Goal: Information Seeking & Learning: Learn about a topic

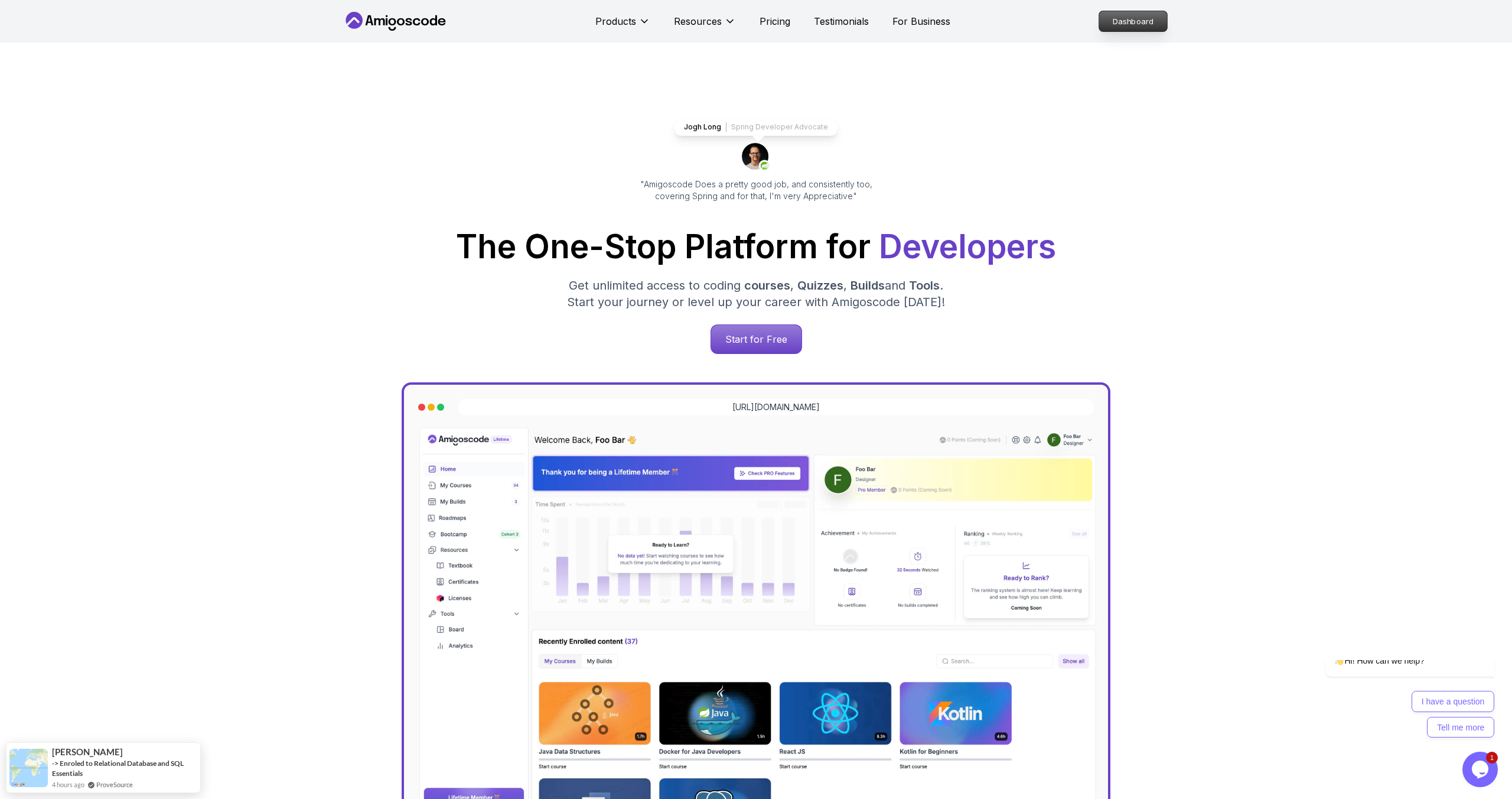
click at [1156, 17] on p "Dashboard" at bounding box center [1133, 22] width 68 height 20
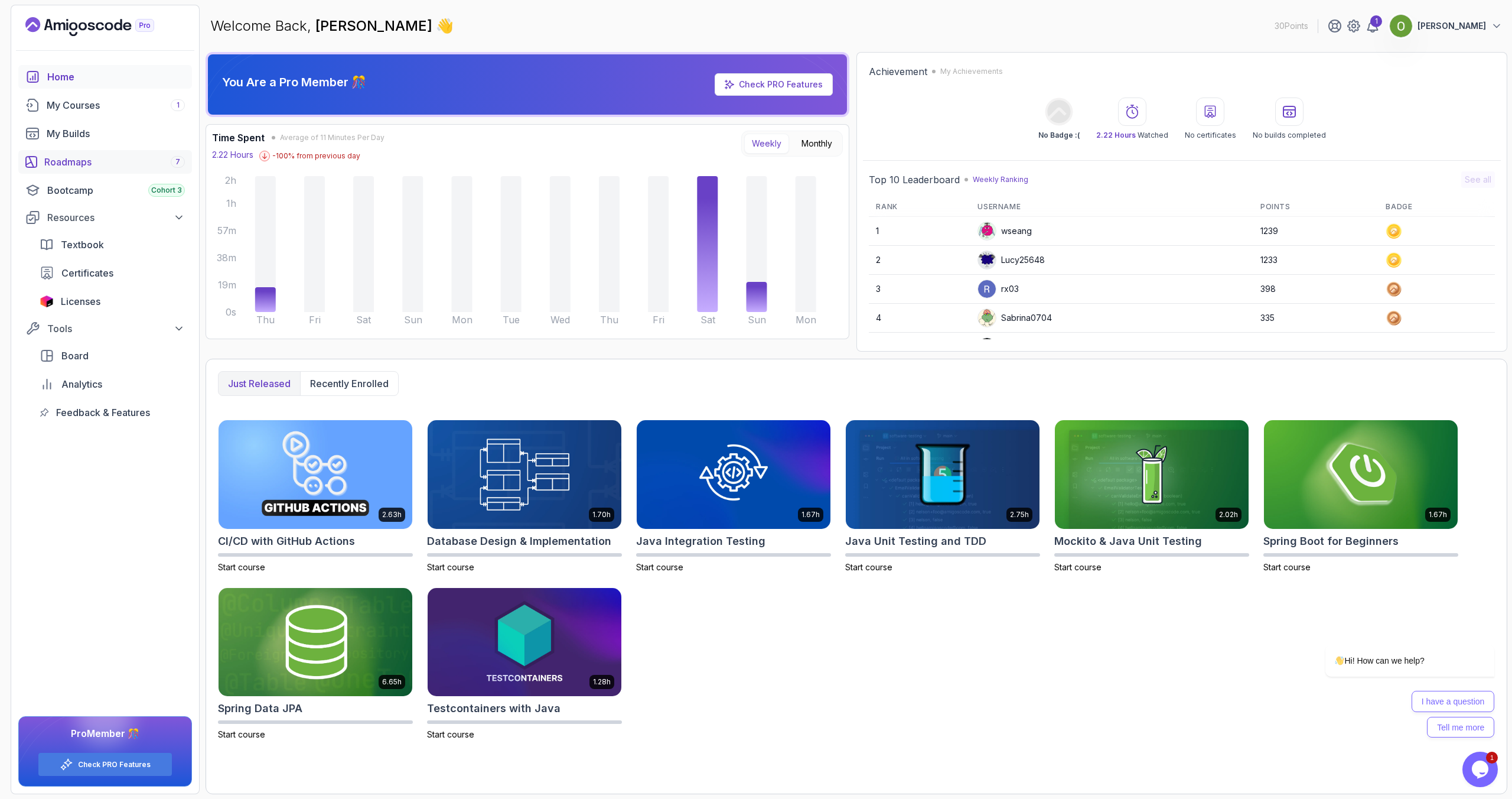
click at [65, 157] on div "Roadmaps 7" at bounding box center [114, 161] width 141 height 14
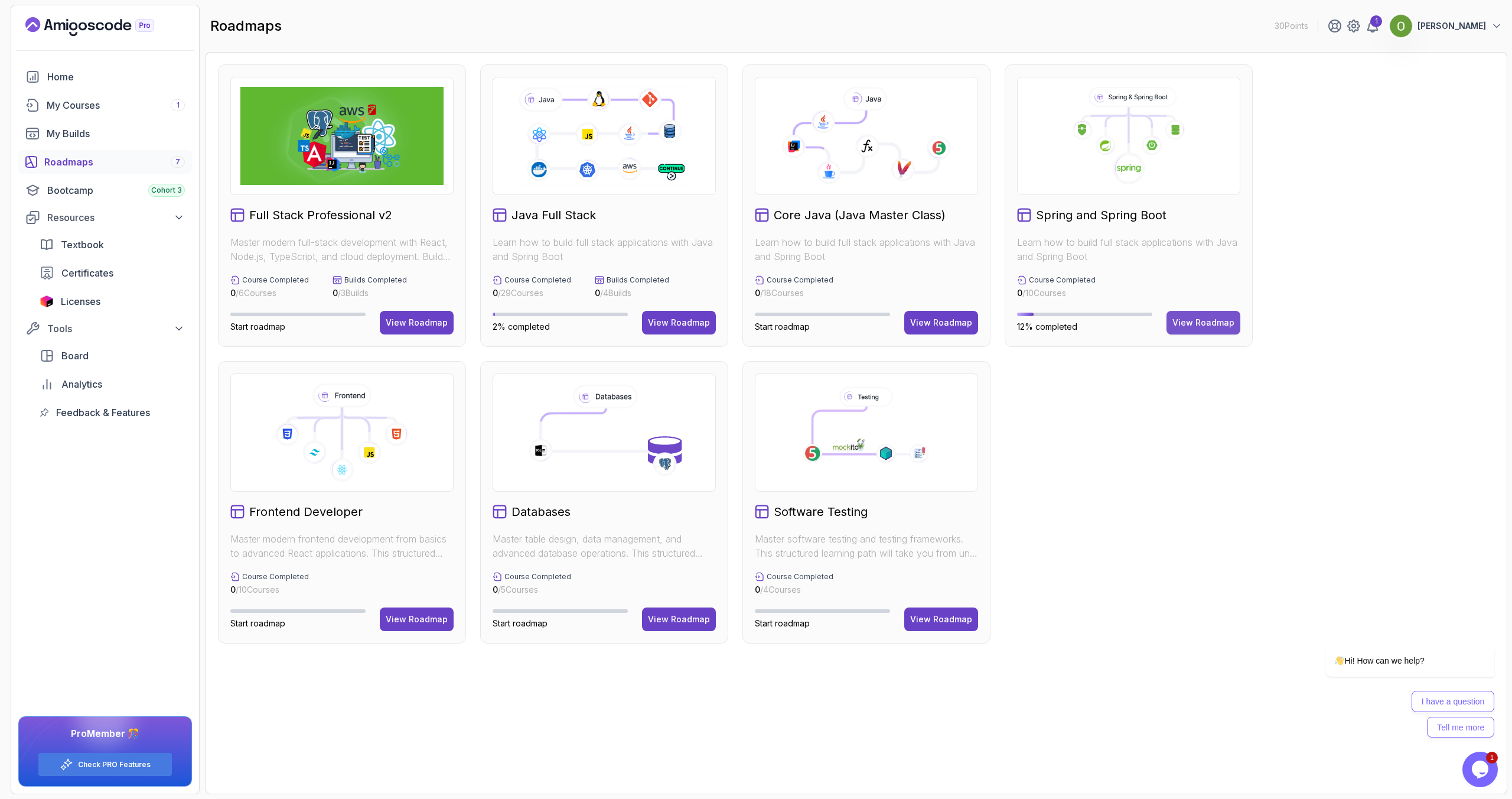
click at [1192, 329] on button "View Roadmap" at bounding box center [1203, 323] width 74 height 24
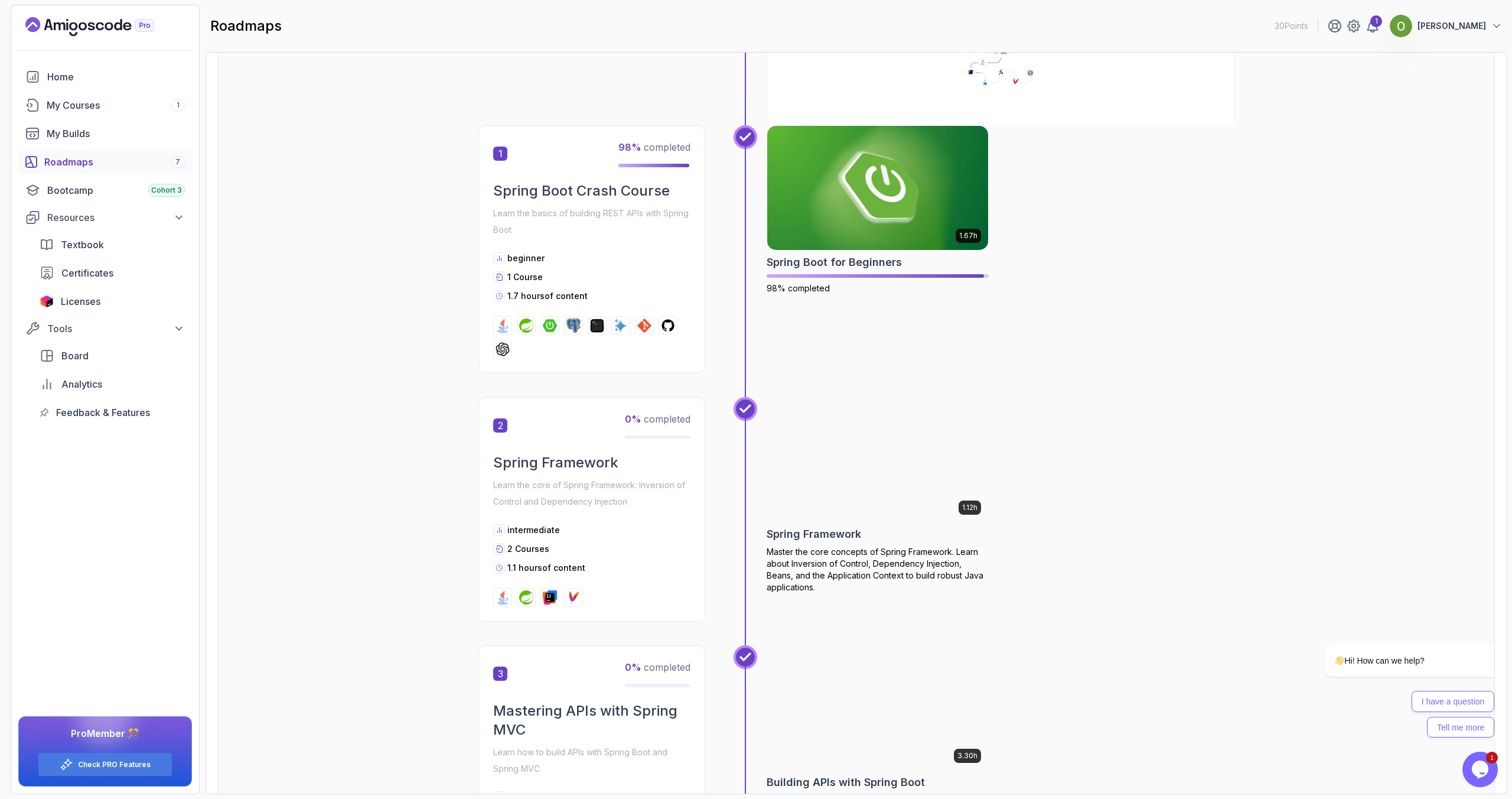
scroll to position [234, 0]
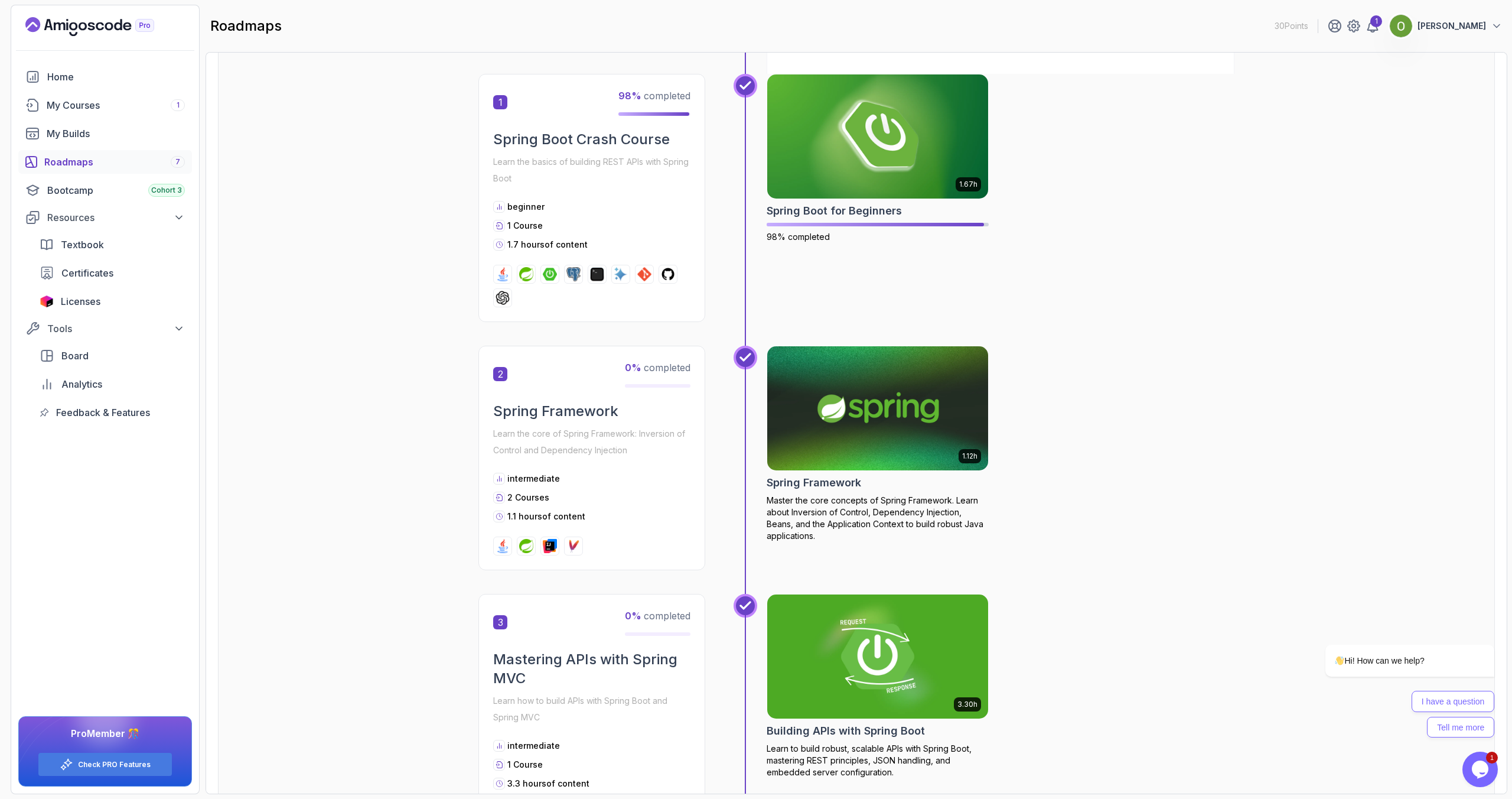
click at [794, 486] on h2 "Spring Framework" at bounding box center [813, 483] width 94 height 17
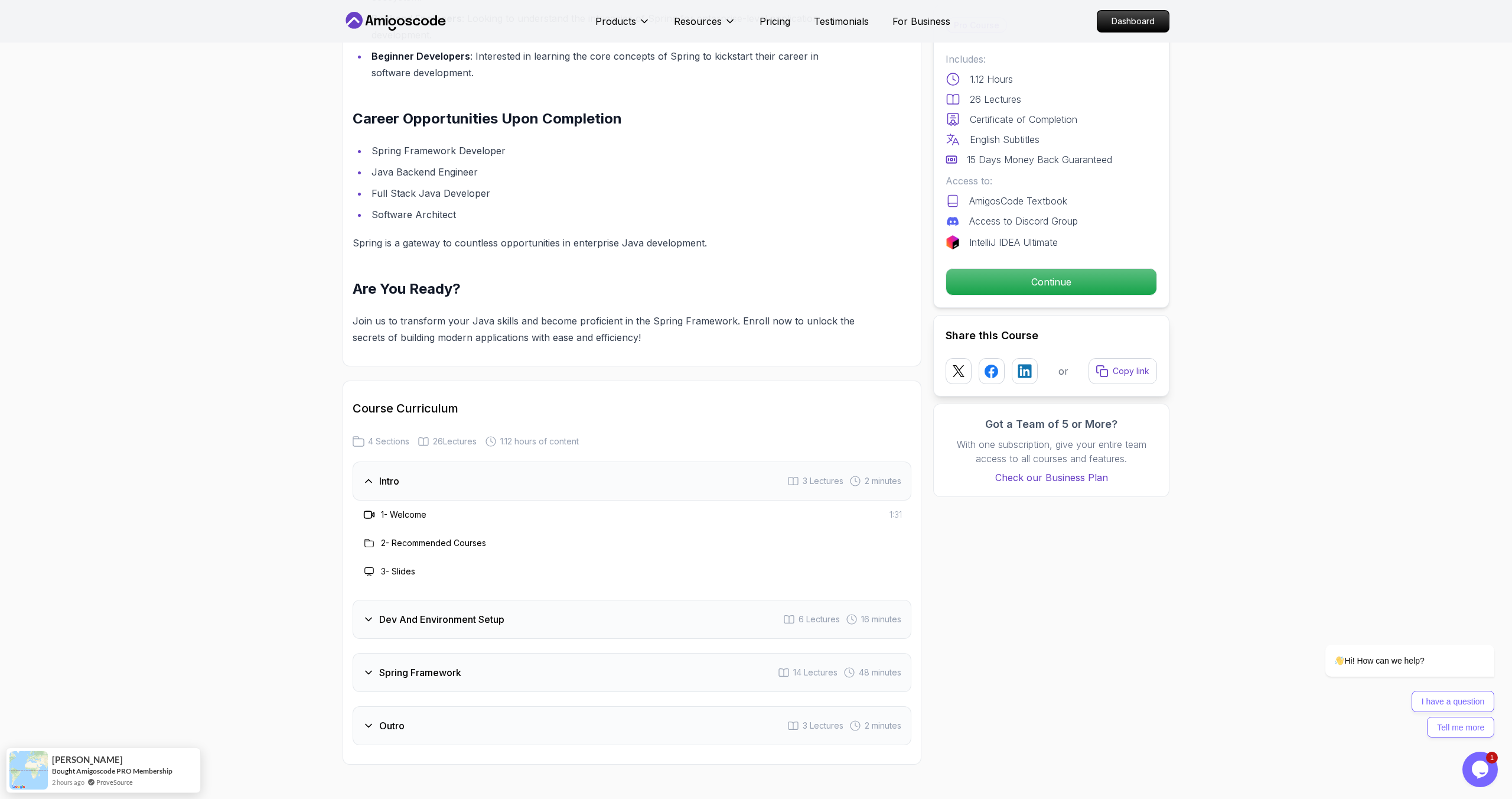
scroll to position [1313, 0]
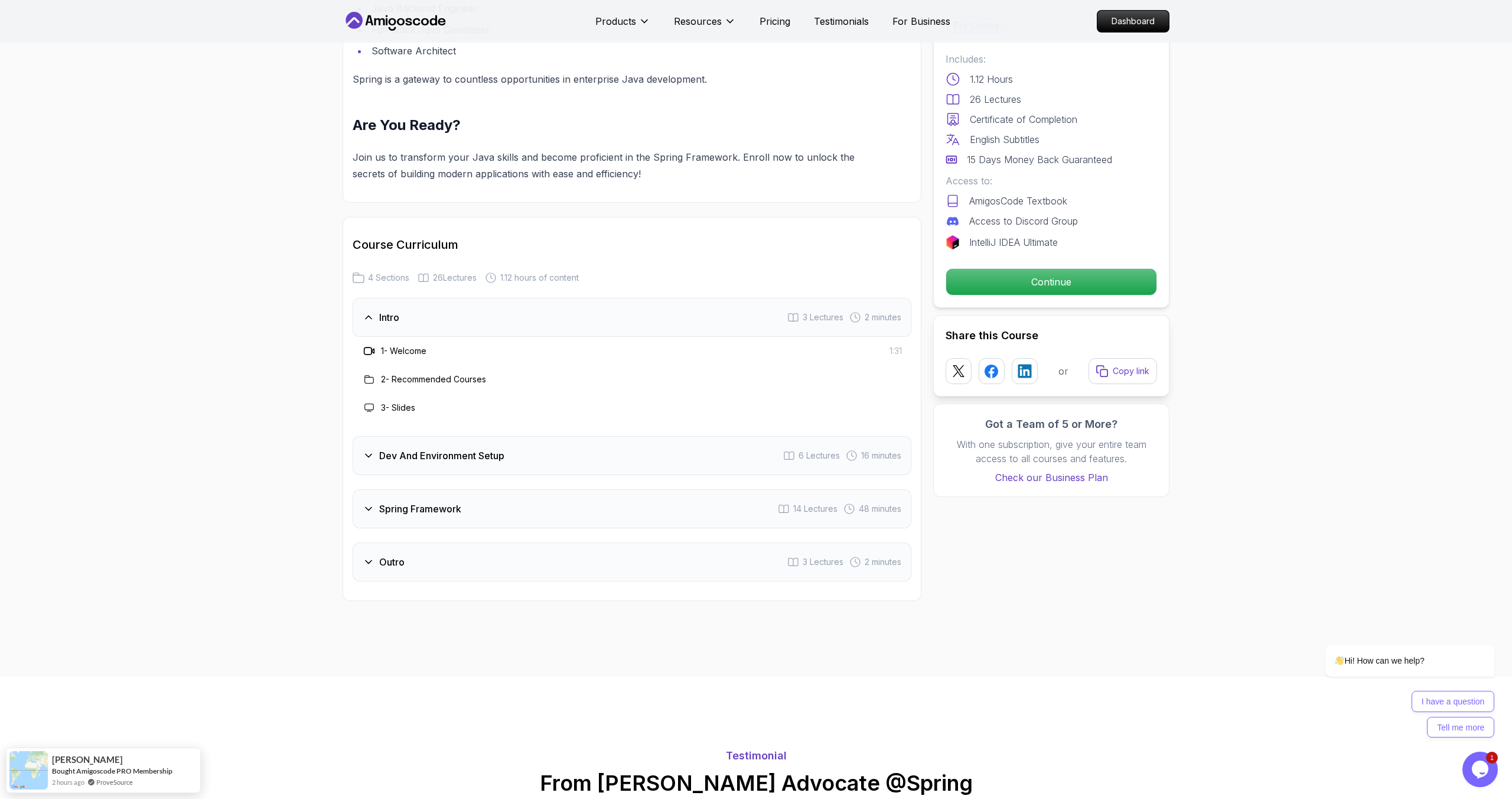
click at [934, 300] on body "Products Resources Pricing Testimonials For Business Dashboard Products Resourc…" at bounding box center [756, 706] width 1512 height 4039
click at [677, 439] on div "Dev And Environment Setup 6 Lectures 16 minutes" at bounding box center [632, 456] width 559 height 39
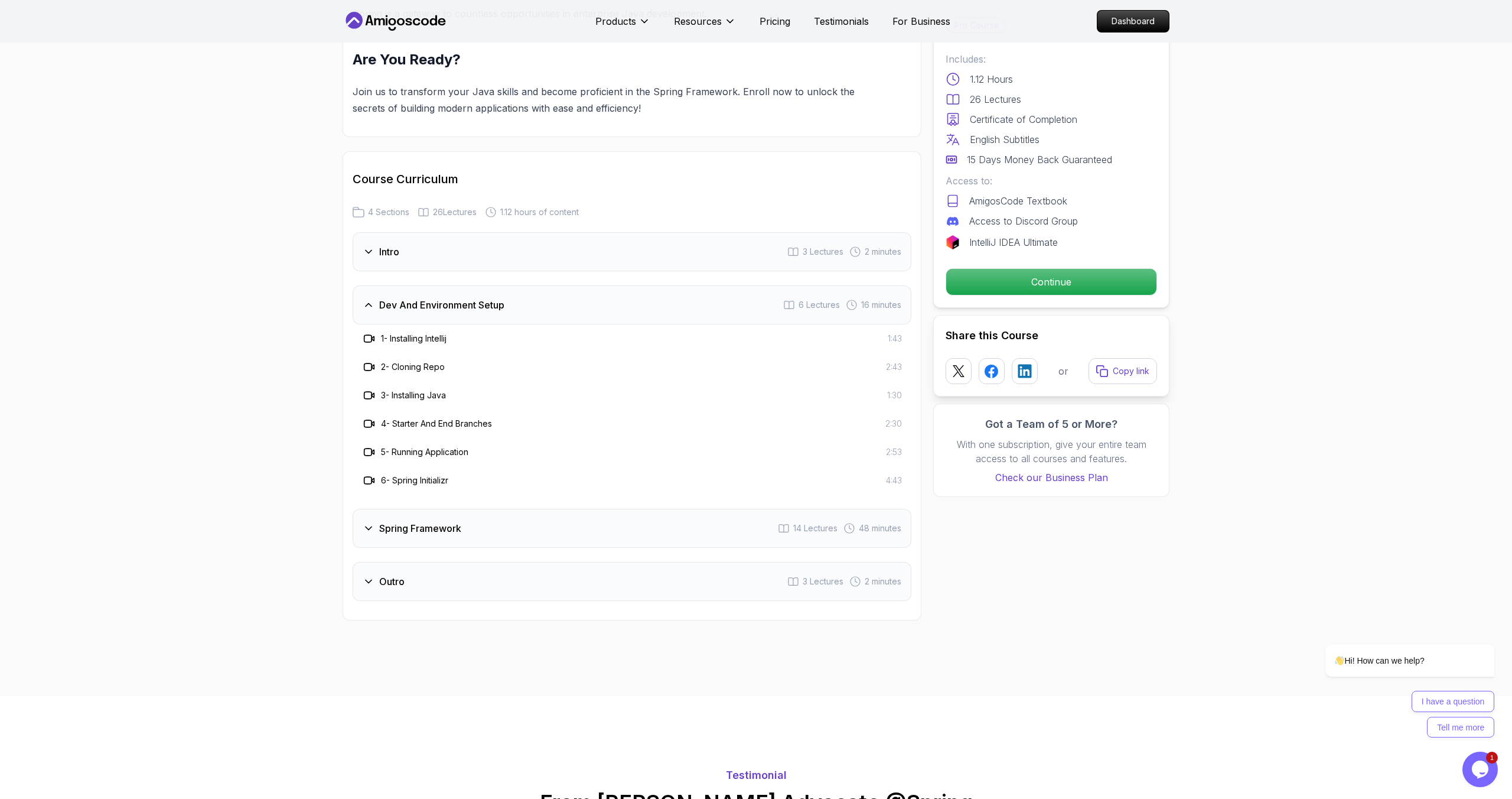
scroll to position [1467, 0]
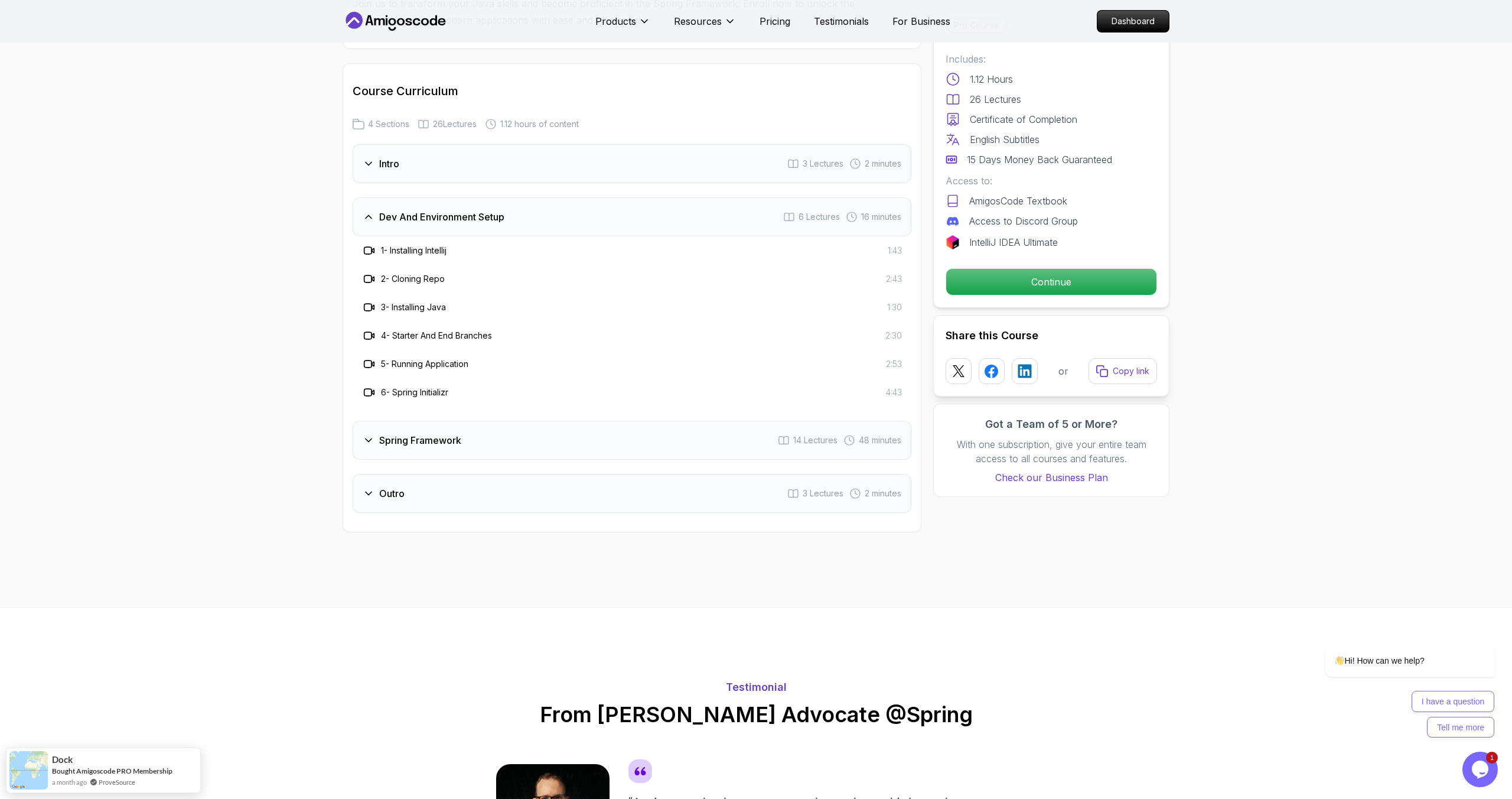
click at [674, 426] on div "Spring Framework 14 Lectures 48 minutes" at bounding box center [632, 440] width 559 height 39
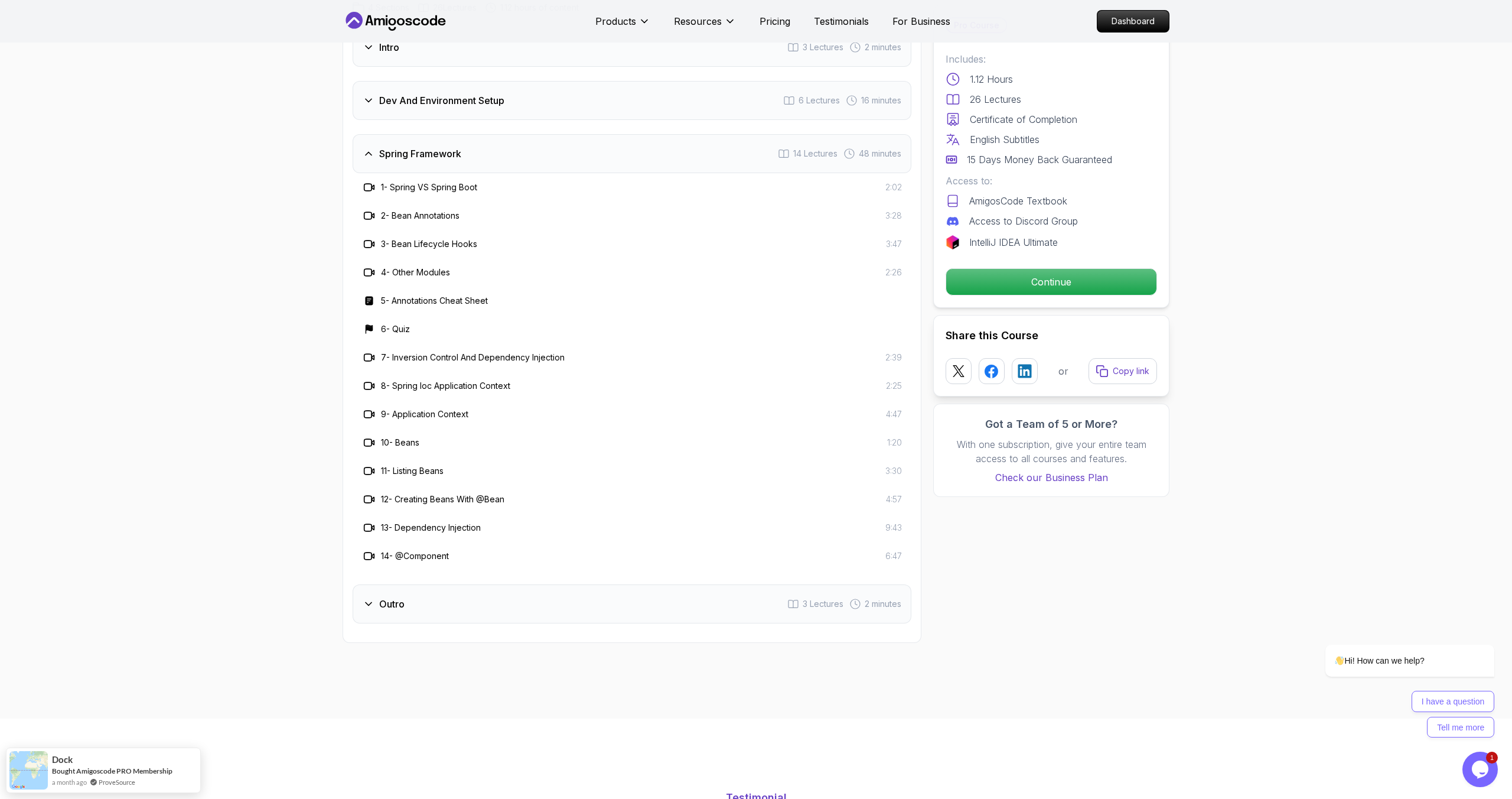
scroll to position [1687, 0]
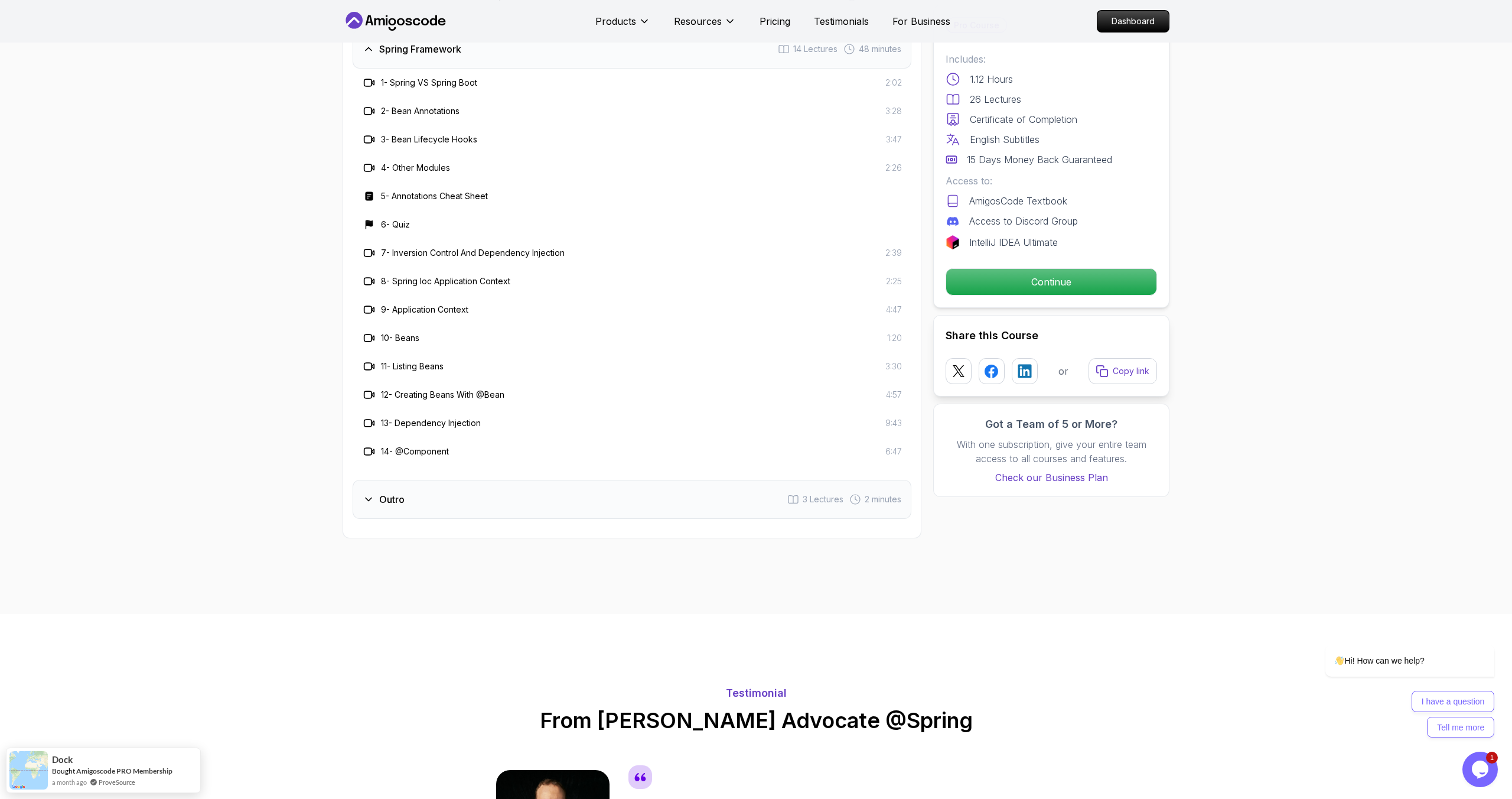
click at [640, 498] on div "Outro 3 Lectures 2 minutes" at bounding box center [632, 499] width 559 height 39
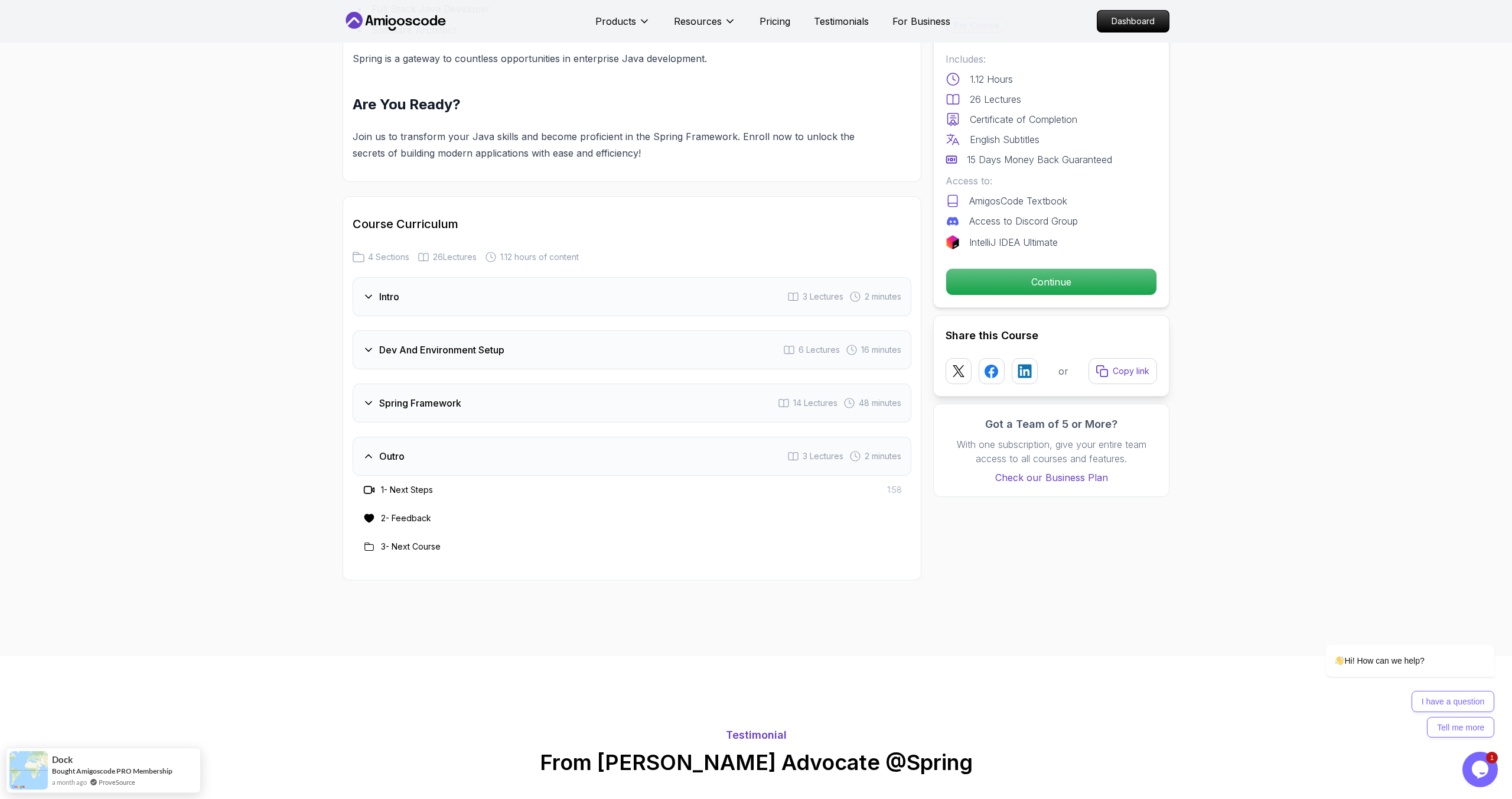
scroll to position [1312, 0]
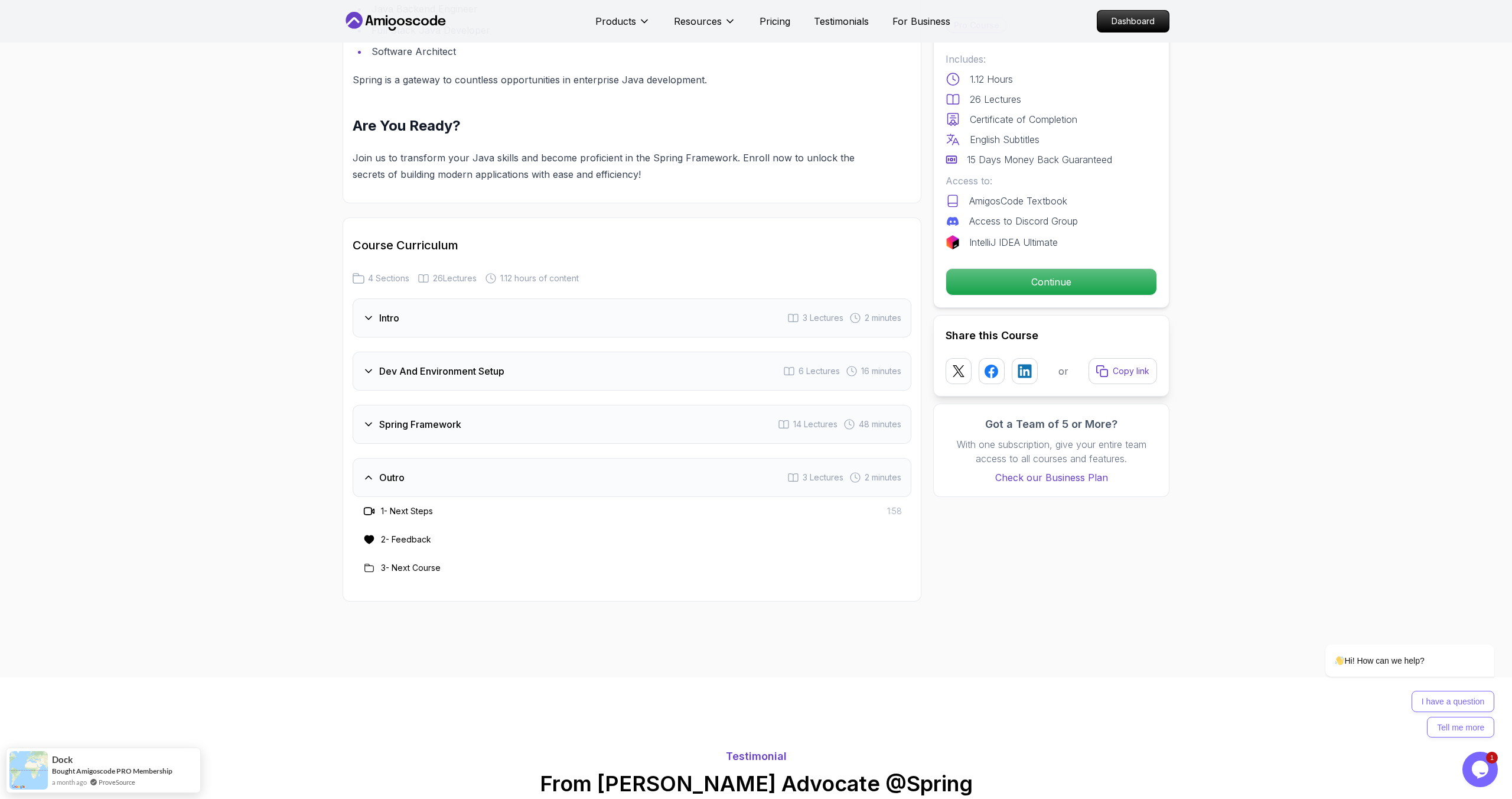
click at [642, 409] on div "Spring Framework 14 Lectures 48 minutes" at bounding box center [632, 424] width 559 height 39
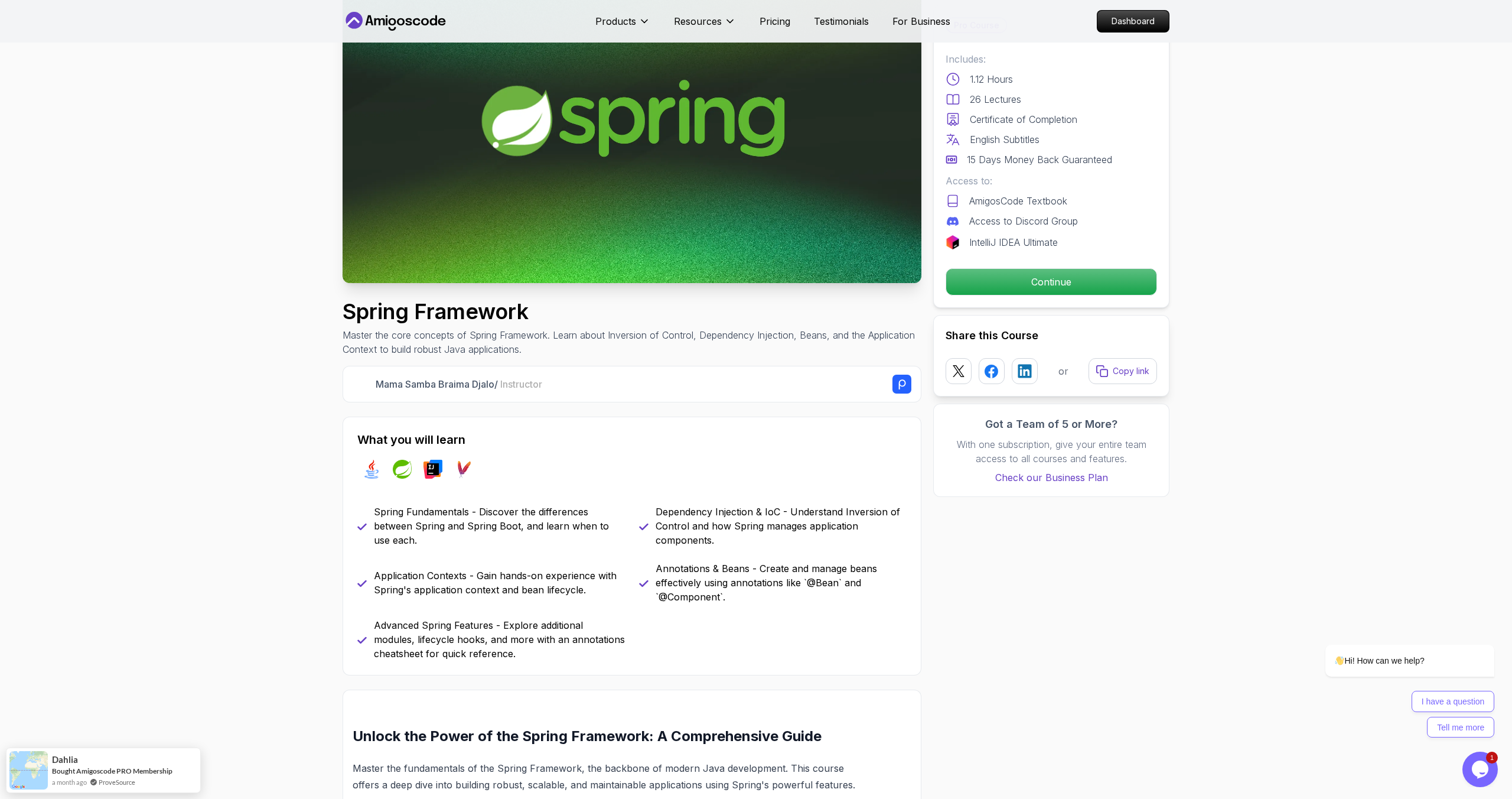
scroll to position [25, 0]
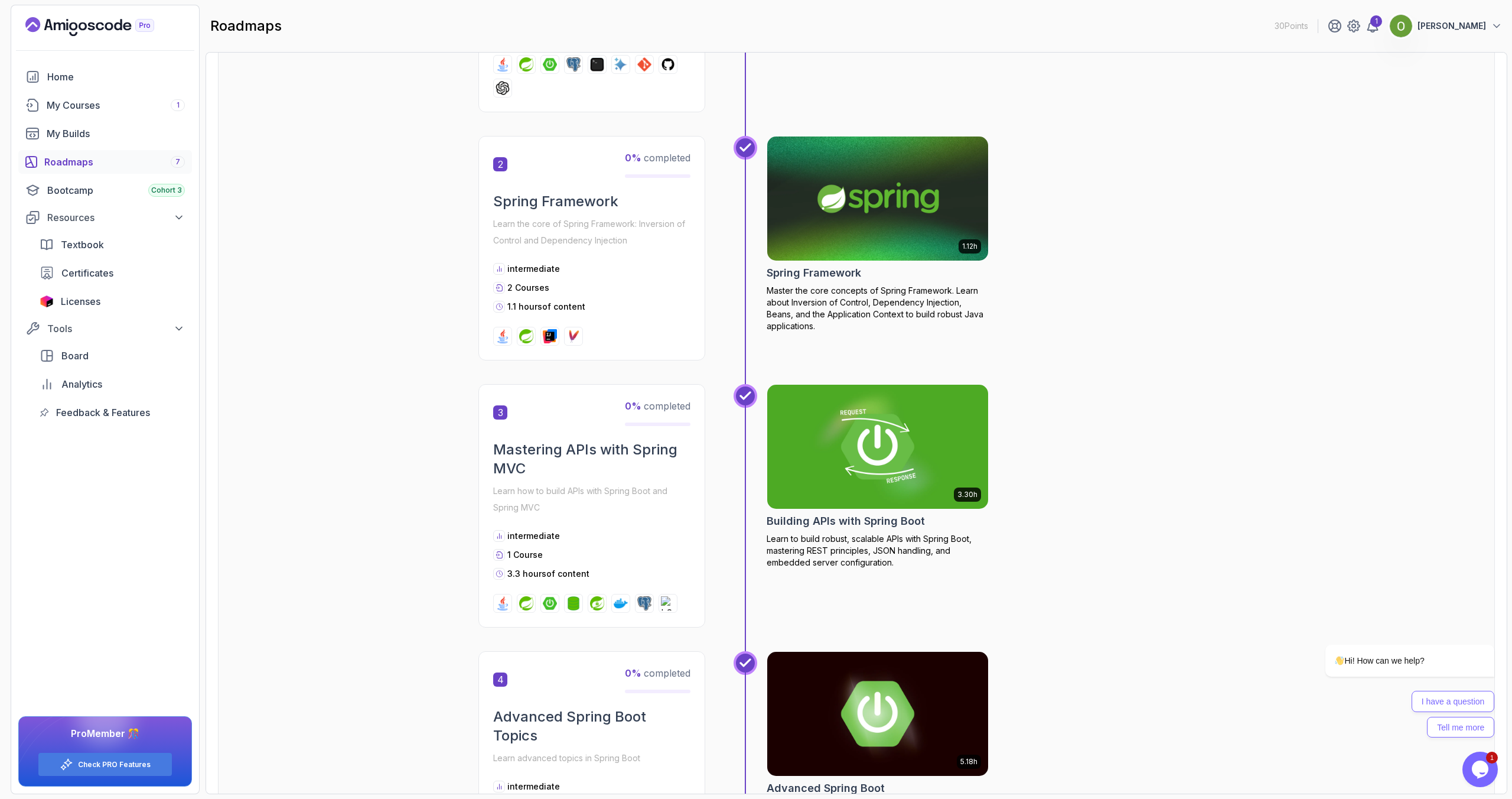
scroll to position [470, 0]
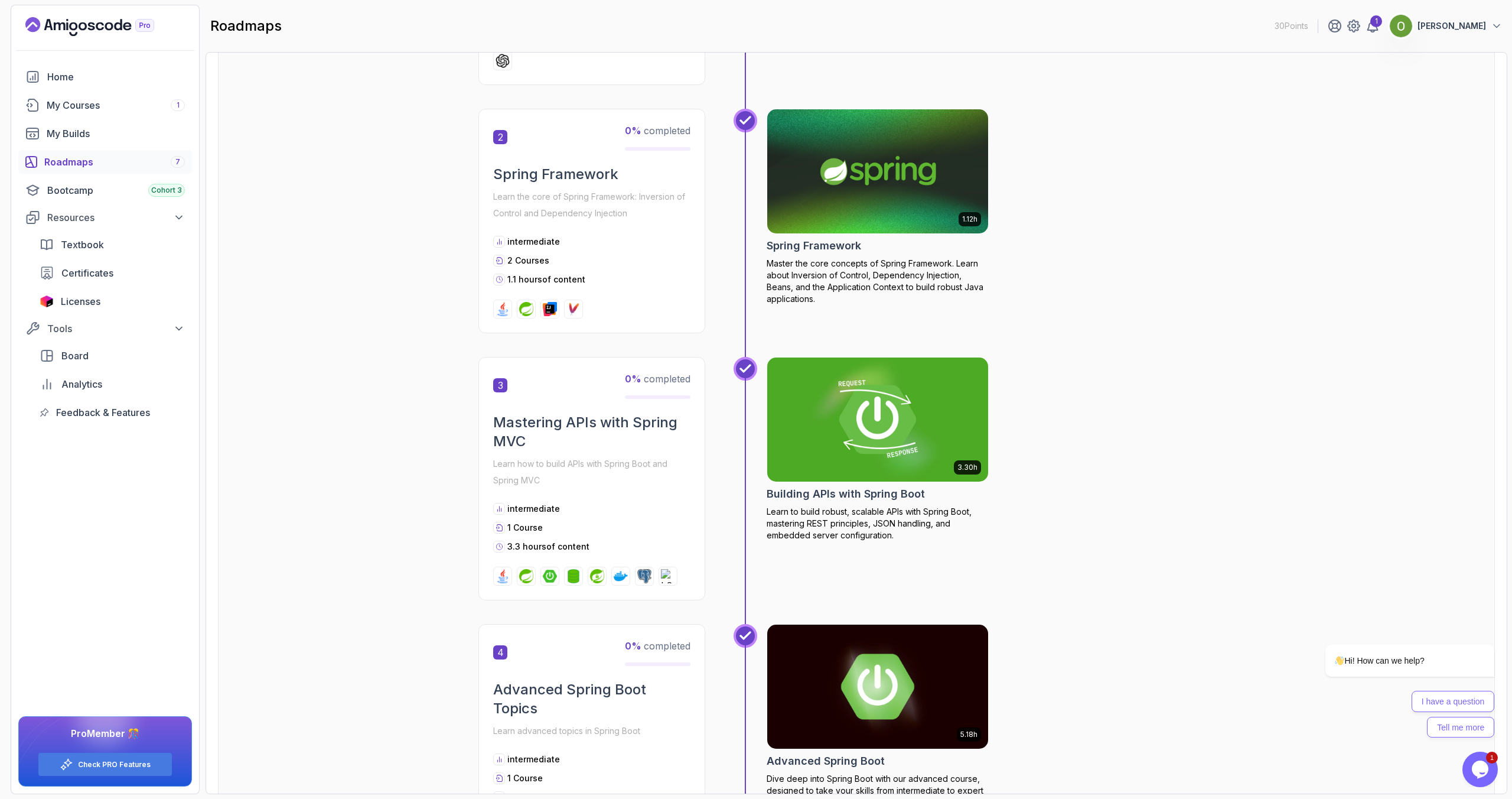
click at [812, 496] on h2 "Building APIs with Spring Boot" at bounding box center [845, 494] width 158 height 17
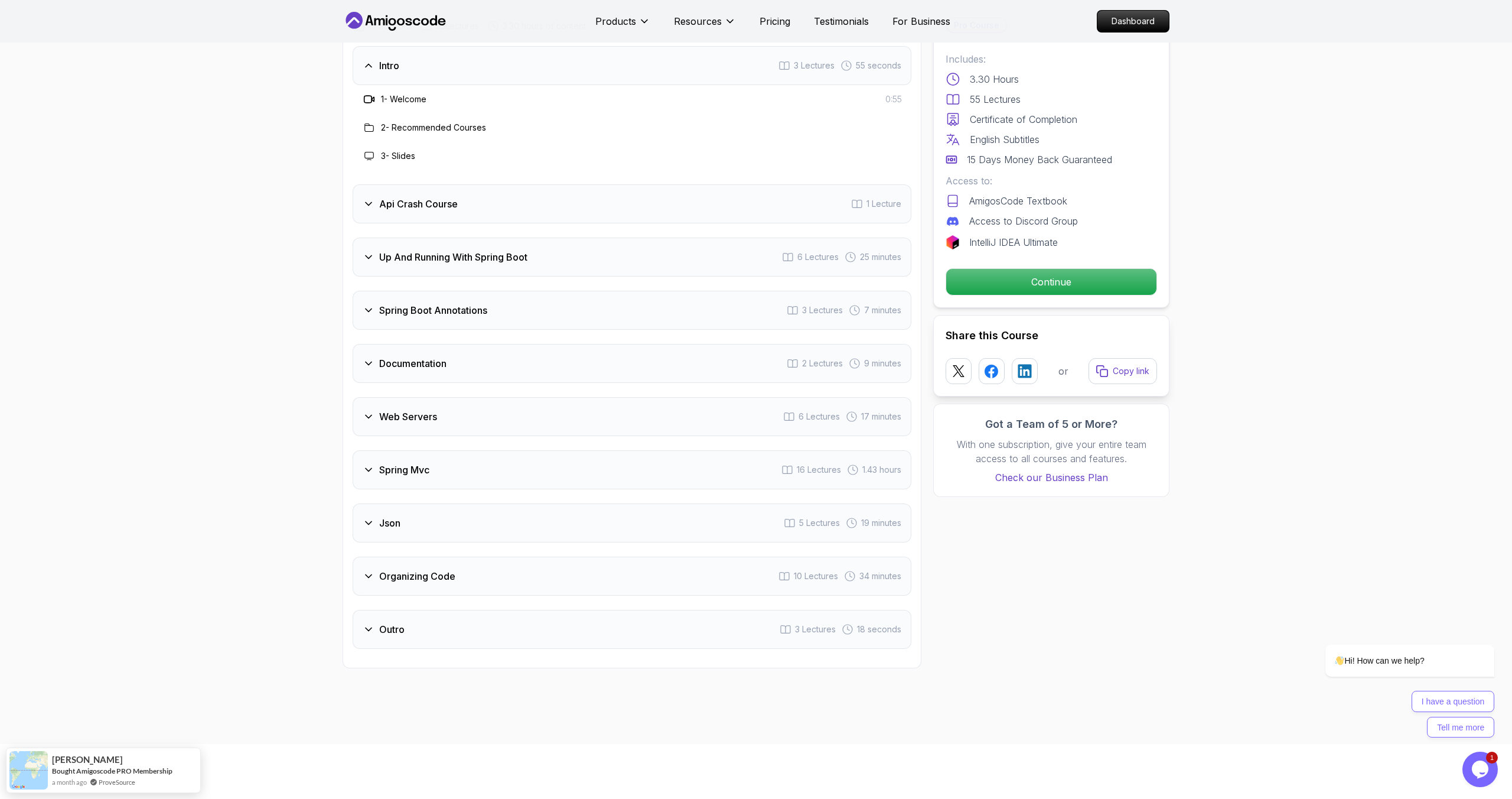
scroll to position [1977, 0]
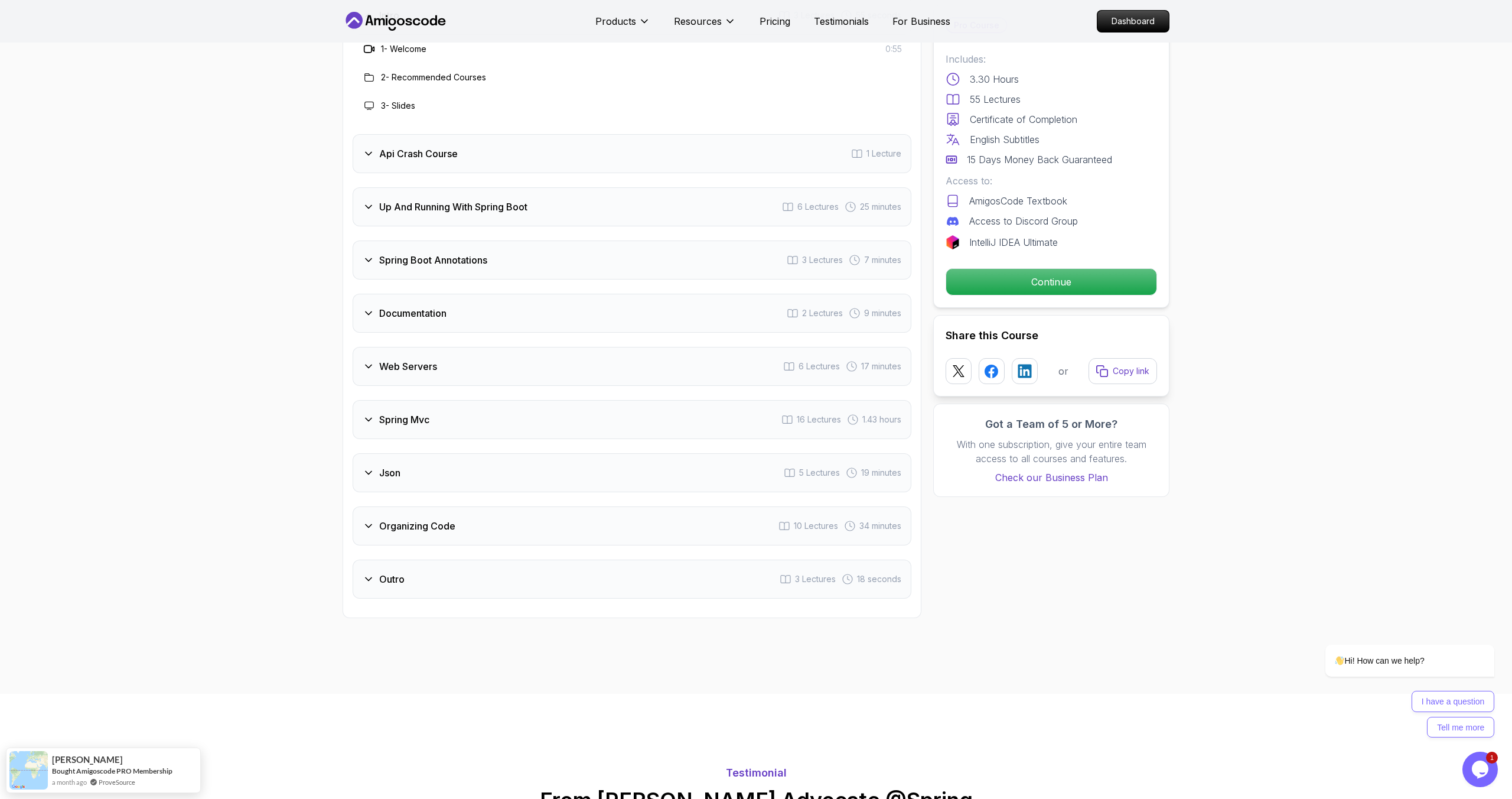
click at [368, 467] on icon at bounding box center [368, 472] width 12 height 12
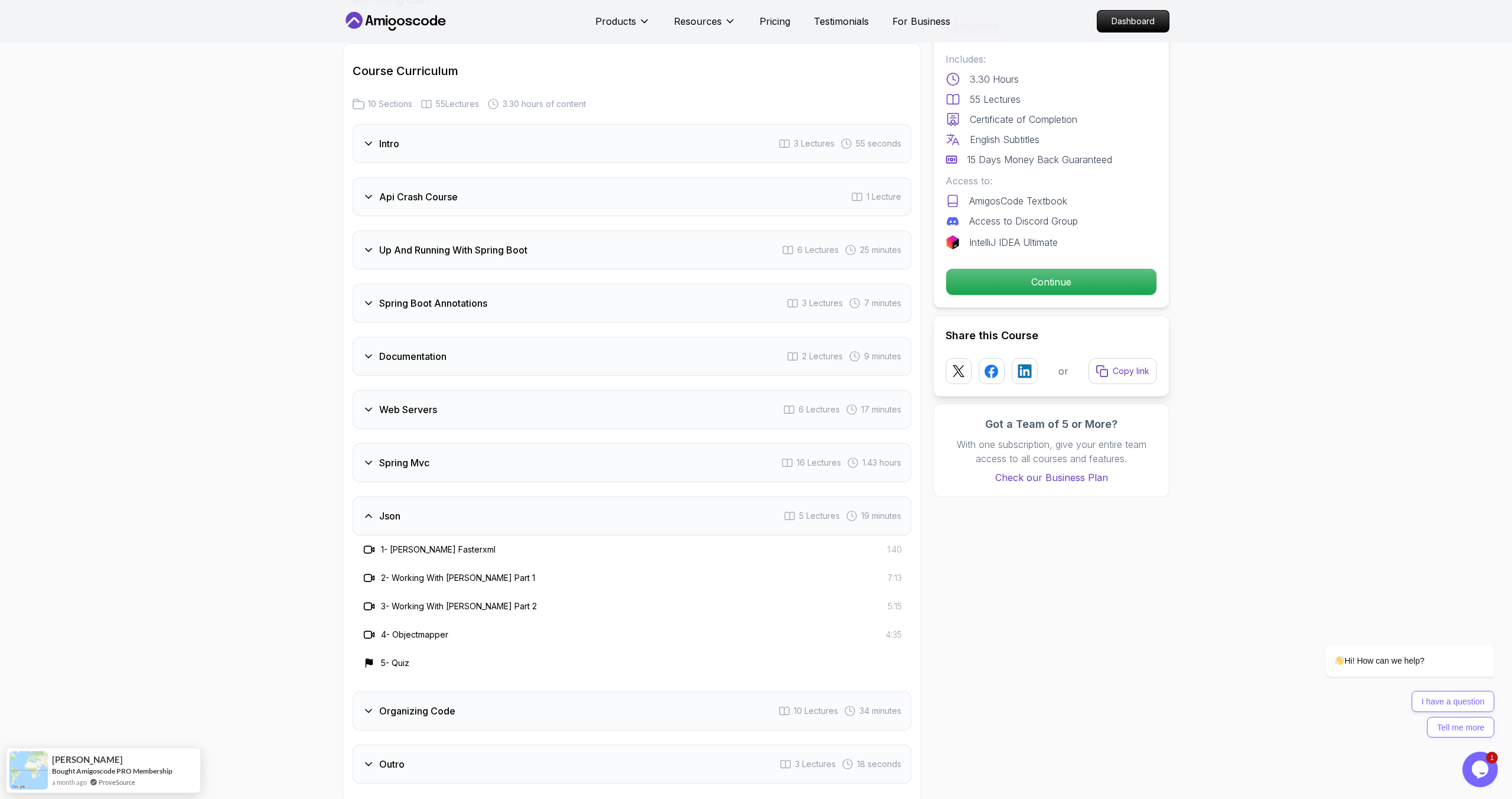
scroll to position [1831, 0]
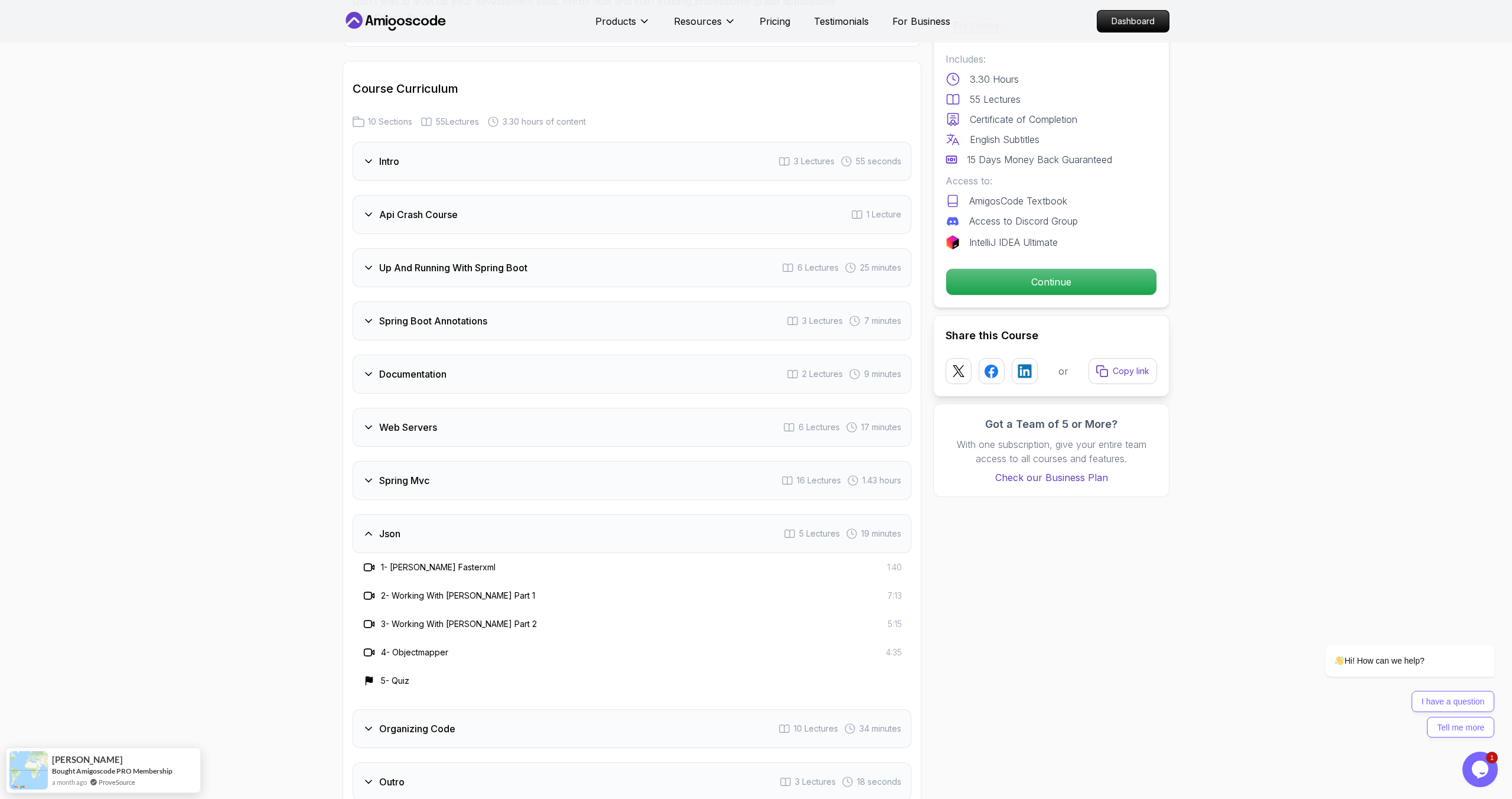
click at [367, 528] on icon at bounding box center [368, 533] width 12 height 12
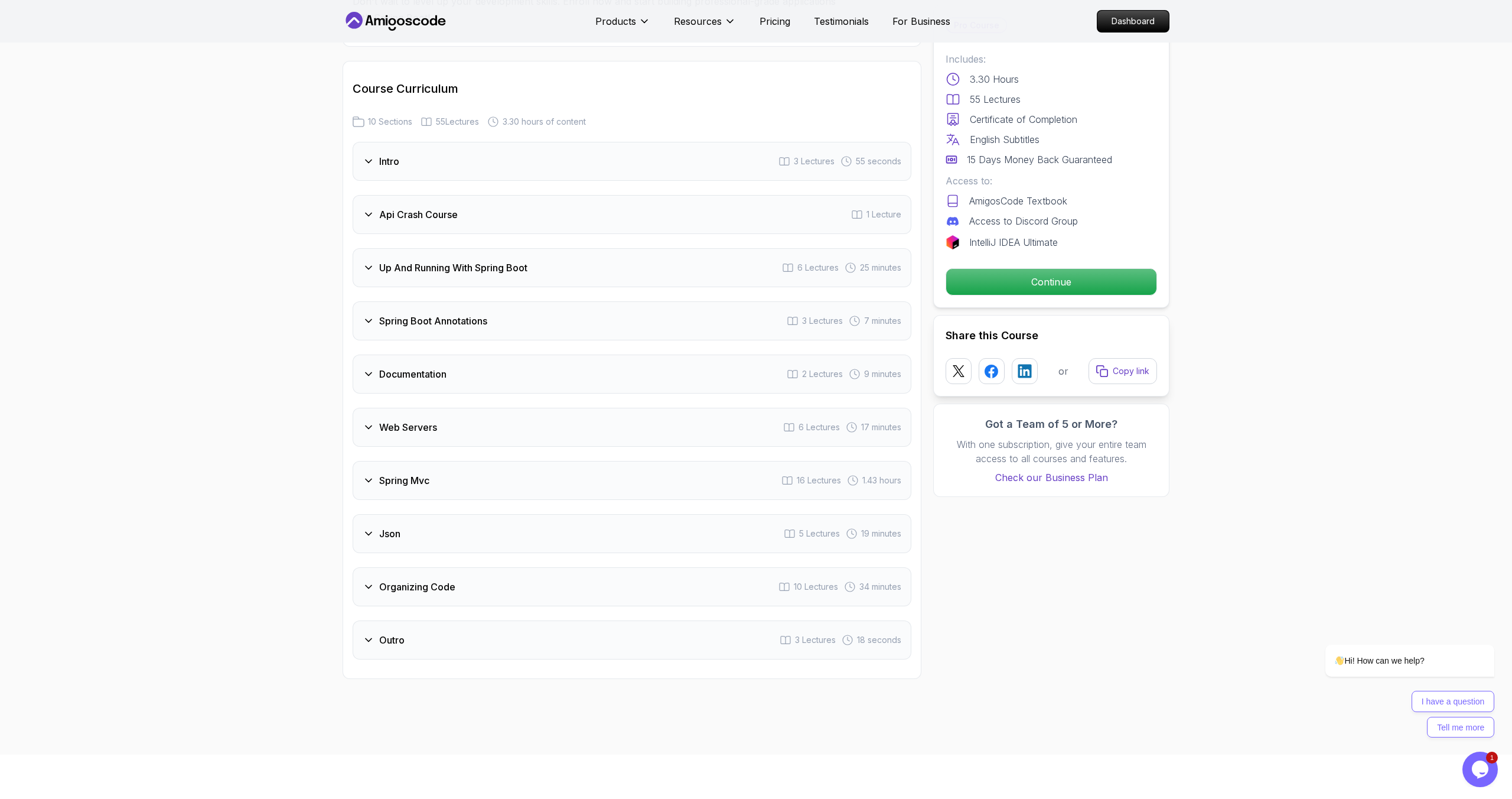
click at [369, 208] on icon at bounding box center [368, 214] width 12 height 12
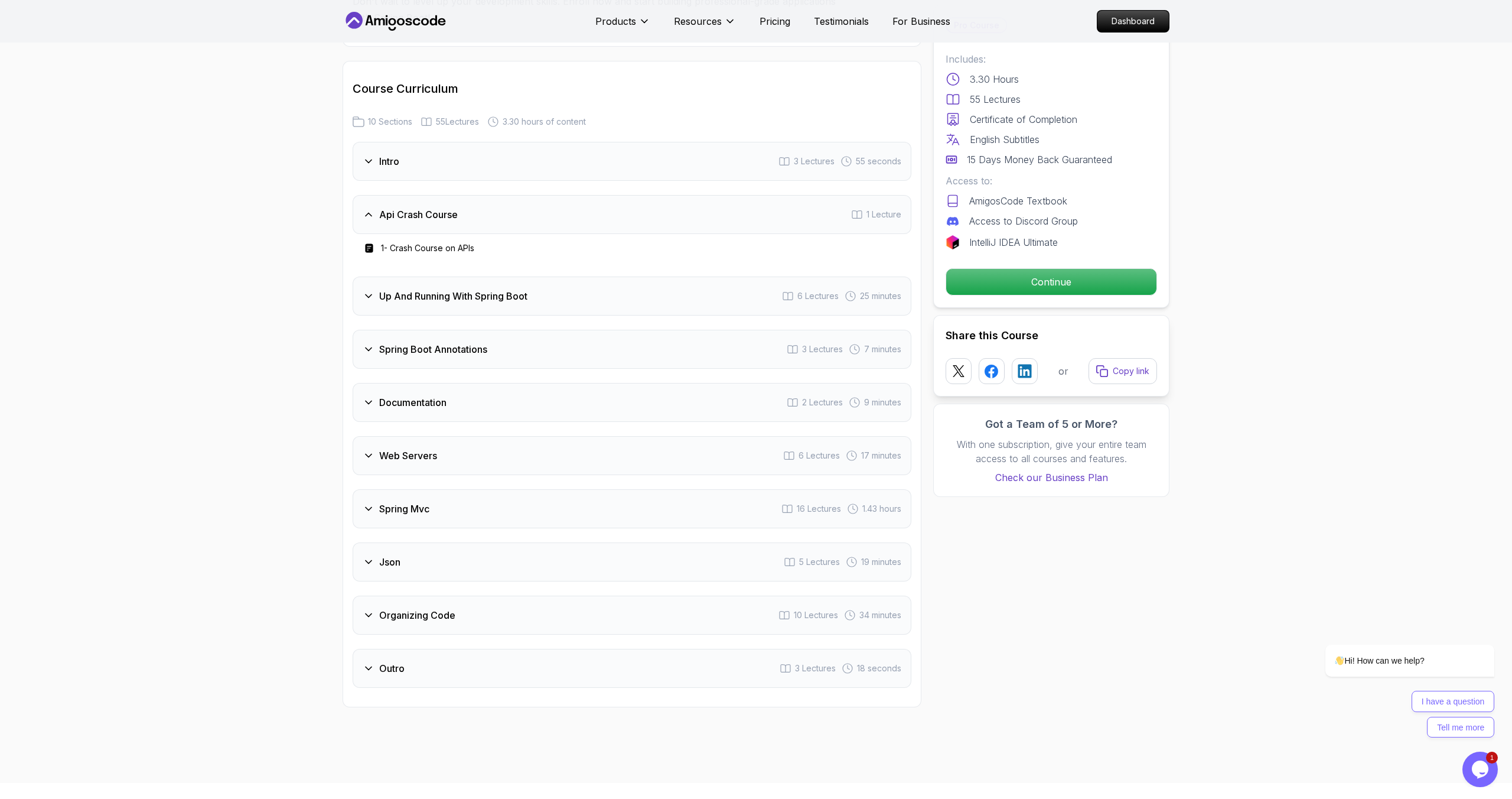
click at [368, 290] on icon at bounding box center [368, 296] width 12 height 12
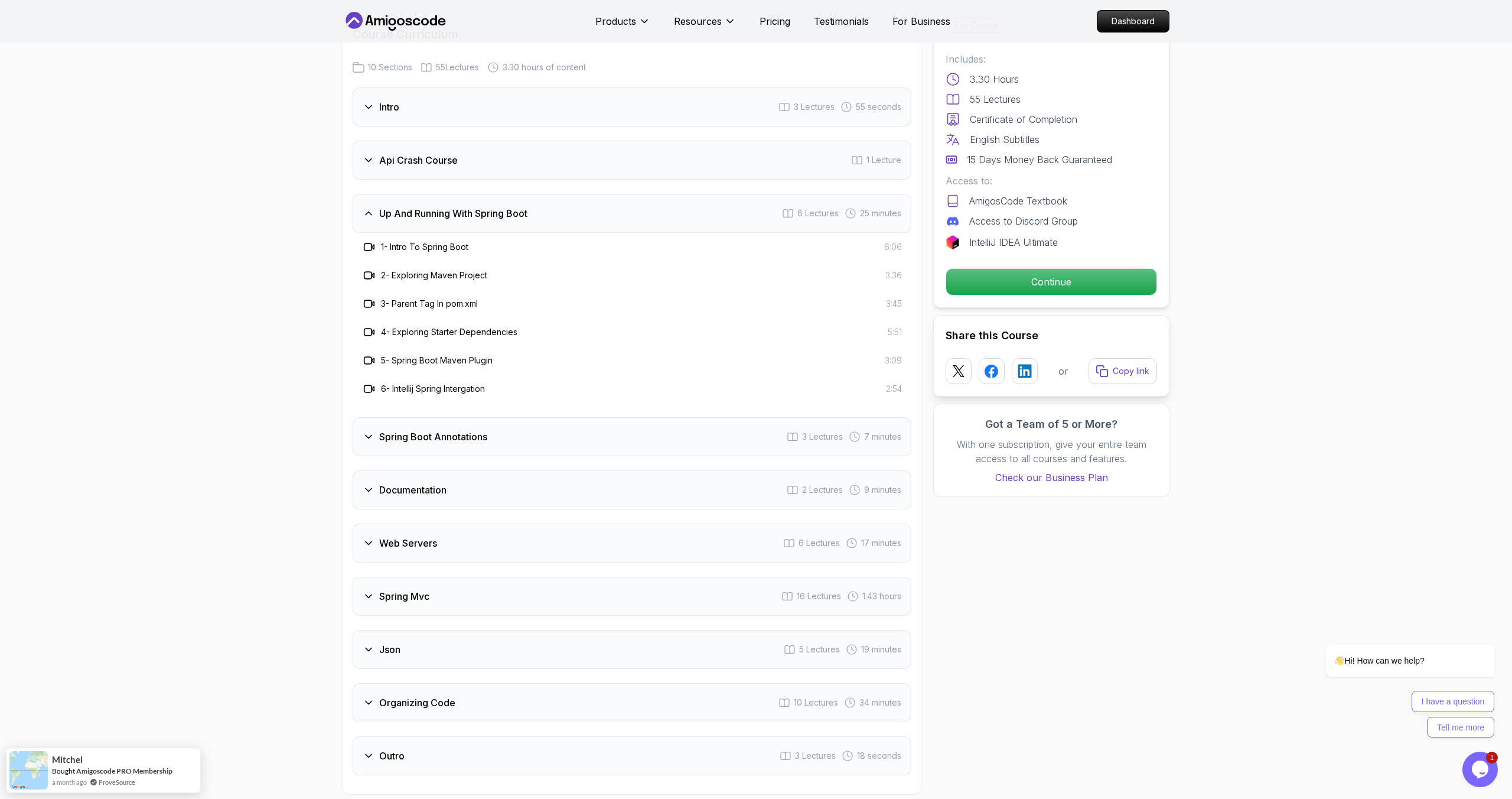
scroll to position [1974, 0]
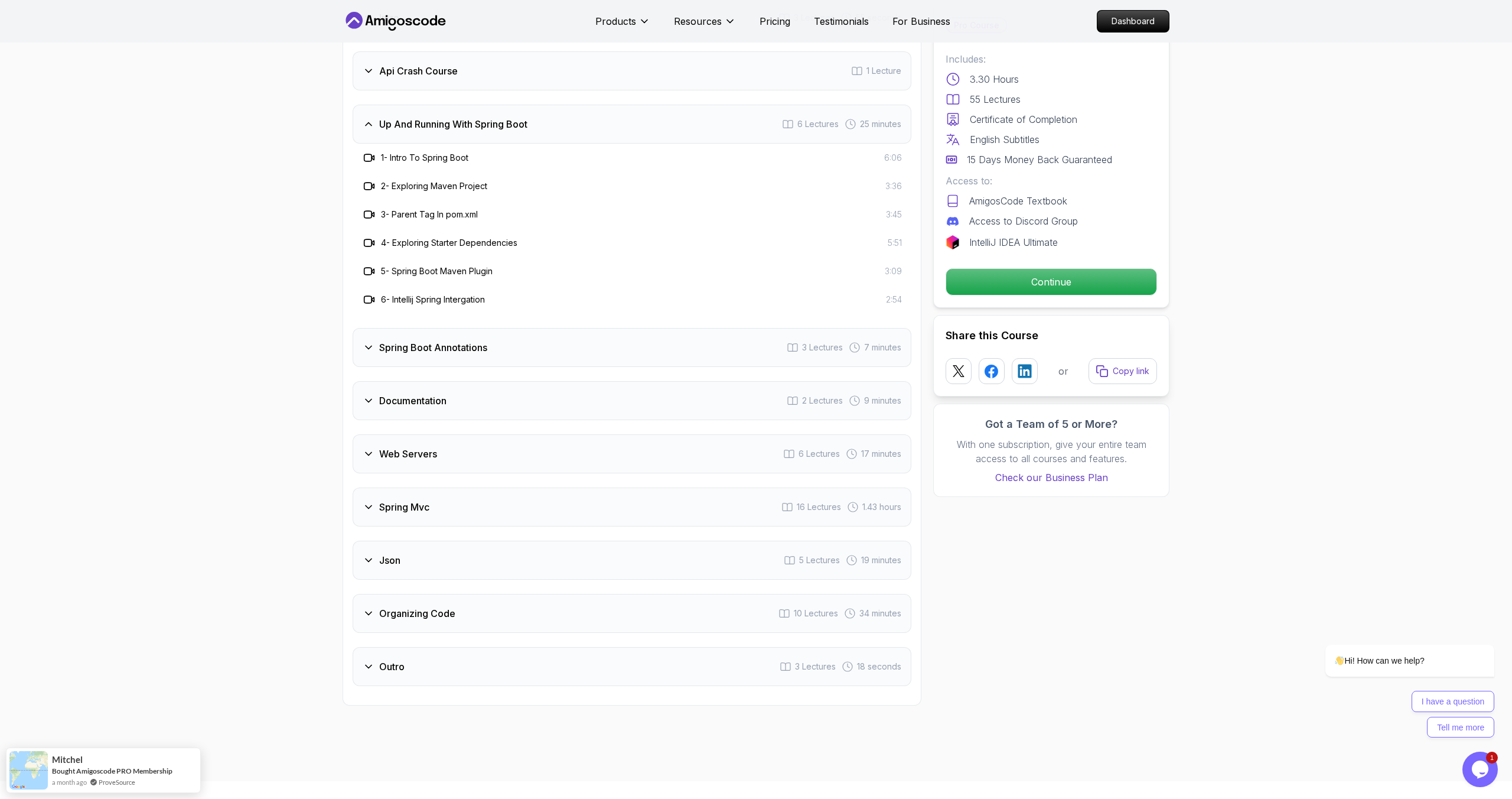
click at [376, 340] on div "Spring Boot Annotations" at bounding box center [425, 347] width 124 height 14
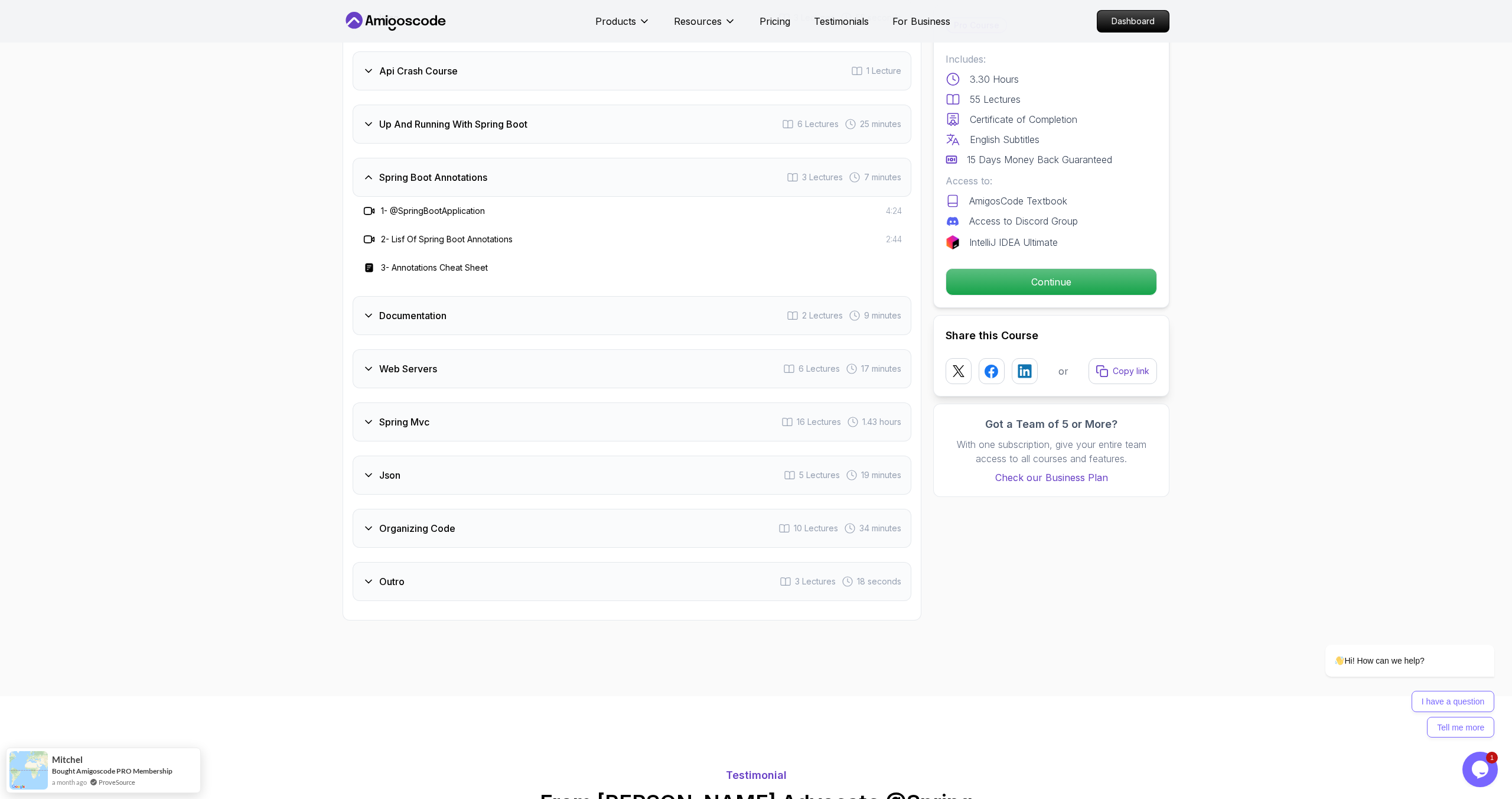
click at [373, 310] on div "Documentation 2 Lectures 9 minutes" at bounding box center [632, 315] width 559 height 39
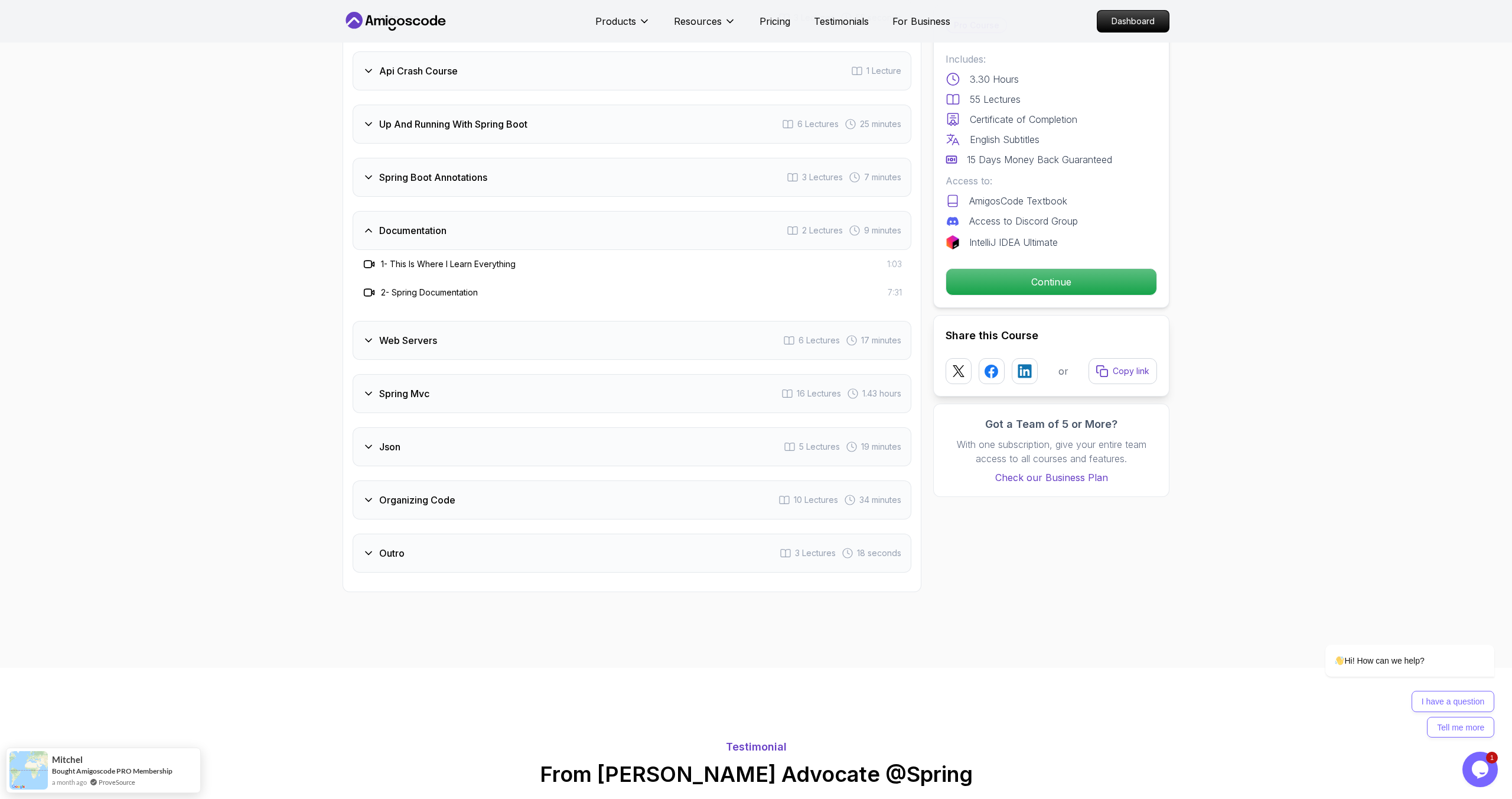
click at [369, 334] on icon at bounding box center [368, 340] width 12 height 12
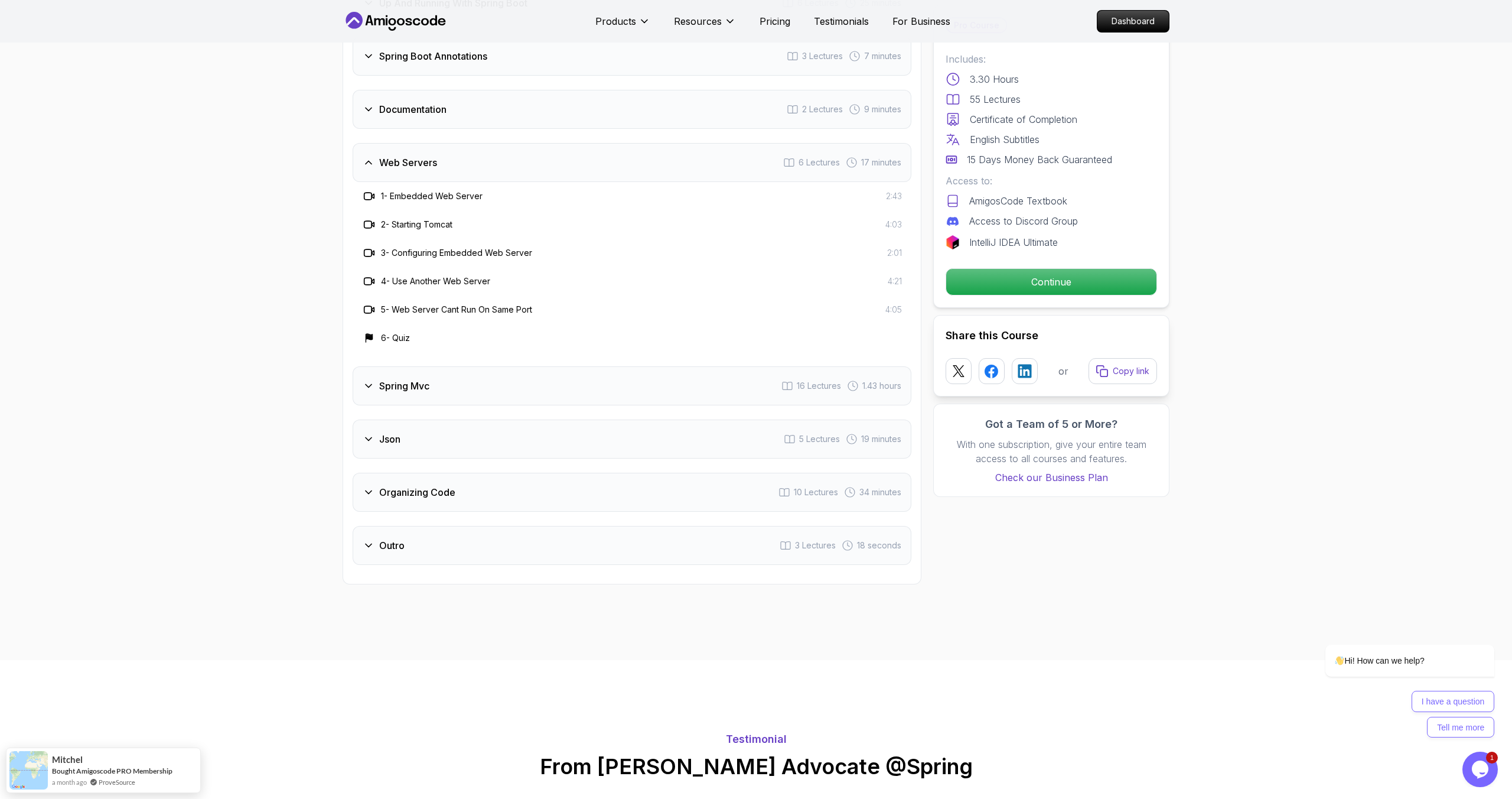
scroll to position [2117, 0]
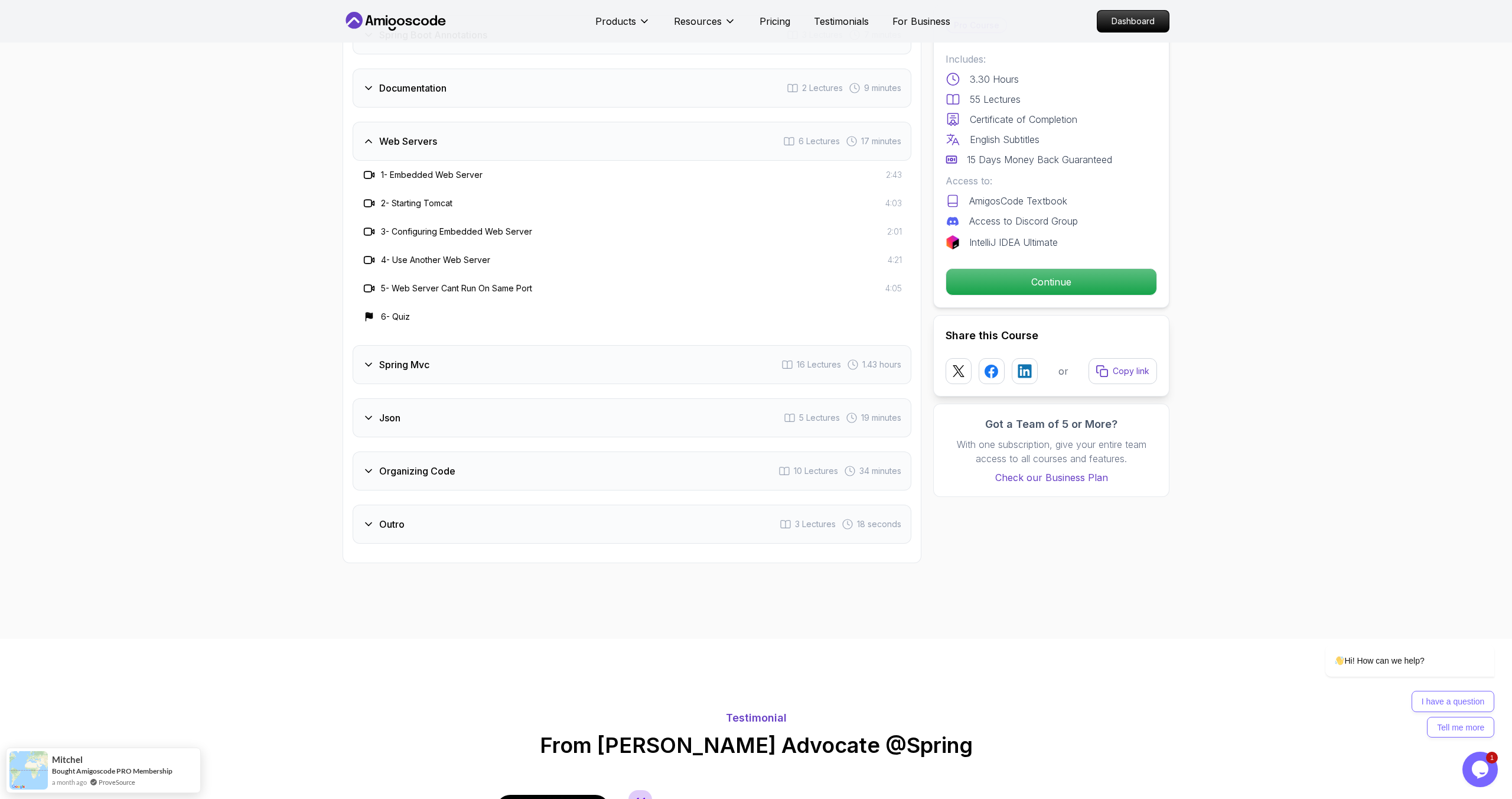
click at [371, 359] on icon at bounding box center [368, 364] width 12 height 12
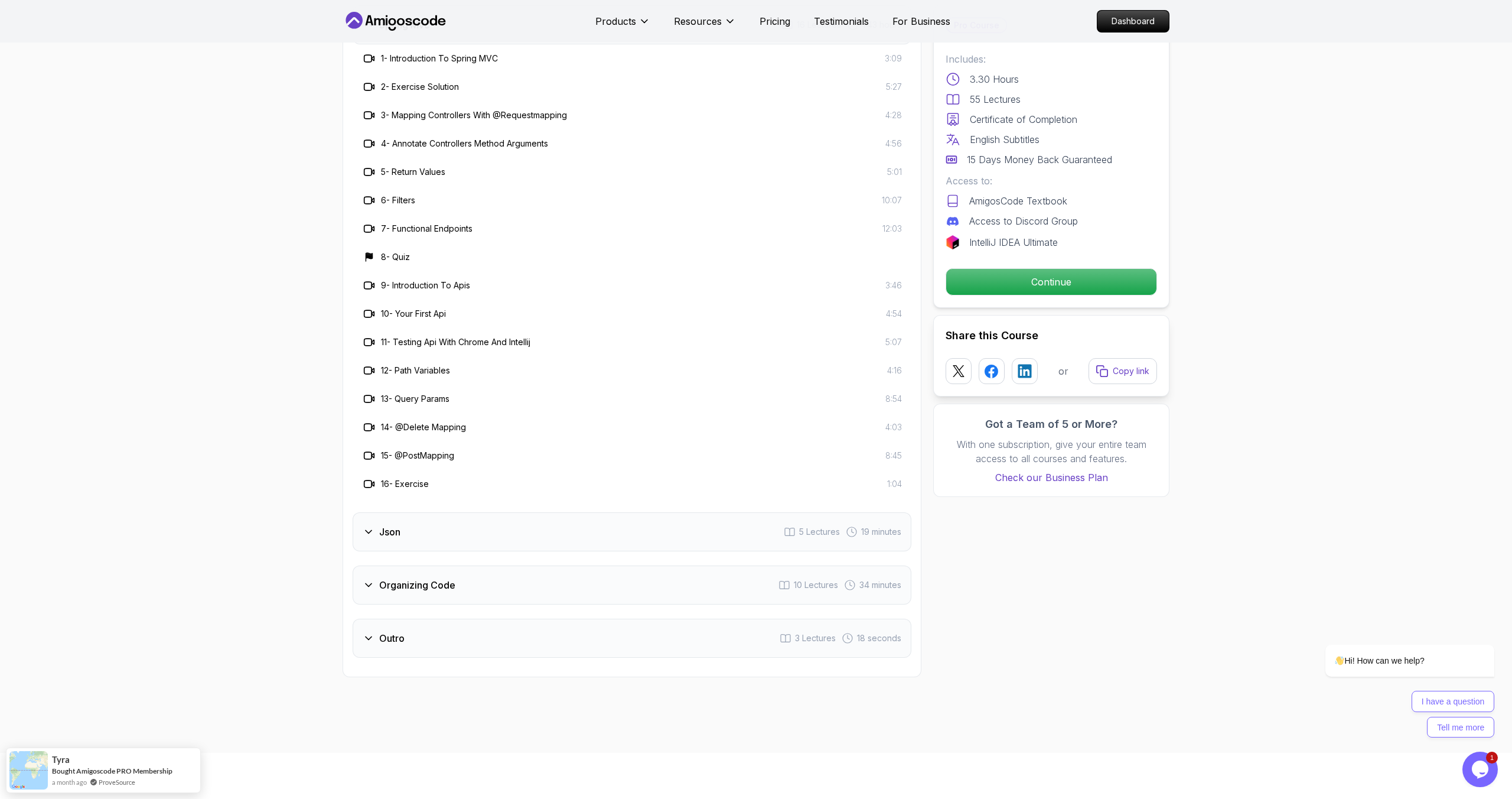
scroll to position [2291, 0]
click at [374, 521] on icon at bounding box center [368, 526] width 12 height 12
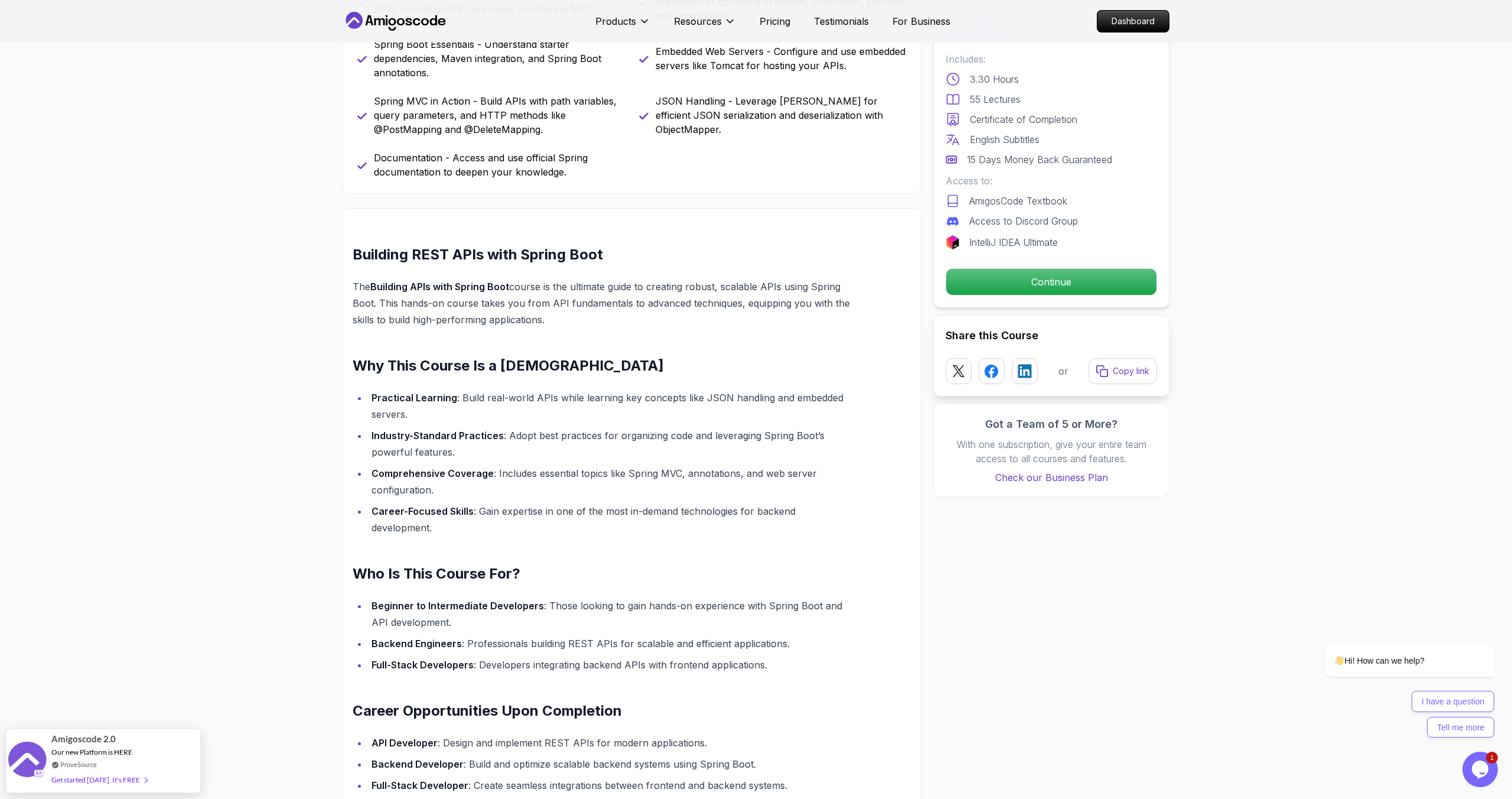
scroll to position [516, 0]
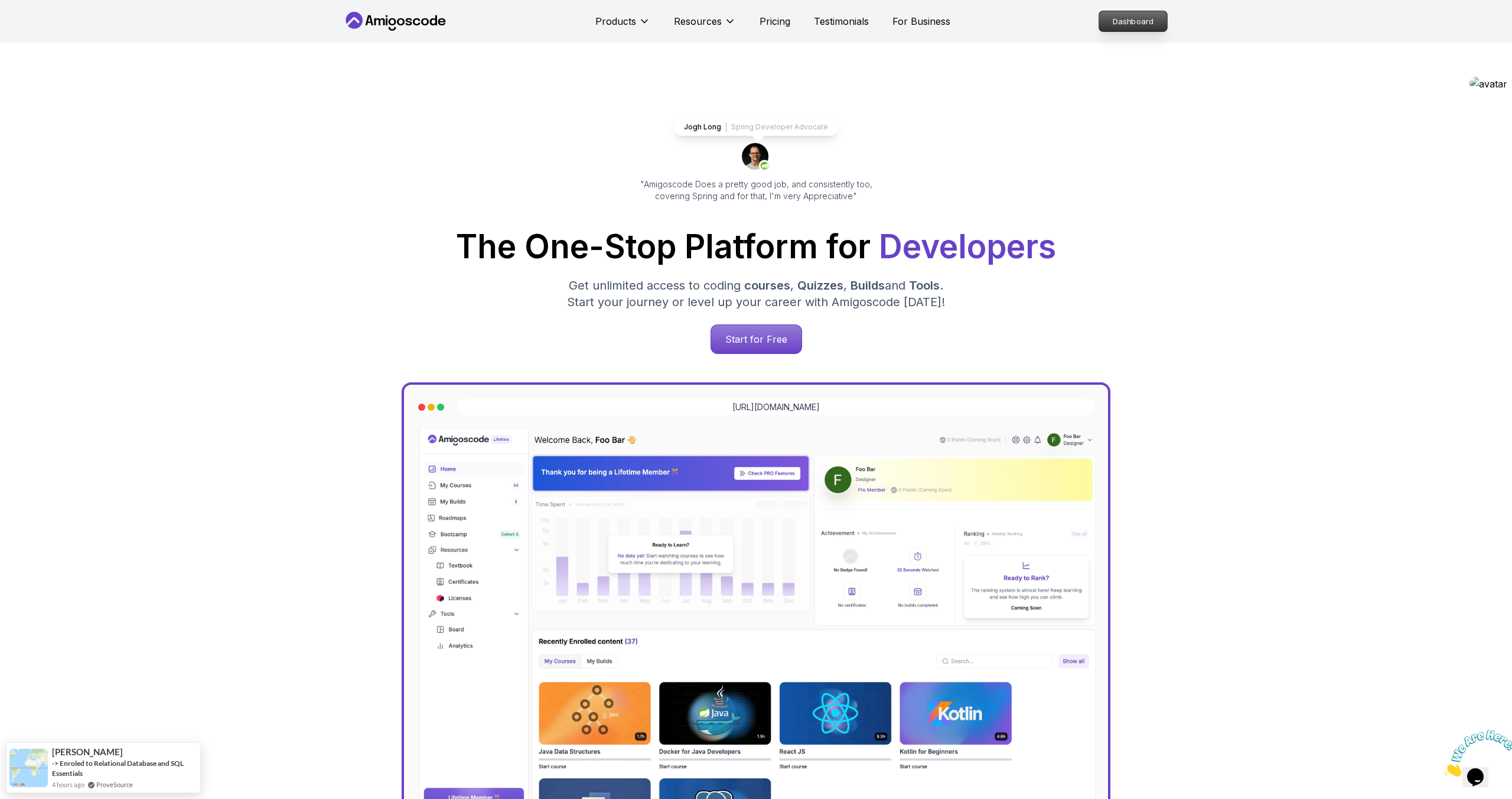
click at [1116, 25] on p "Dashboard" at bounding box center [1133, 22] width 68 height 20
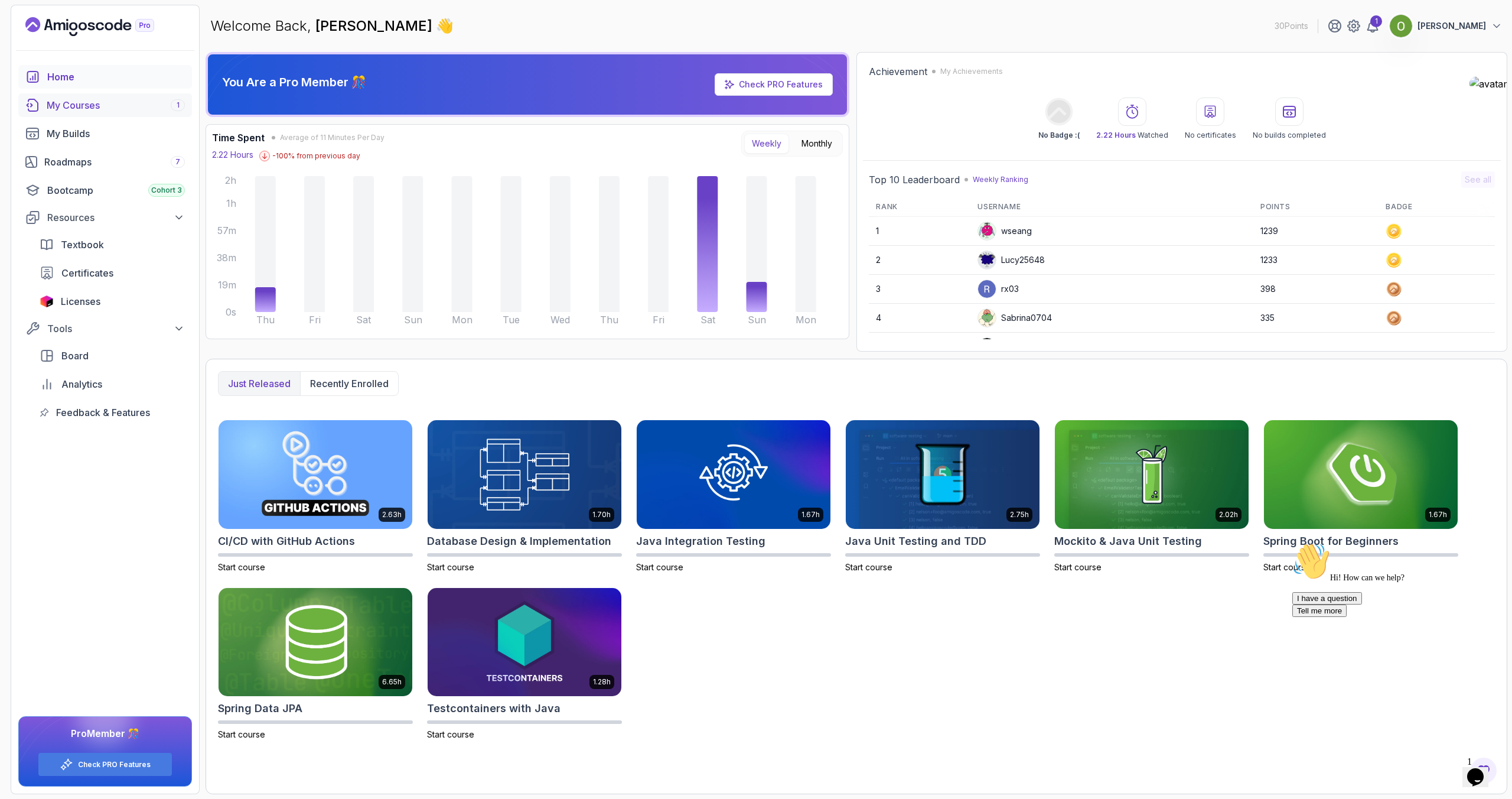
click at [98, 104] on div "My Courses 1" at bounding box center [116, 105] width 138 height 14
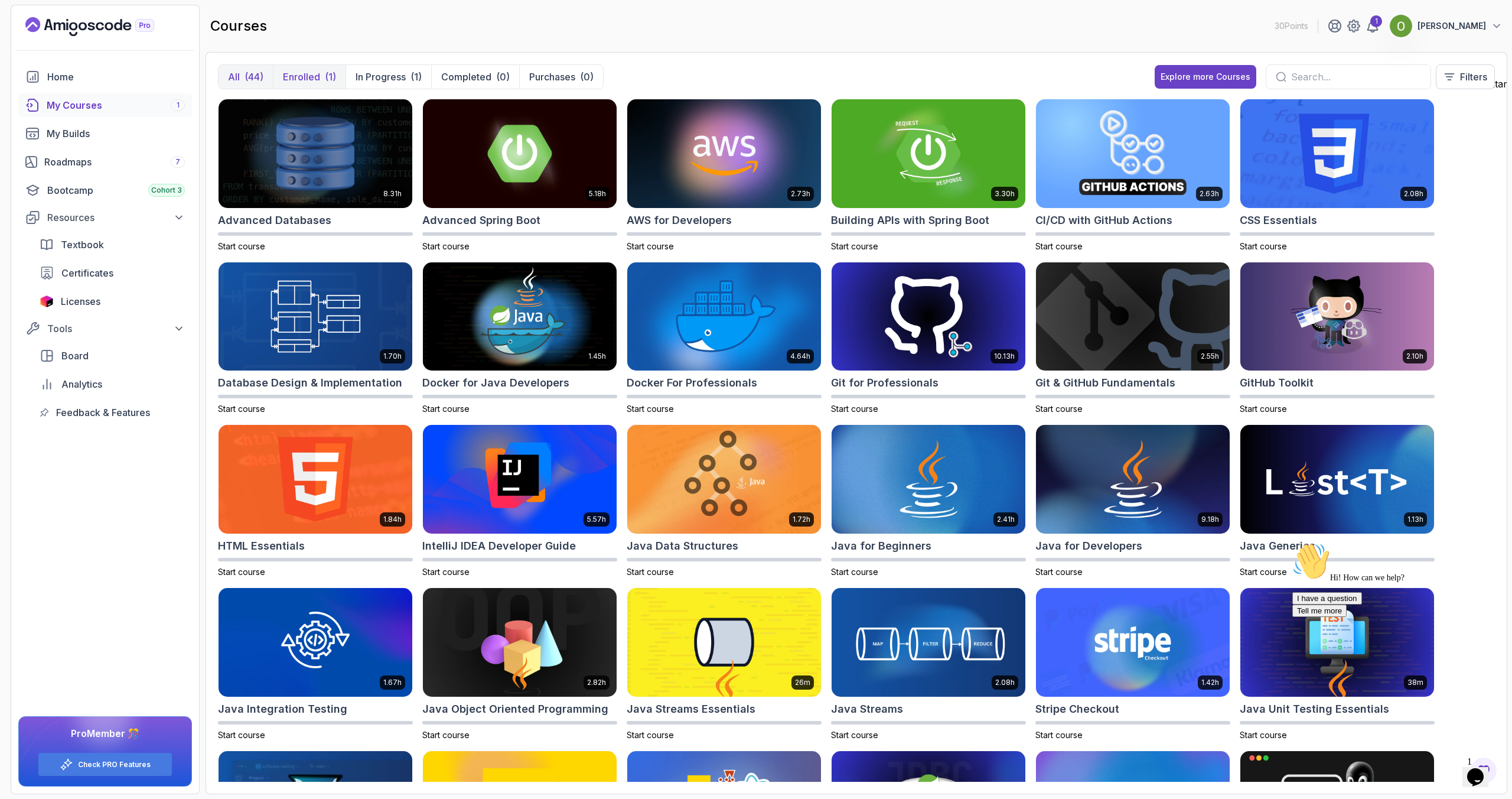
click at [305, 76] on p "Enrolled" at bounding box center [301, 77] width 37 height 14
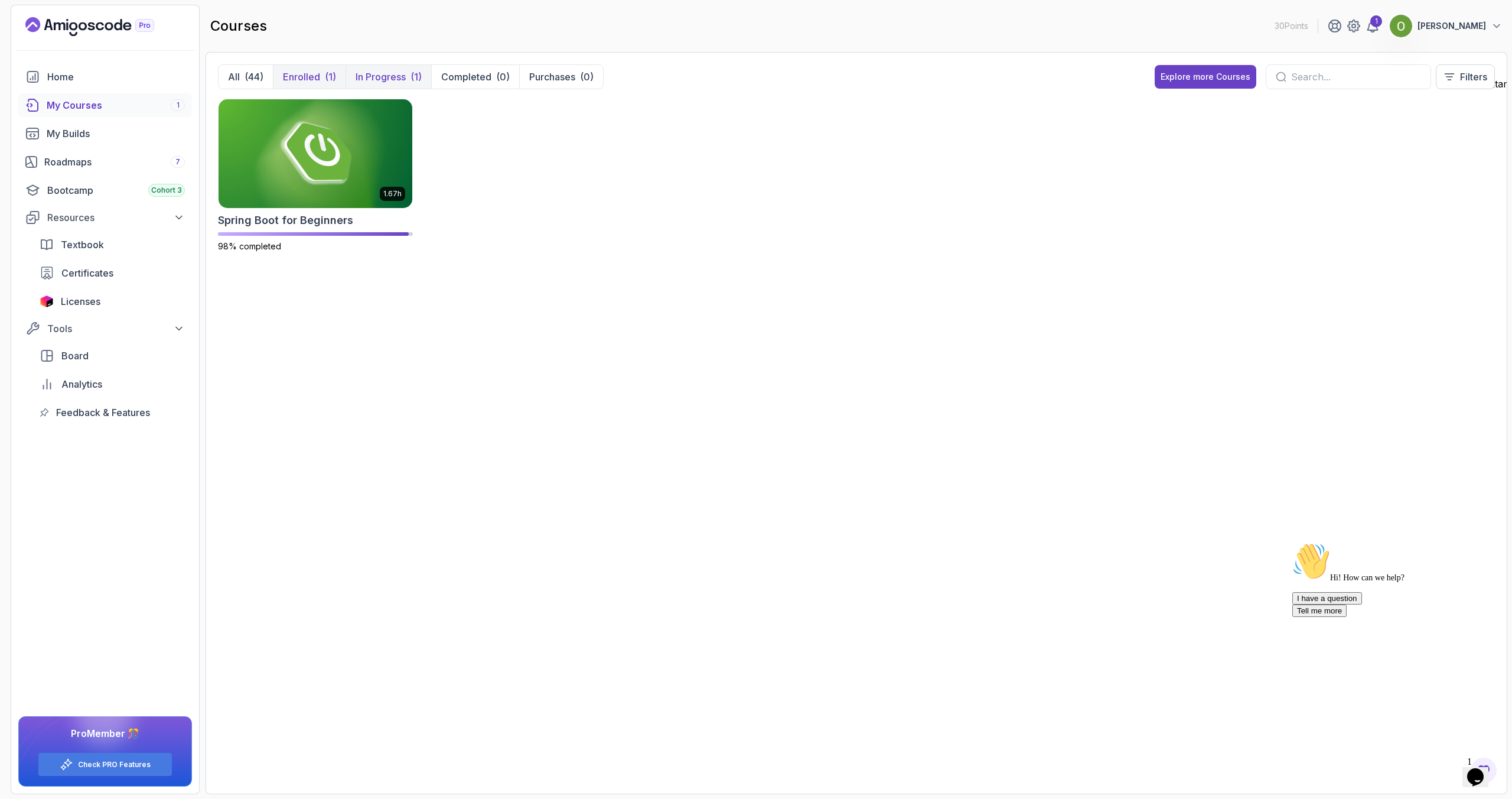
click at [392, 73] on p "In Progress" at bounding box center [380, 77] width 50 height 14
click at [263, 227] on h2 "Spring Boot for Beginners" at bounding box center [286, 220] width 135 height 17
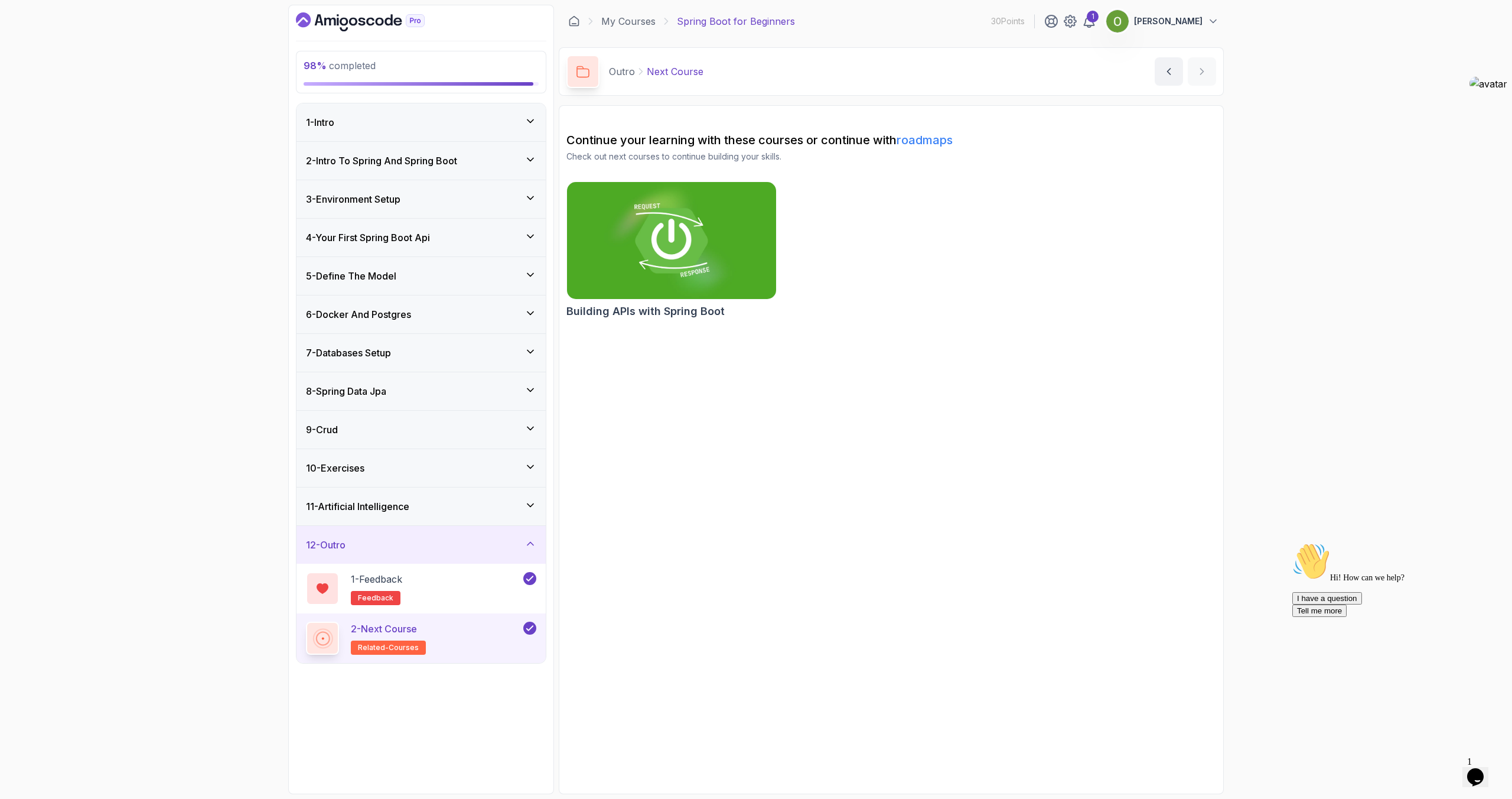
click at [670, 314] on h2 "Building APIs with Spring Boot" at bounding box center [646, 312] width 158 height 17
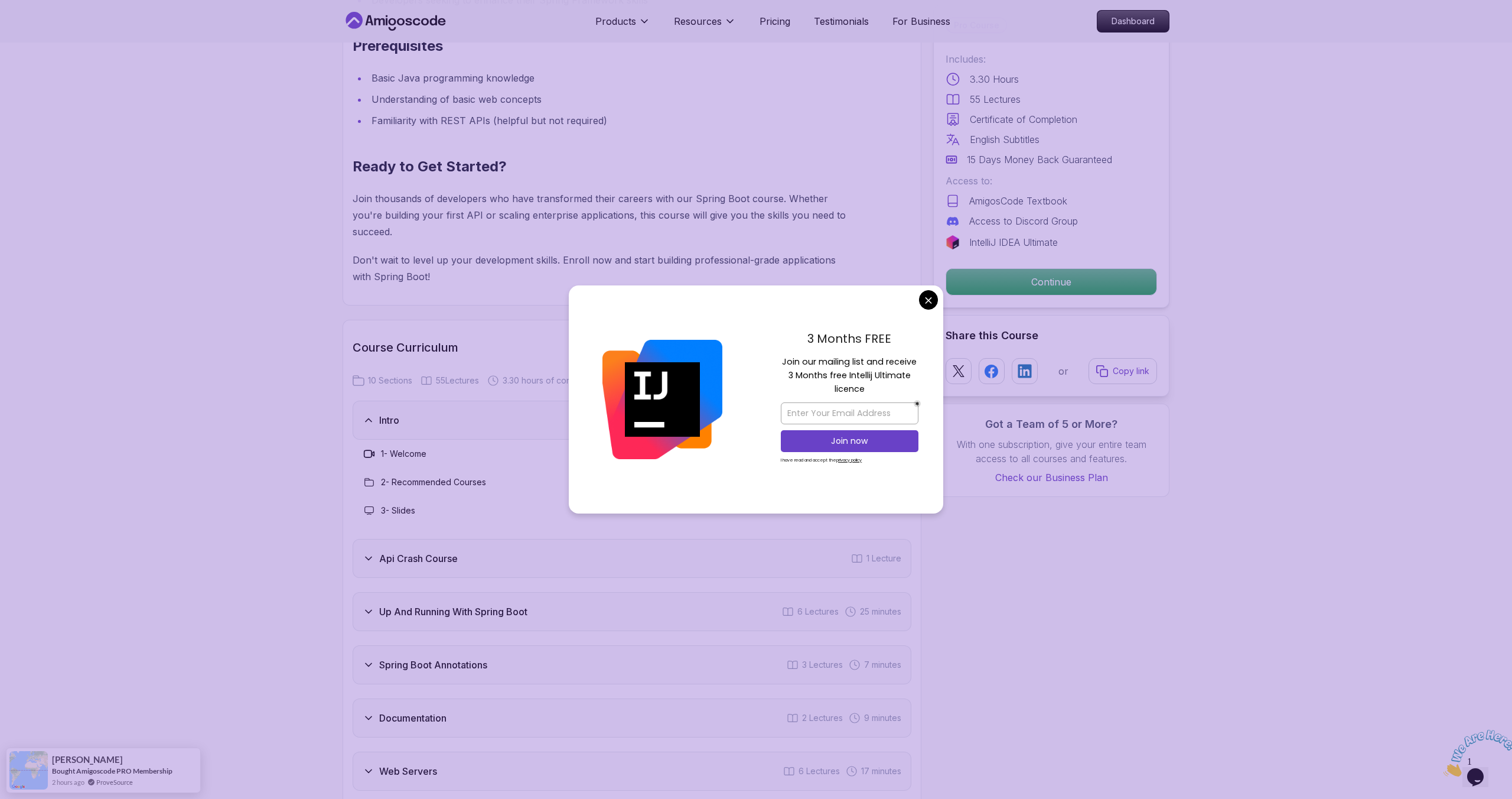
scroll to position [1627, 0]
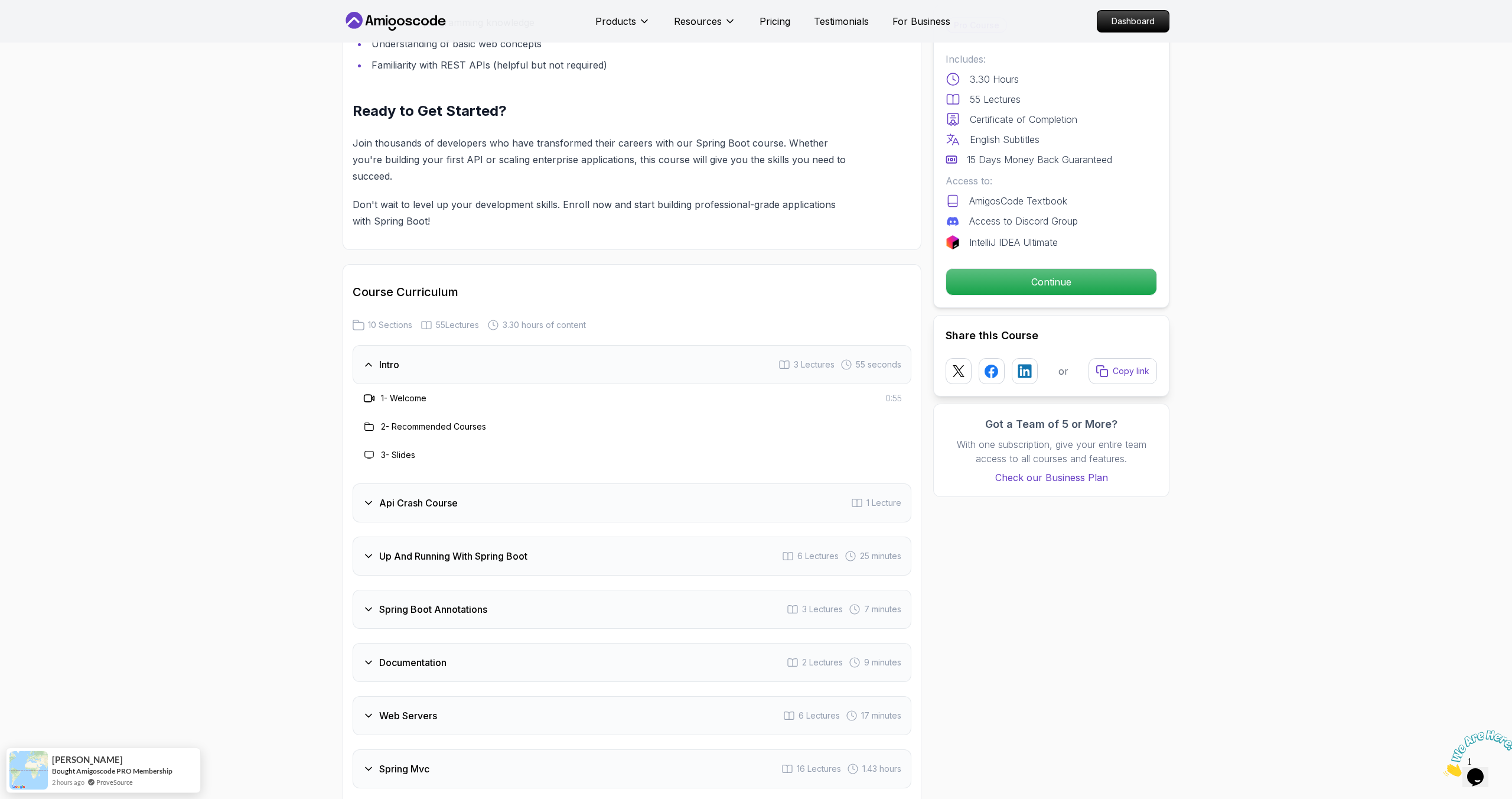
click at [929, 298] on body "Products Resources Pricing Testimonials For Business Dashboard Products Resourc…" at bounding box center [756, 732] width 1512 height 4719
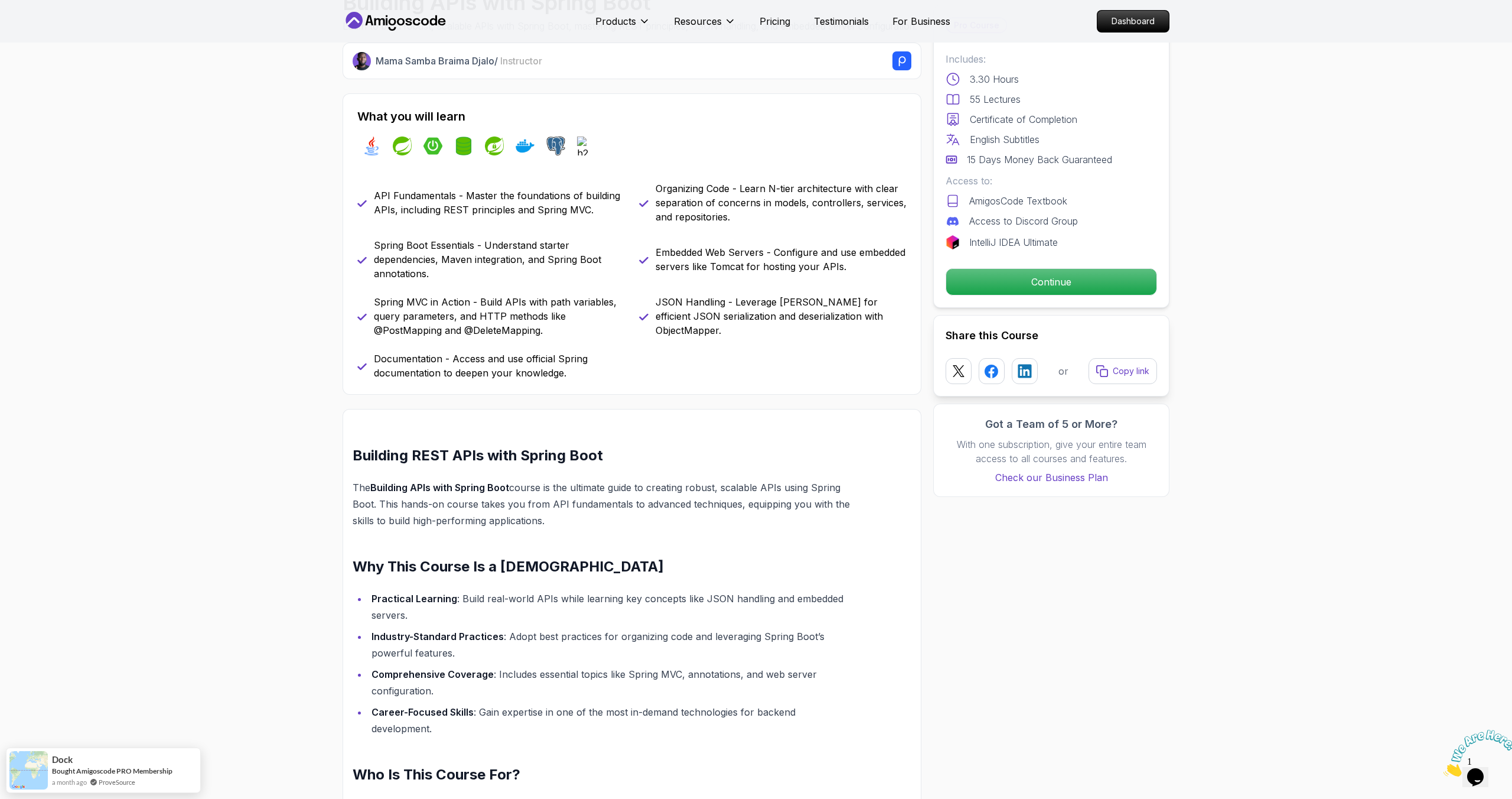
scroll to position [398, 0]
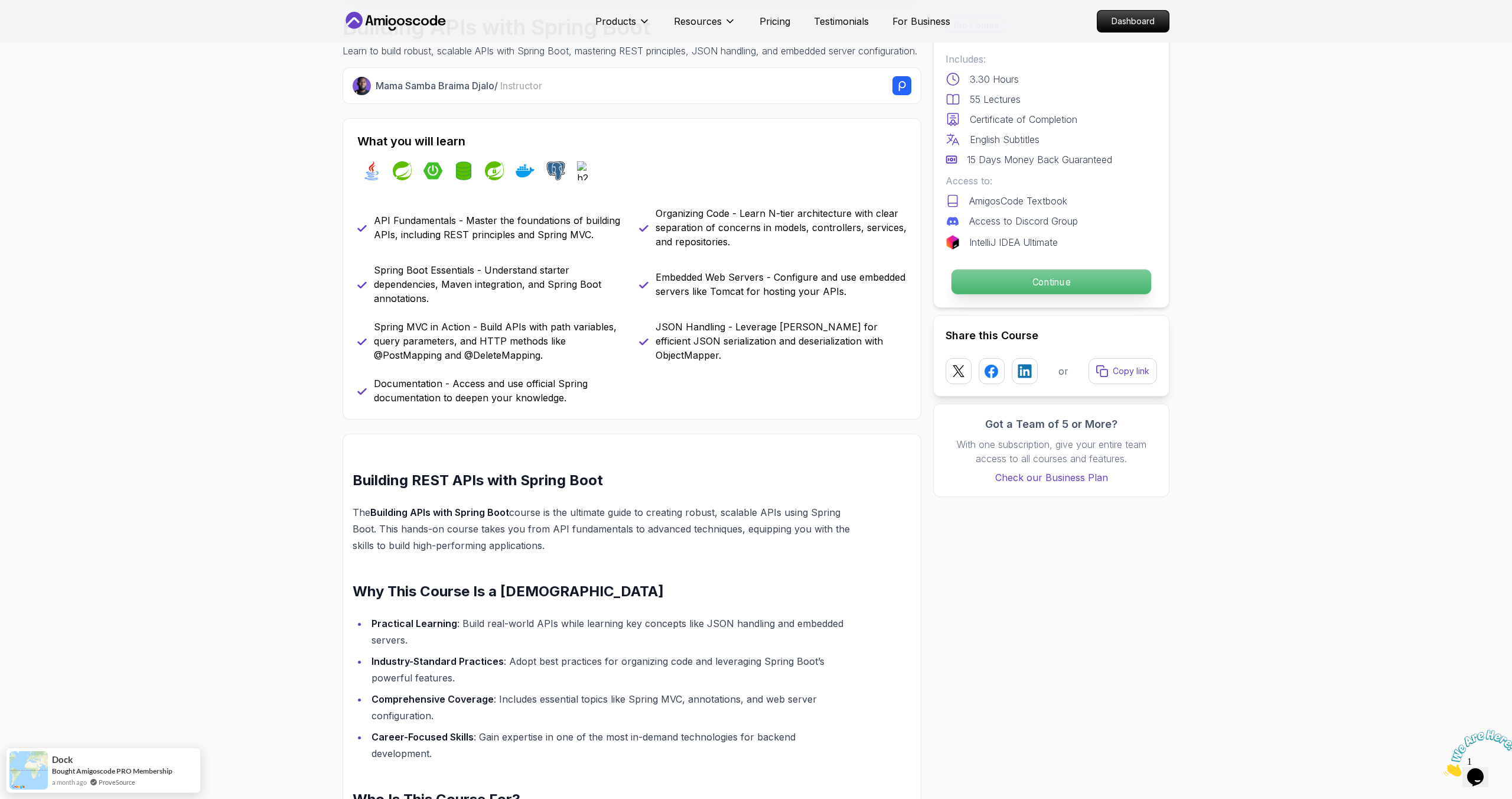
click at [1024, 275] on p "Continue" at bounding box center [1051, 282] width 200 height 25
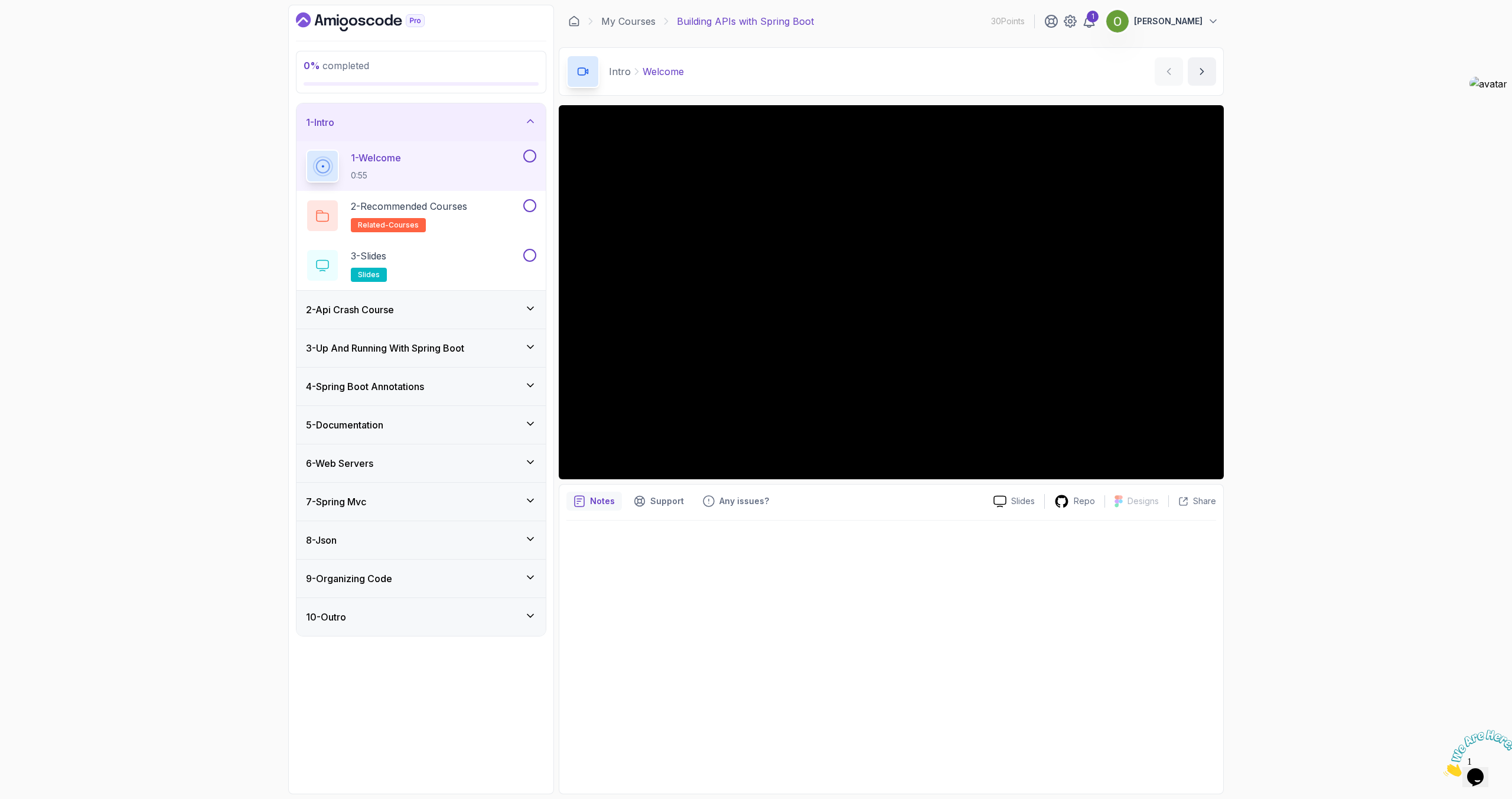
click at [401, 316] on div "2 - Api Crash Course" at bounding box center [421, 310] width 230 height 14
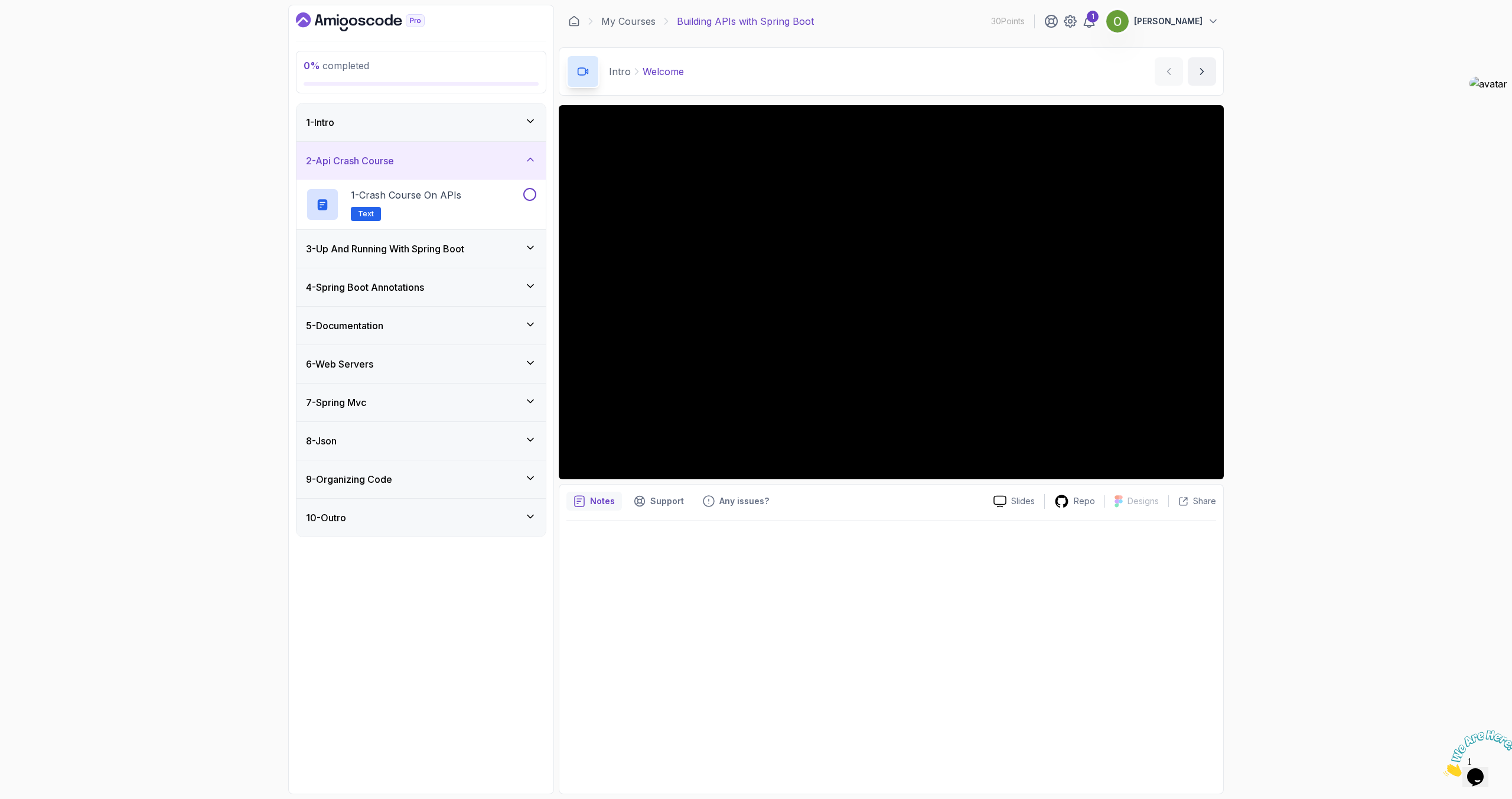
click at [388, 249] on h3 "3 - Up And Running With Spring Boot" at bounding box center [385, 249] width 158 height 14
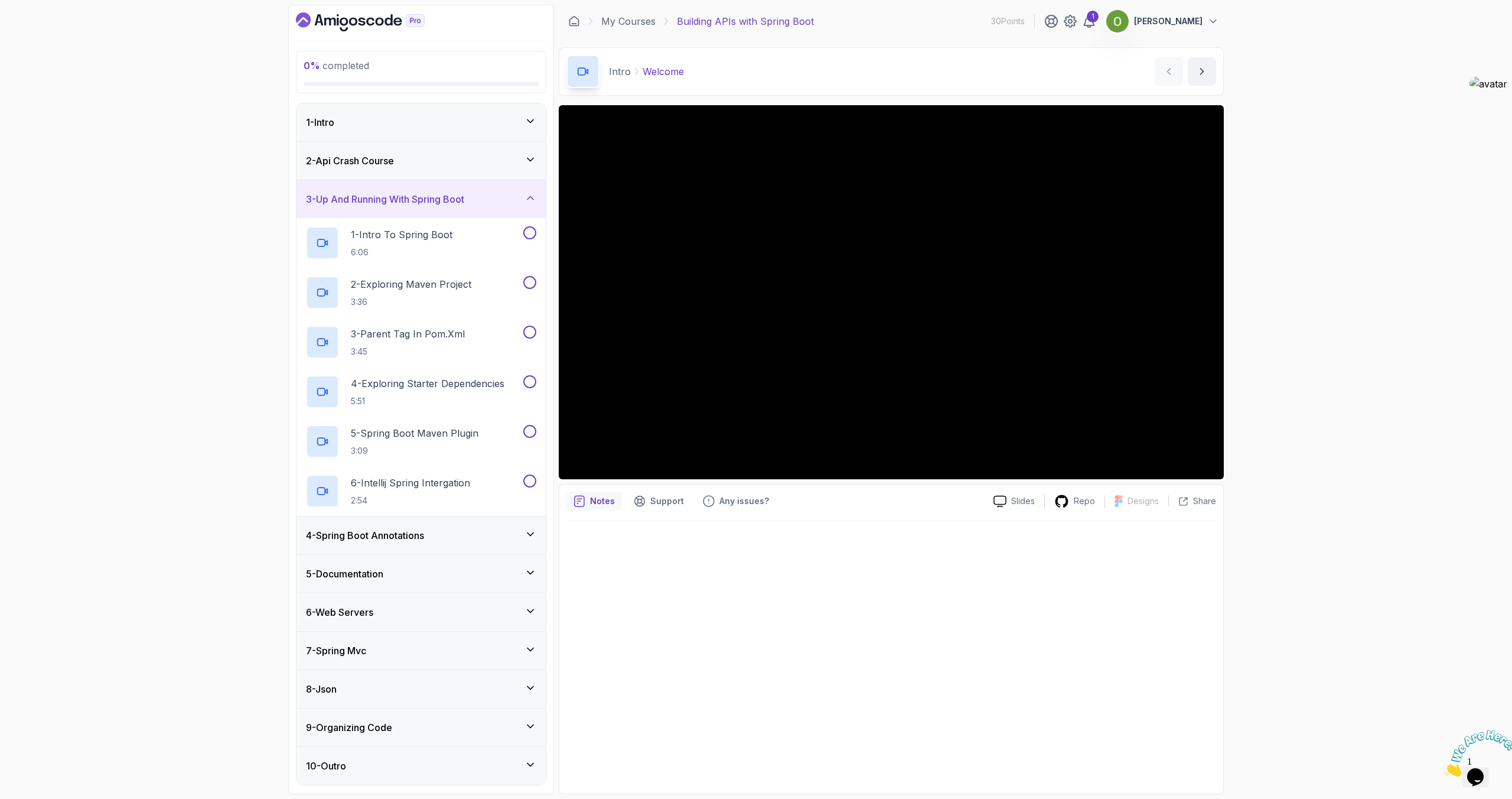
click at [388, 206] on div "3 - Up And Running With Spring Boot" at bounding box center [421, 199] width 250 height 38
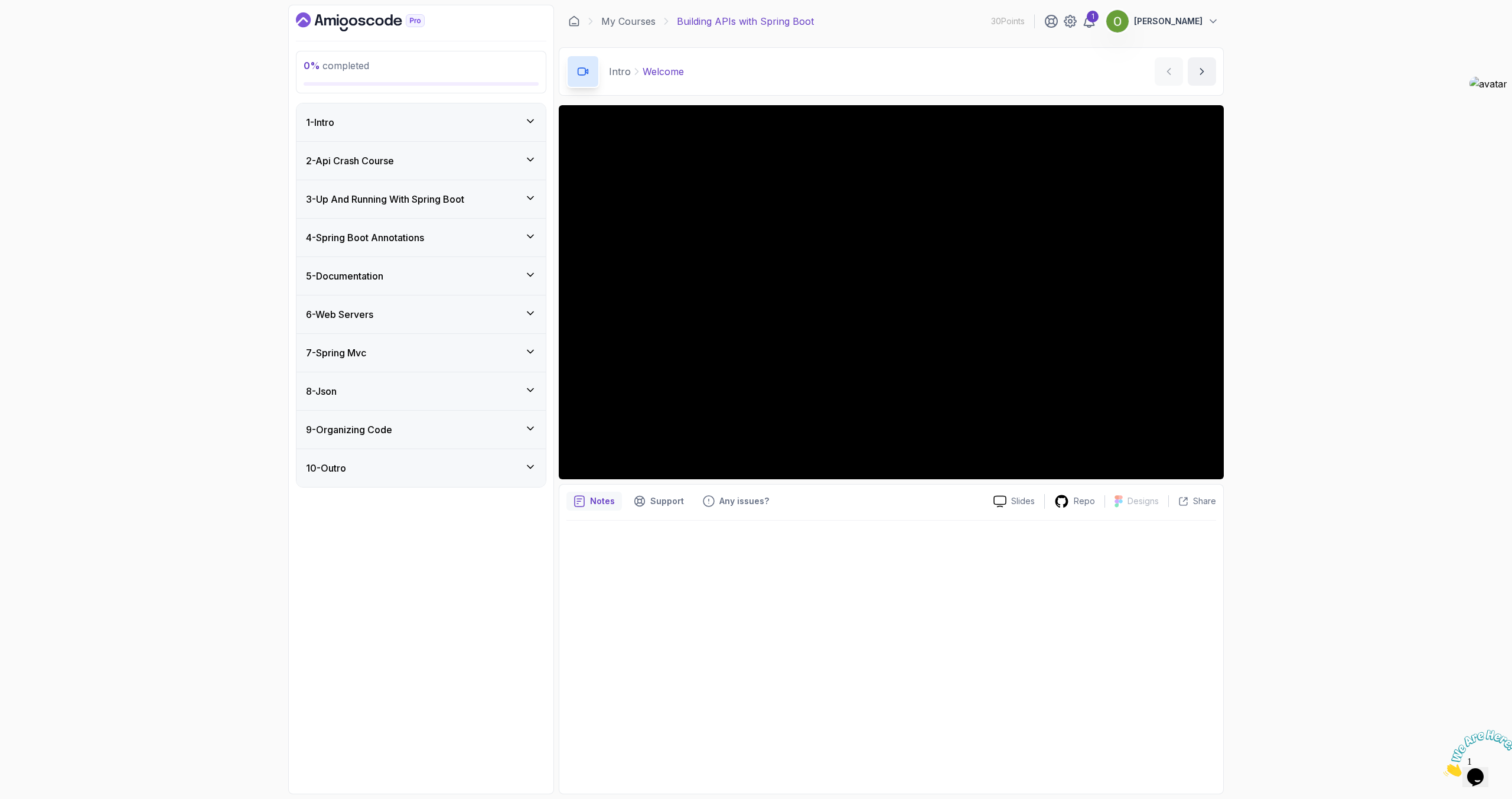
click at [375, 240] on h3 "4 - Spring Boot Annotations" at bounding box center [365, 237] width 118 height 14
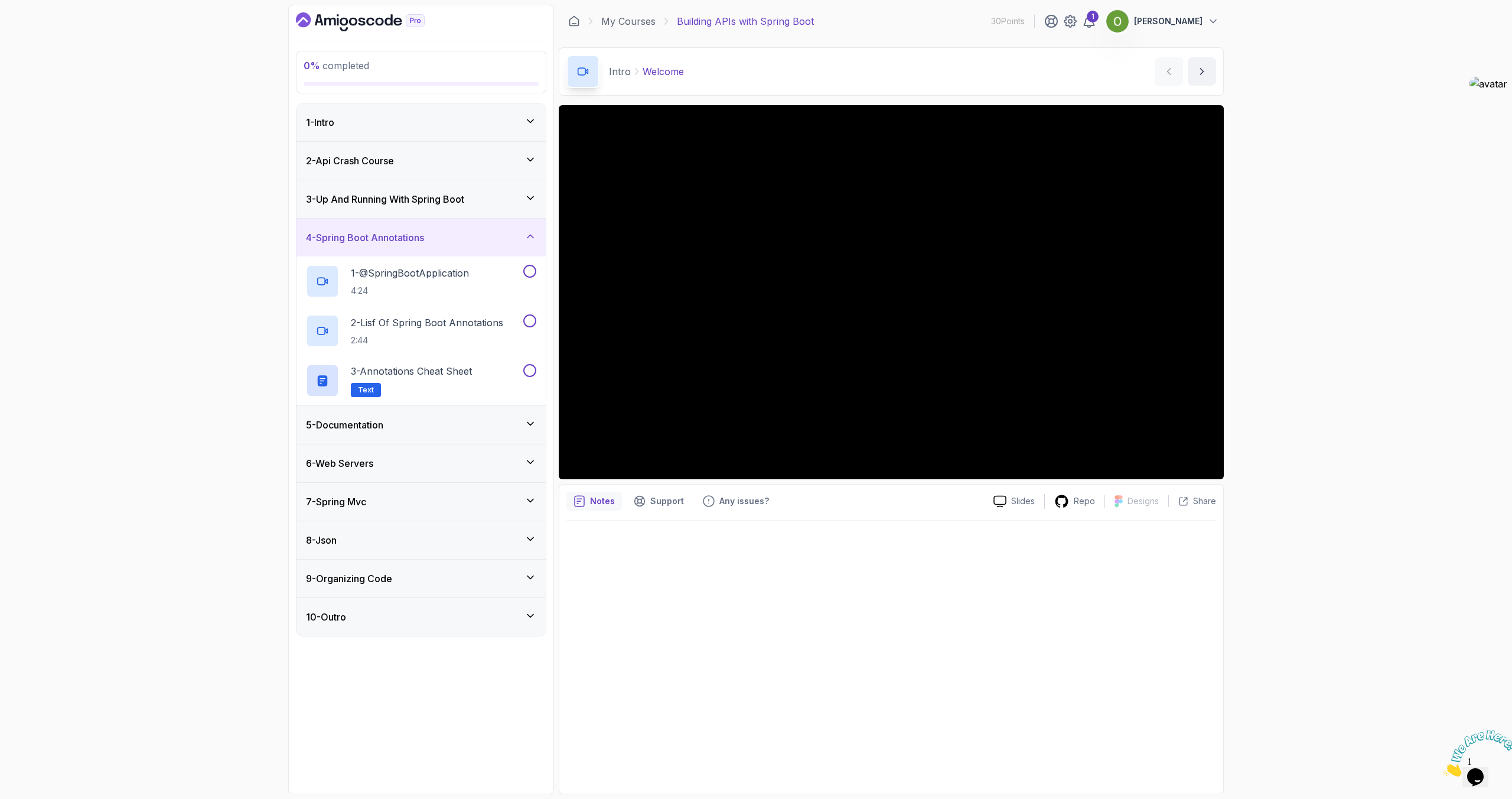
click at [376, 241] on h3 "4 - Spring Boot Annotations" at bounding box center [365, 237] width 118 height 14
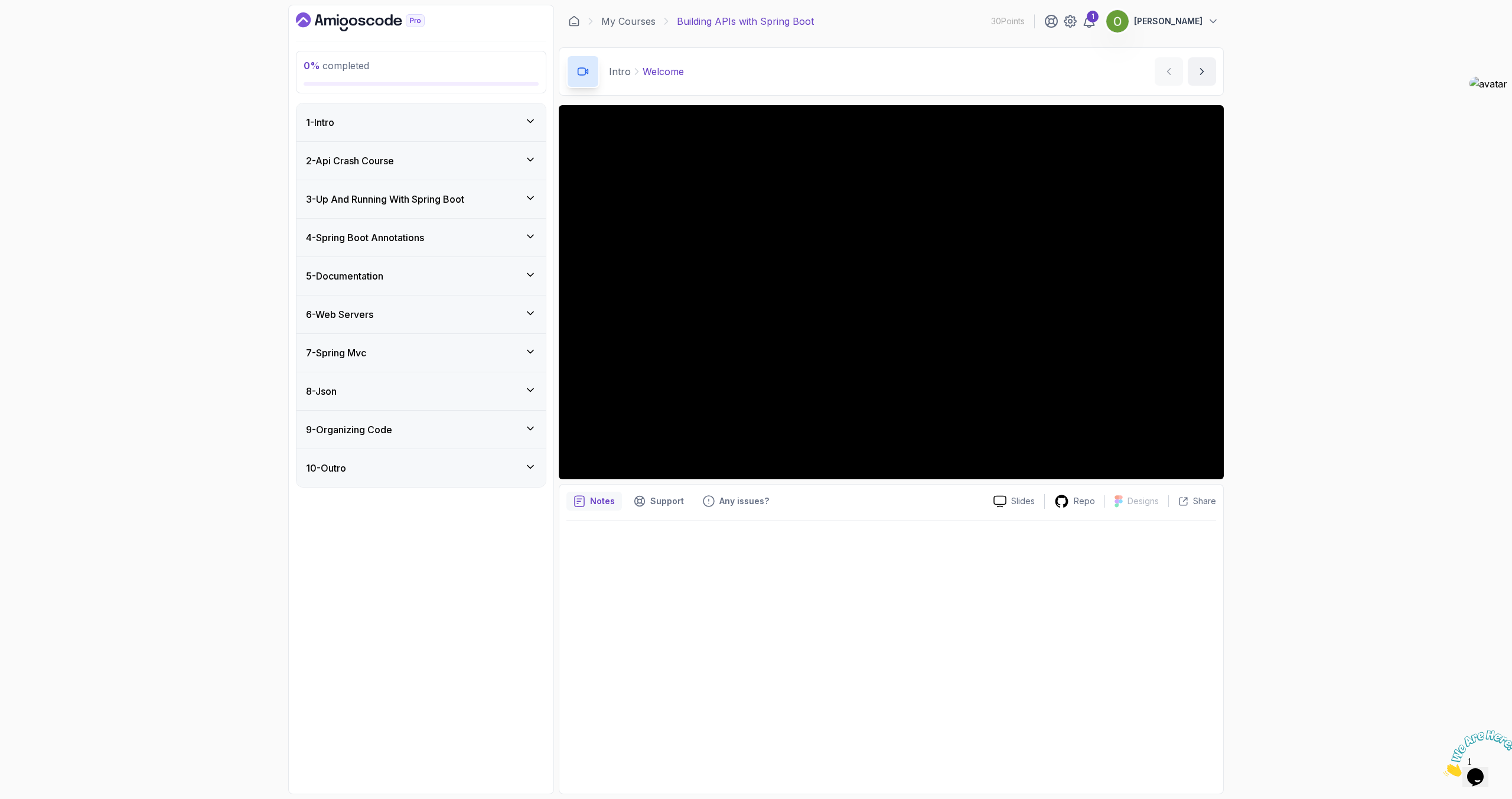
click at [365, 277] on h3 "5 - Documentation" at bounding box center [344, 276] width 78 height 14
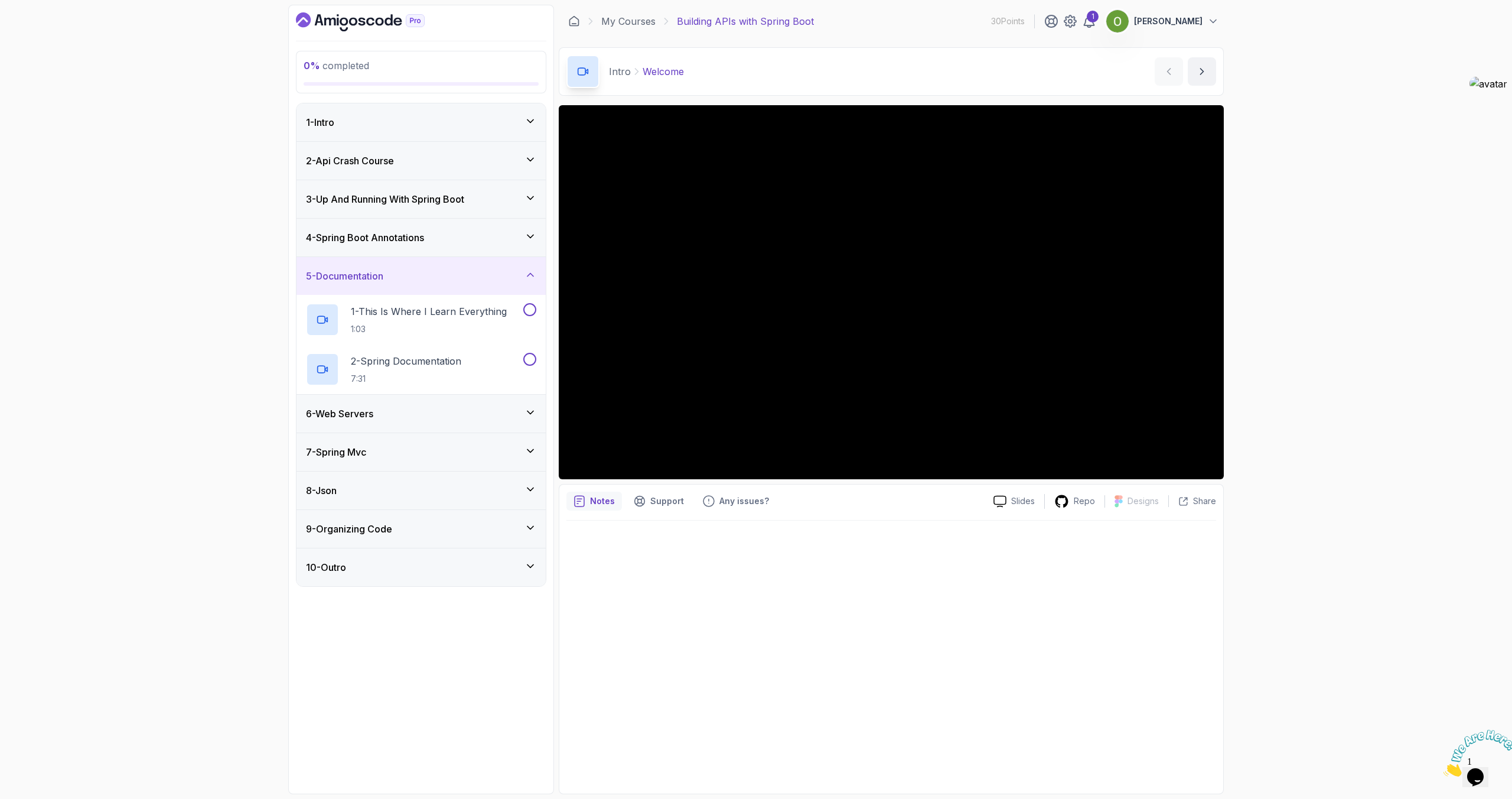
click at [365, 277] on h3 "5 - Documentation" at bounding box center [344, 276] width 78 height 14
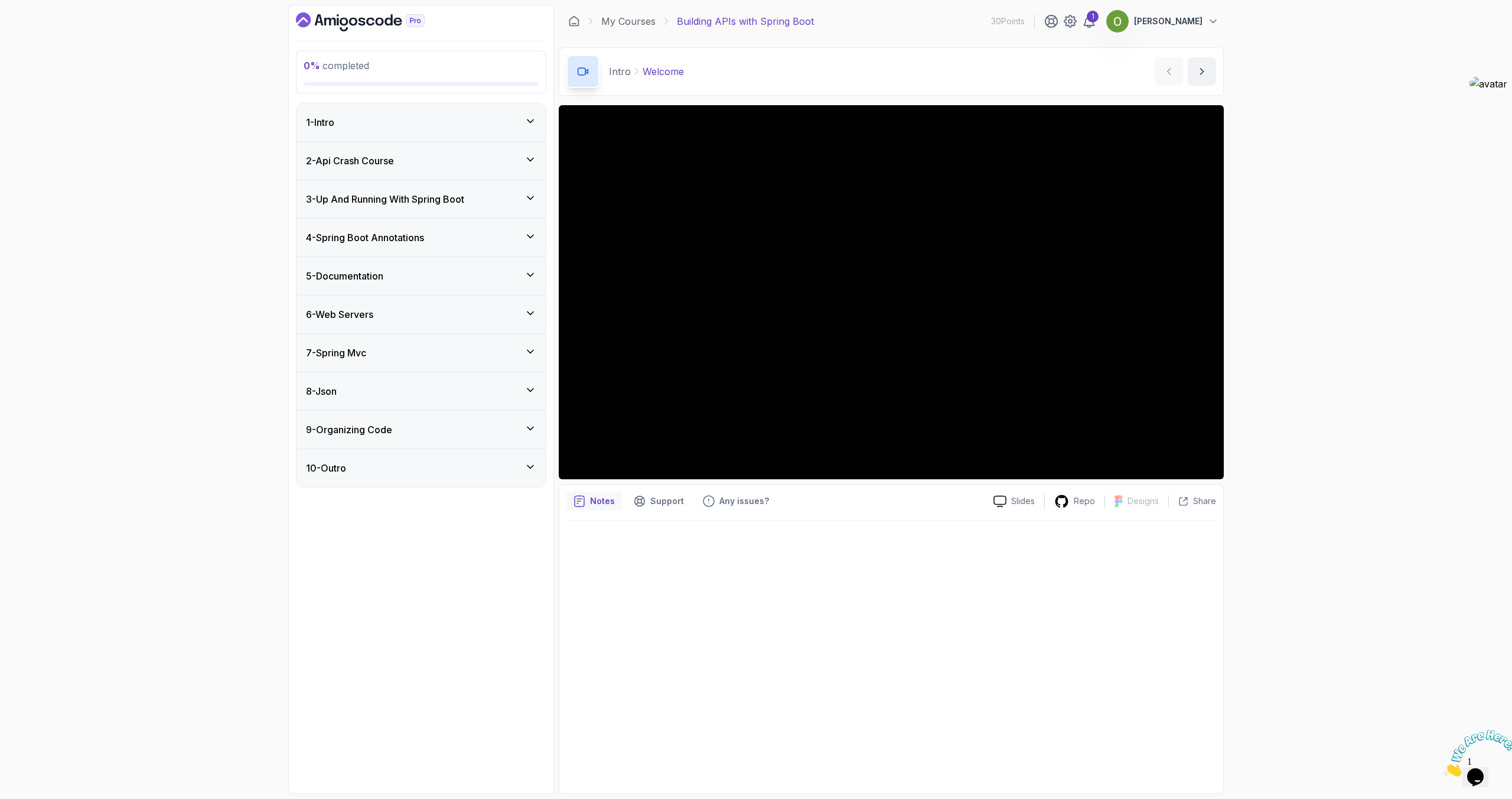
click at [352, 315] on h3 "6 - Web Servers" at bounding box center [339, 314] width 68 height 14
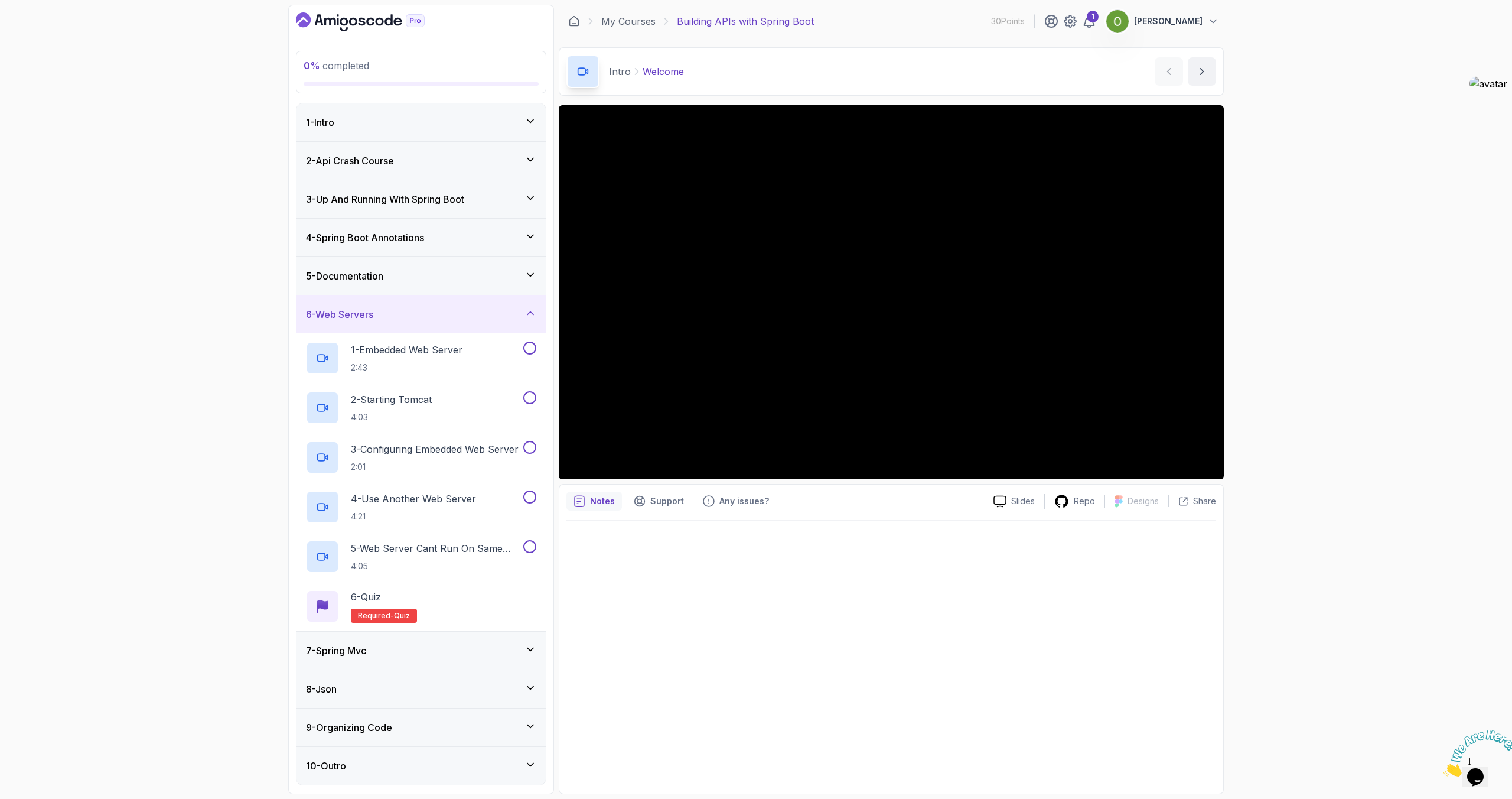
click at [352, 315] on h3 "6 - Web Servers" at bounding box center [339, 314] width 68 height 14
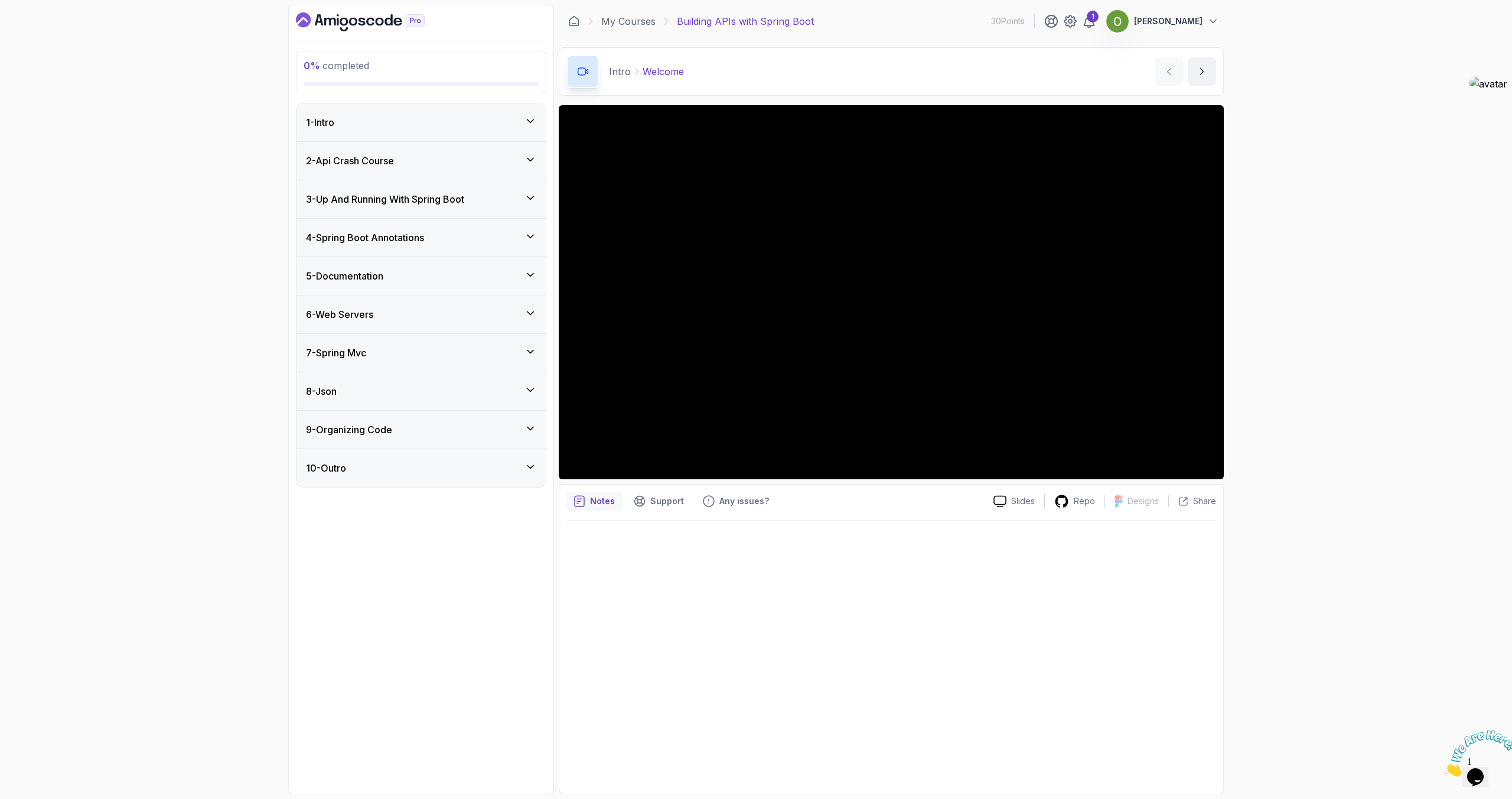
click at [341, 467] on h3 "10 - Outro" at bounding box center [326, 468] width 40 height 14
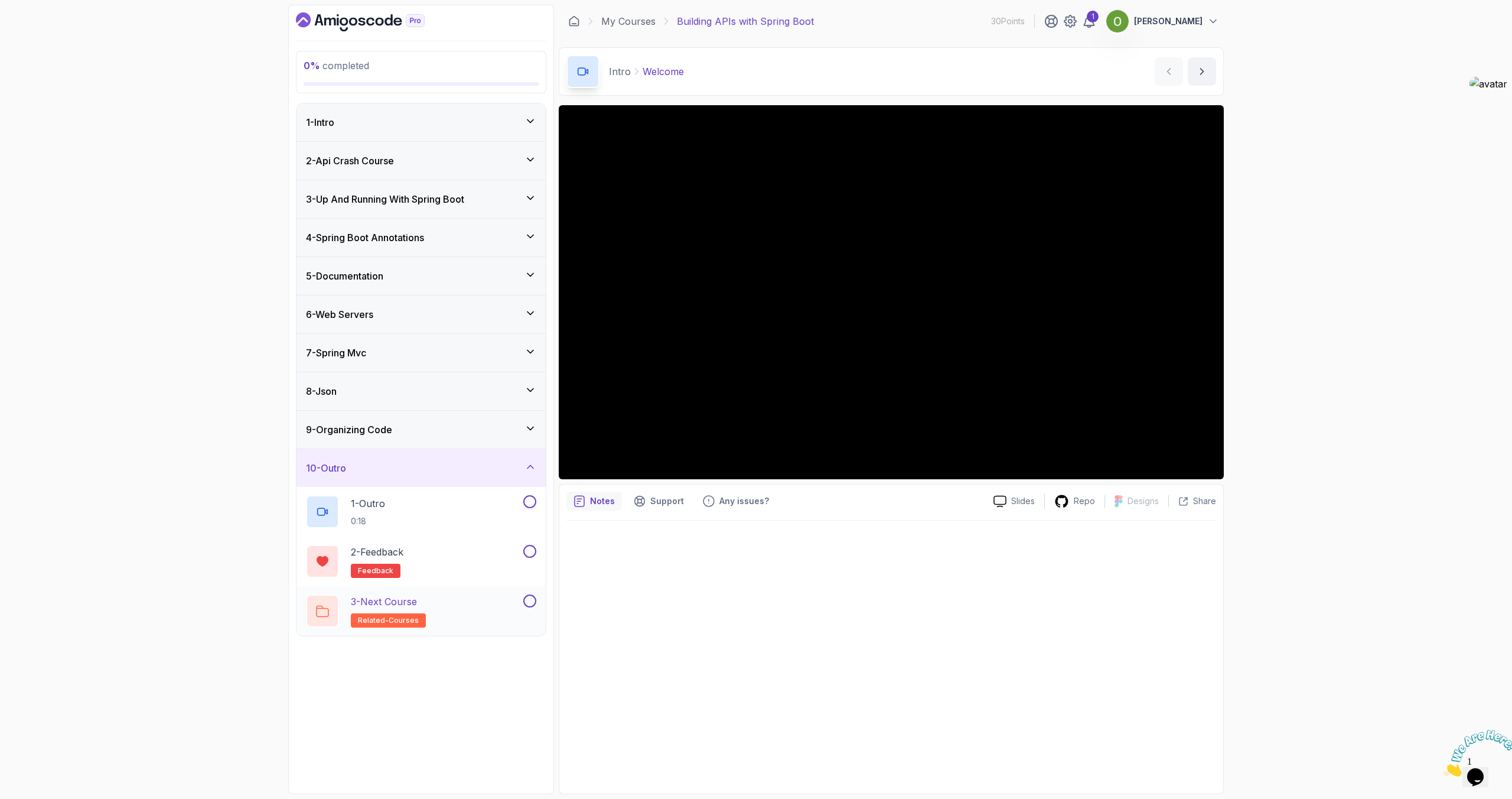
click at [373, 598] on p "3 - Next Course" at bounding box center [384, 602] width 66 height 14
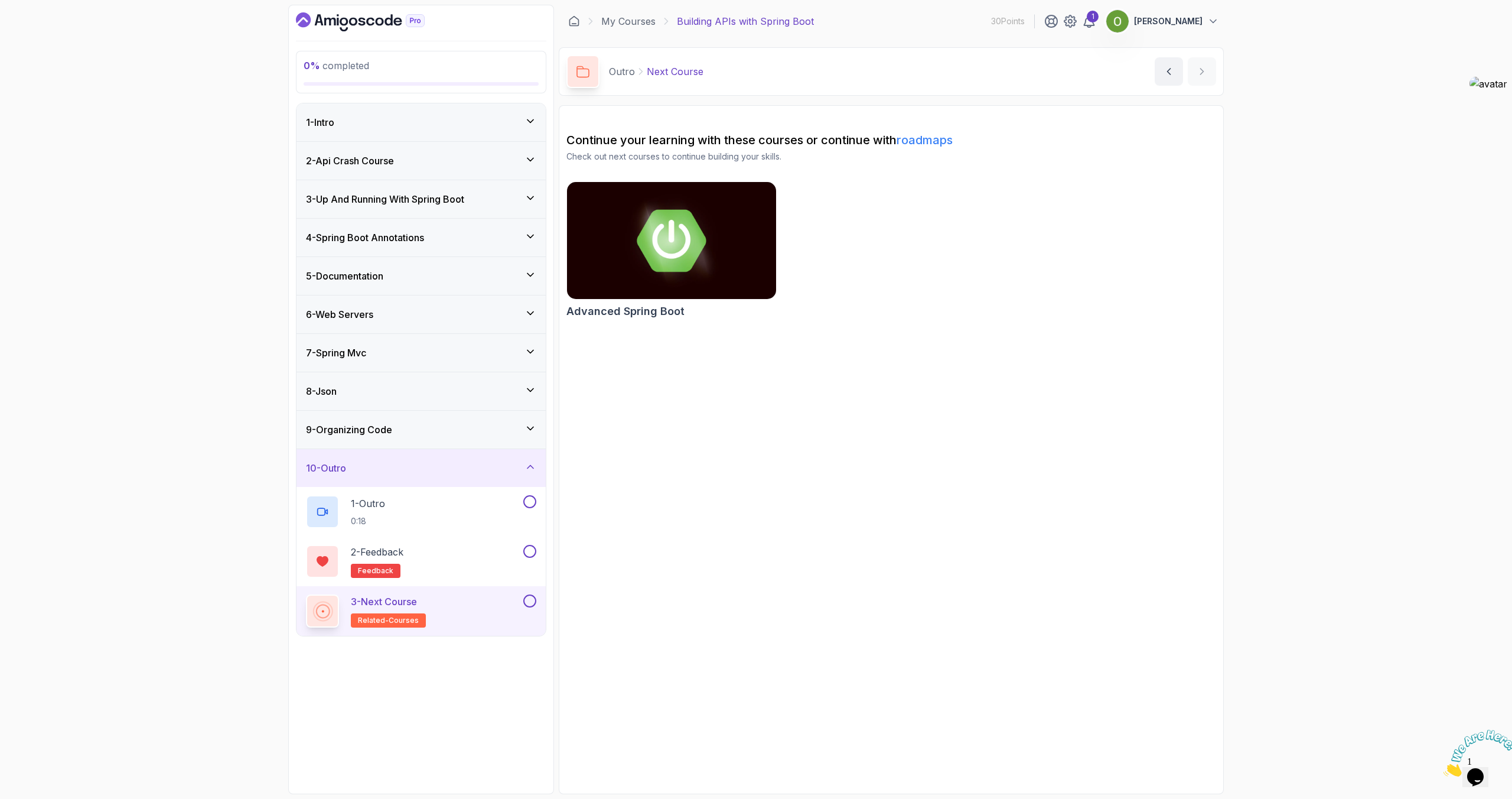
click at [368, 471] on div "10 - Outro" at bounding box center [421, 468] width 230 height 14
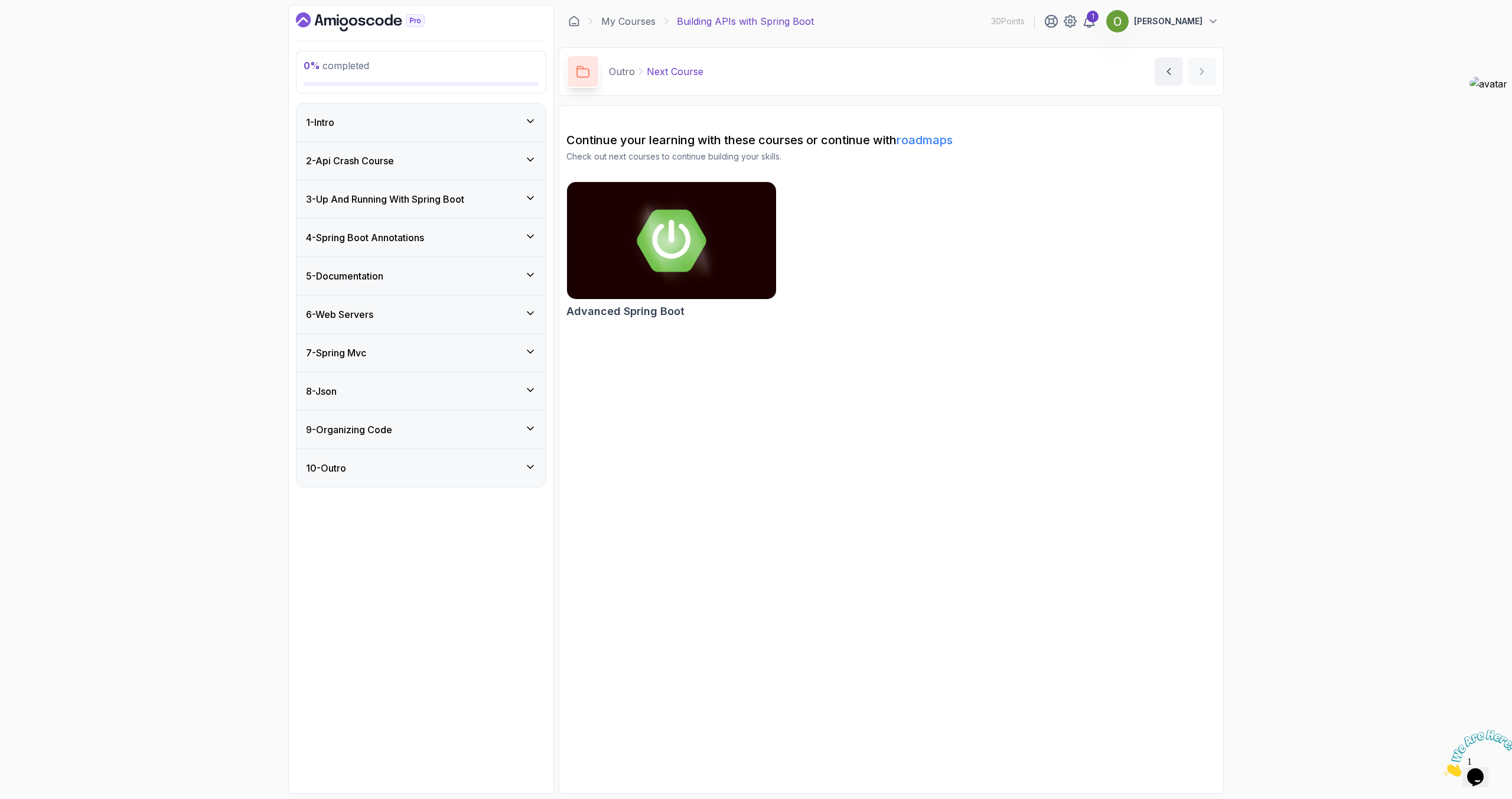
click at [413, 142] on div "2 - Api Crash Course" at bounding box center [421, 161] width 250 height 38
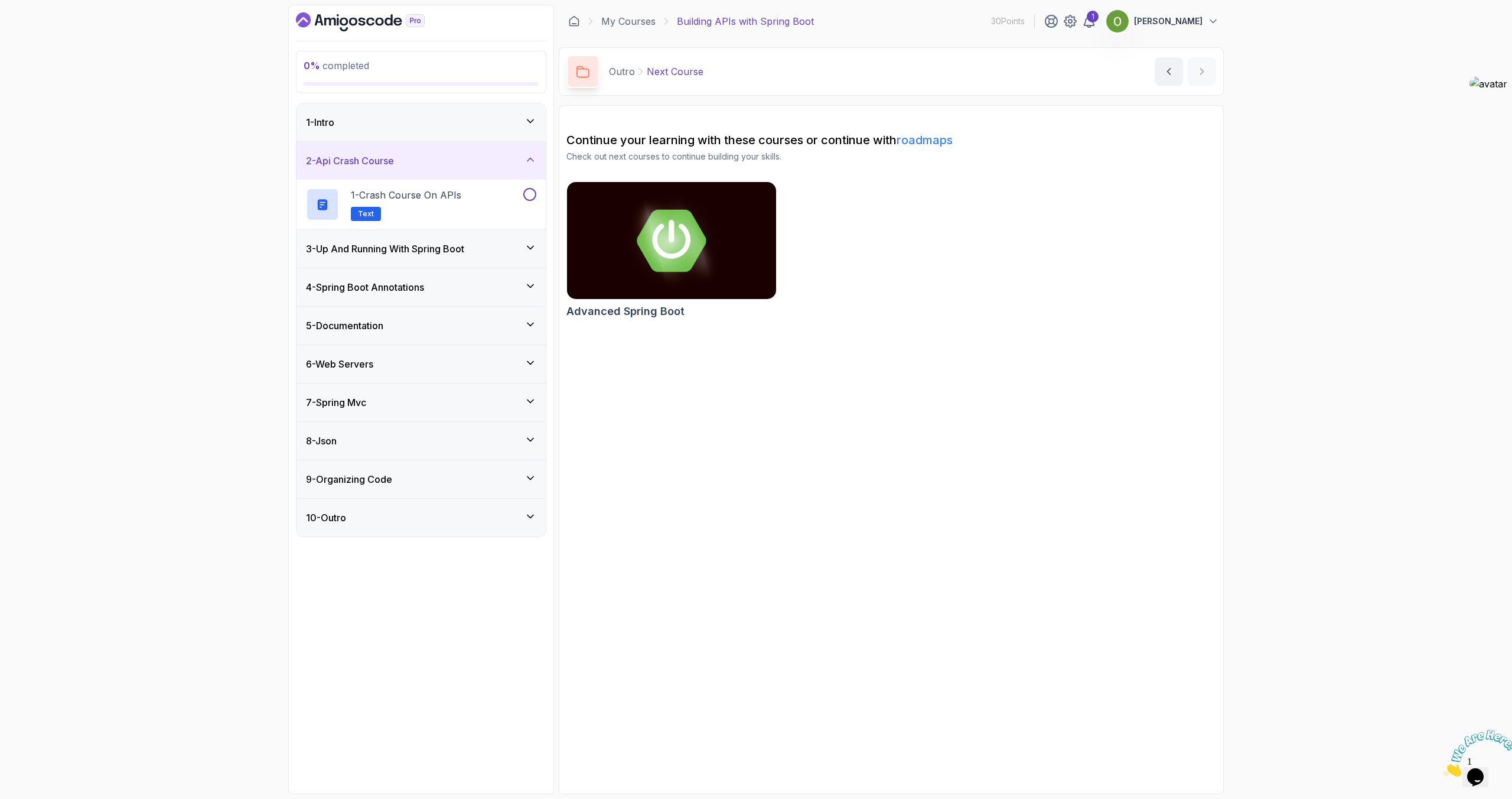
click at [382, 114] on div "1 - Intro" at bounding box center [421, 122] width 250 height 38
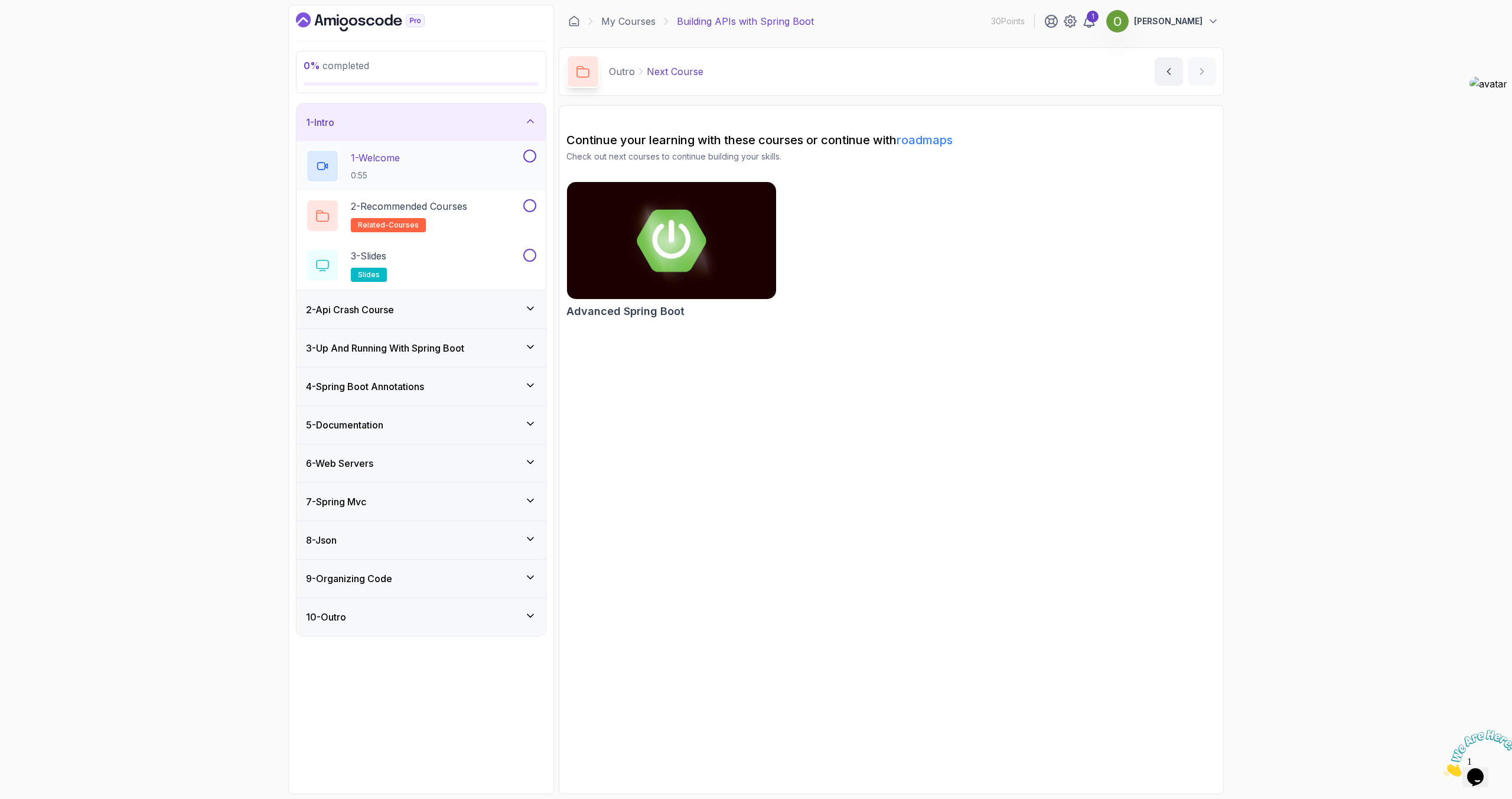
click at [386, 162] on p "1 - Welcome" at bounding box center [376, 157] width 49 height 14
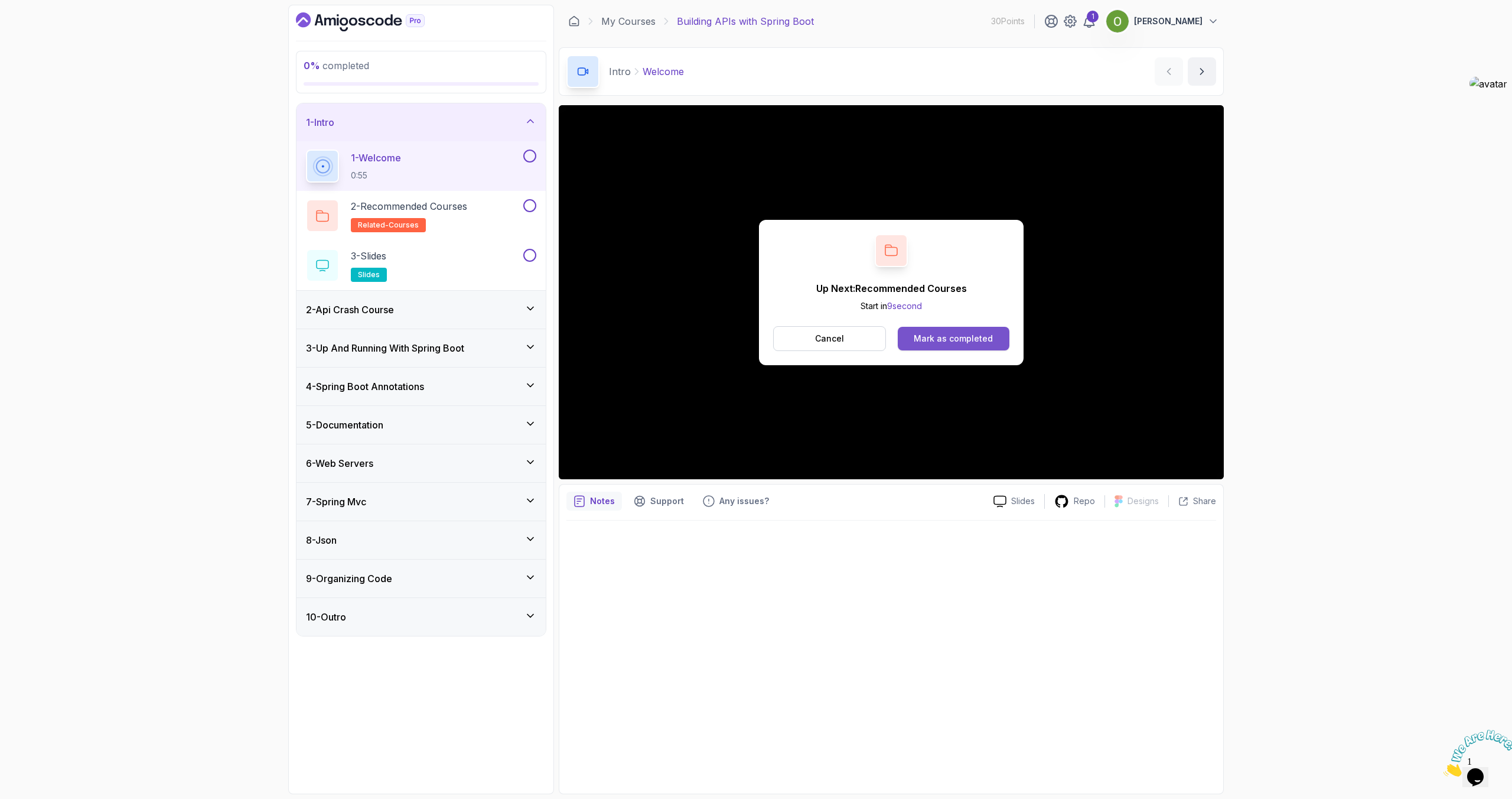
click at [949, 339] on div "Mark as completed" at bounding box center [953, 338] width 79 height 12
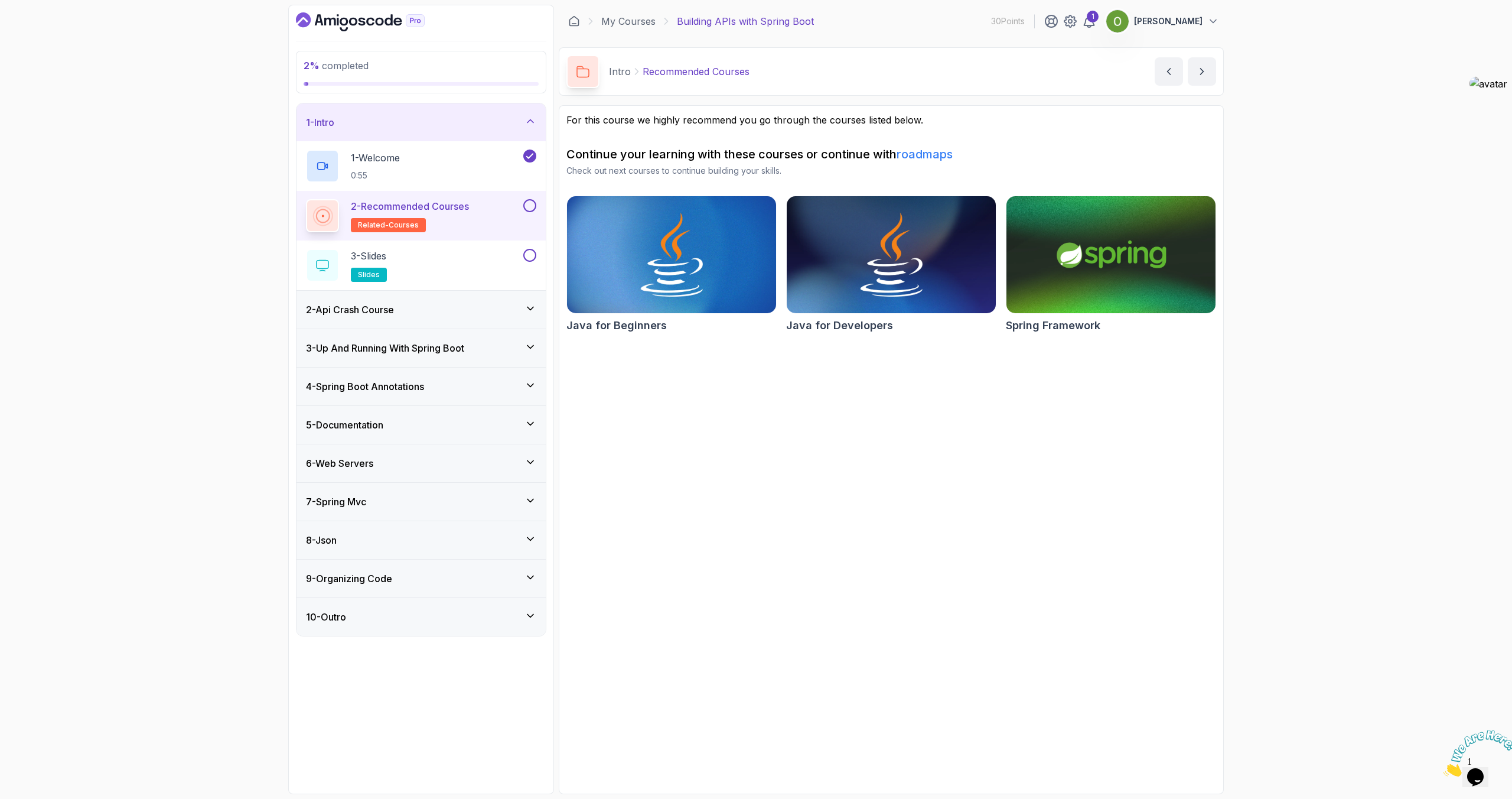
click at [528, 206] on button at bounding box center [529, 205] width 13 height 13
click at [481, 257] on div "3 - Slides slides" at bounding box center [413, 265] width 215 height 33
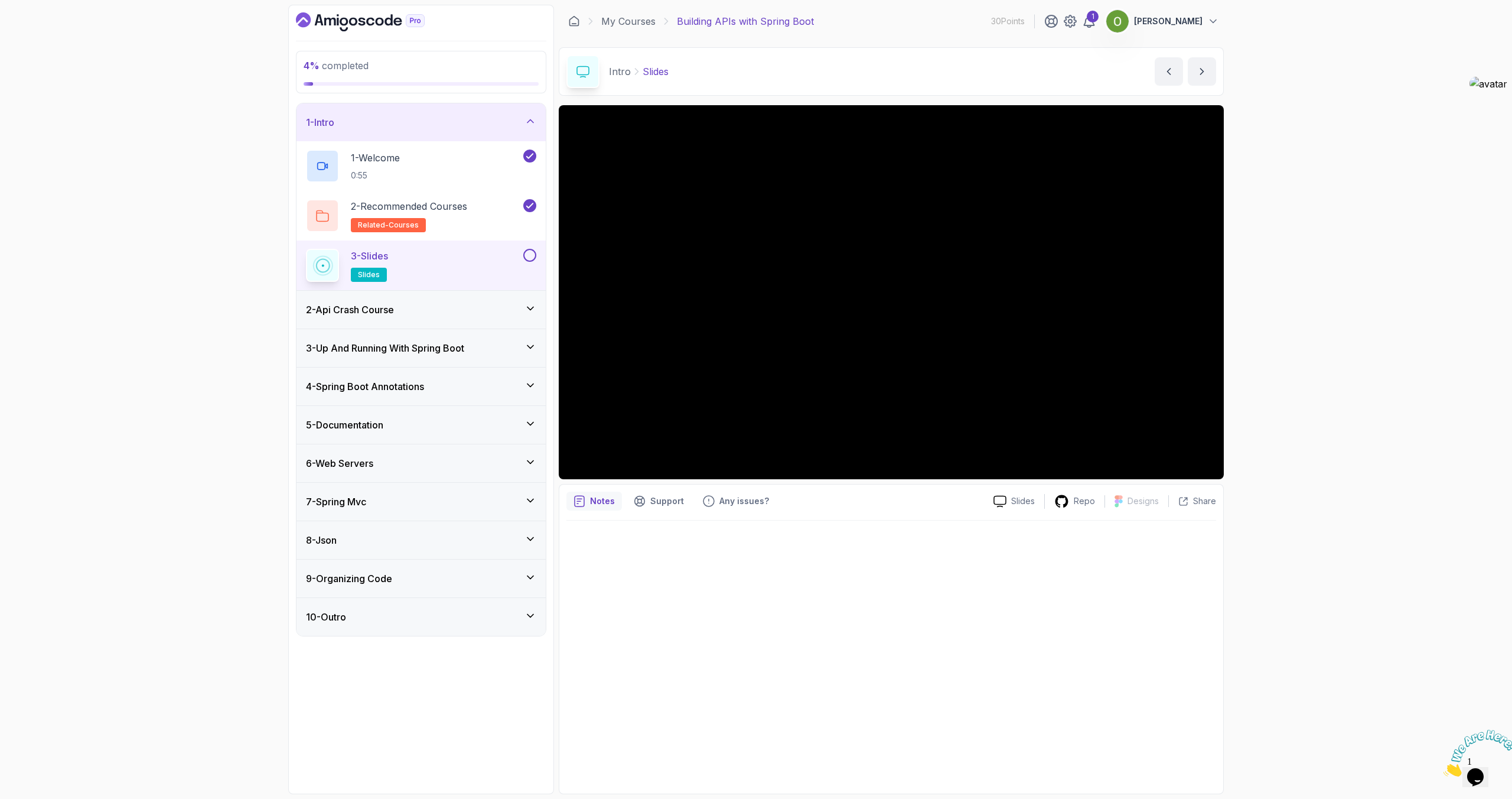
click at [534, 250] on div at bounding box center [528, 255] width 15 height 13
click at [532, 254] on button at bounding box center [529, 255] width 13 height 13
click at [493, 314] on div "2 - Api Crash Course" at bounding box center [421, 310] width 230 height 14
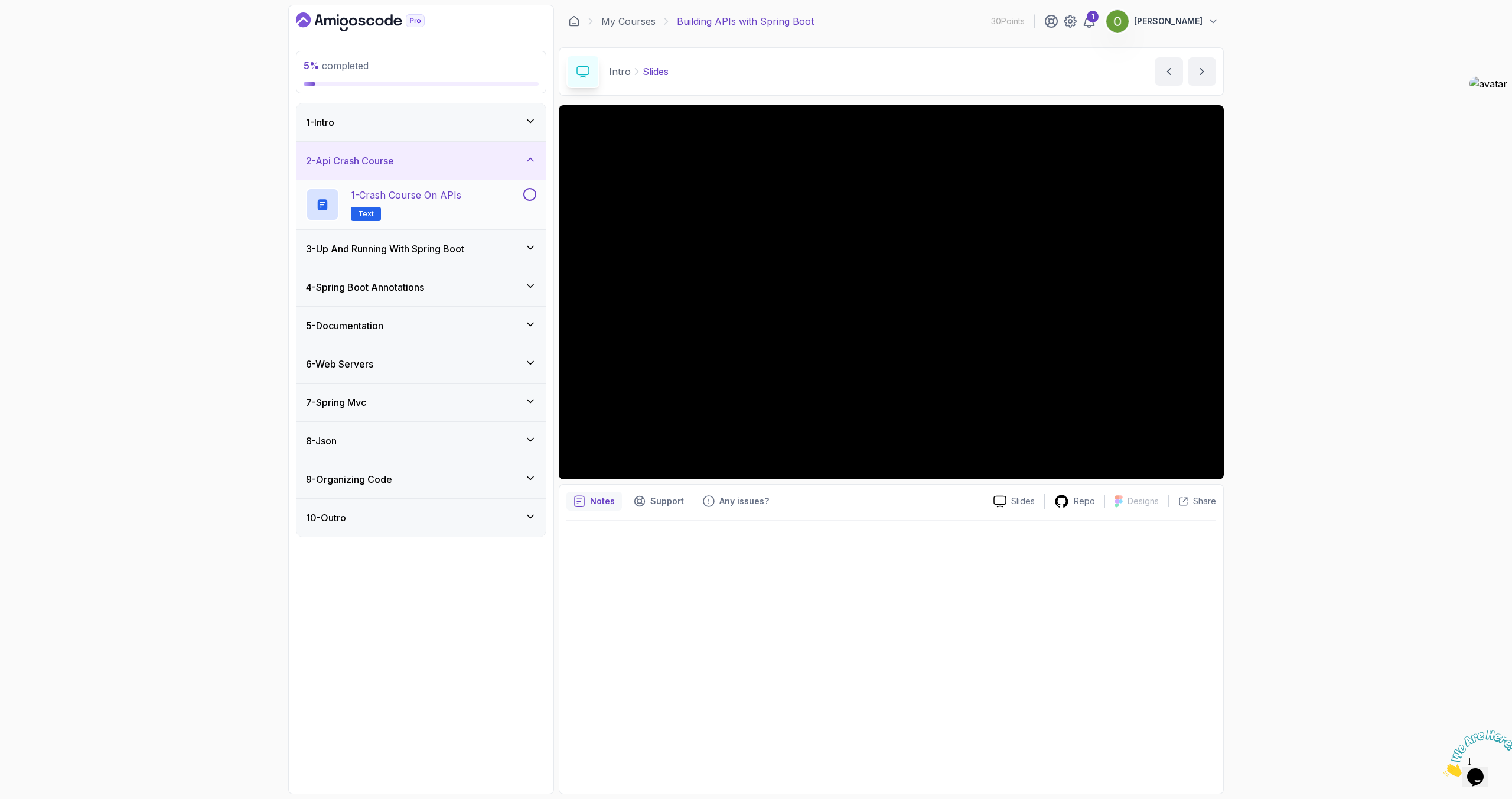
click at [428, 207] on h2 "1 - Crash Course on APIs Text" at bounding box center [406, 204] width 111 height 33
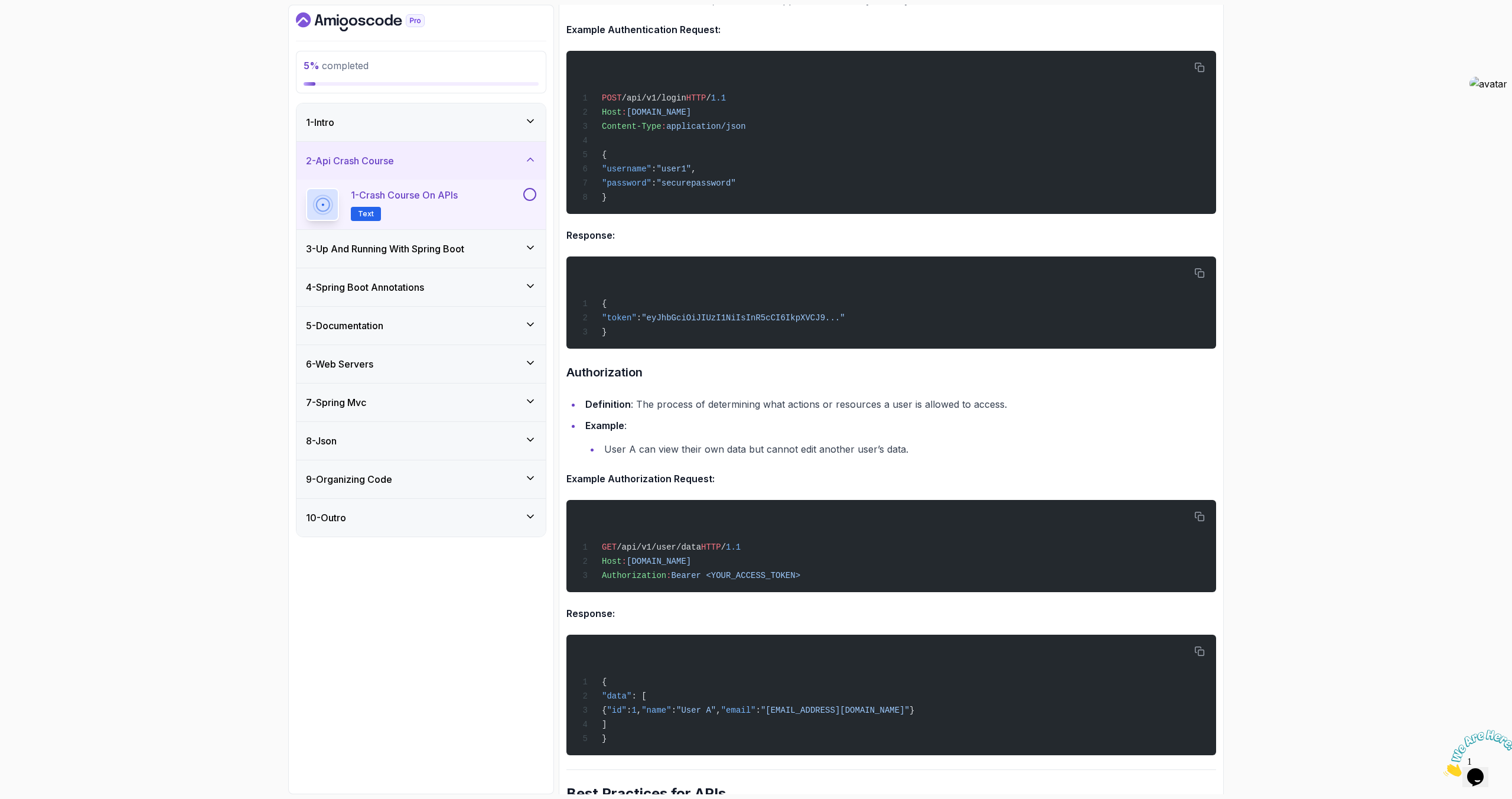
scroll to position [2150, 0]
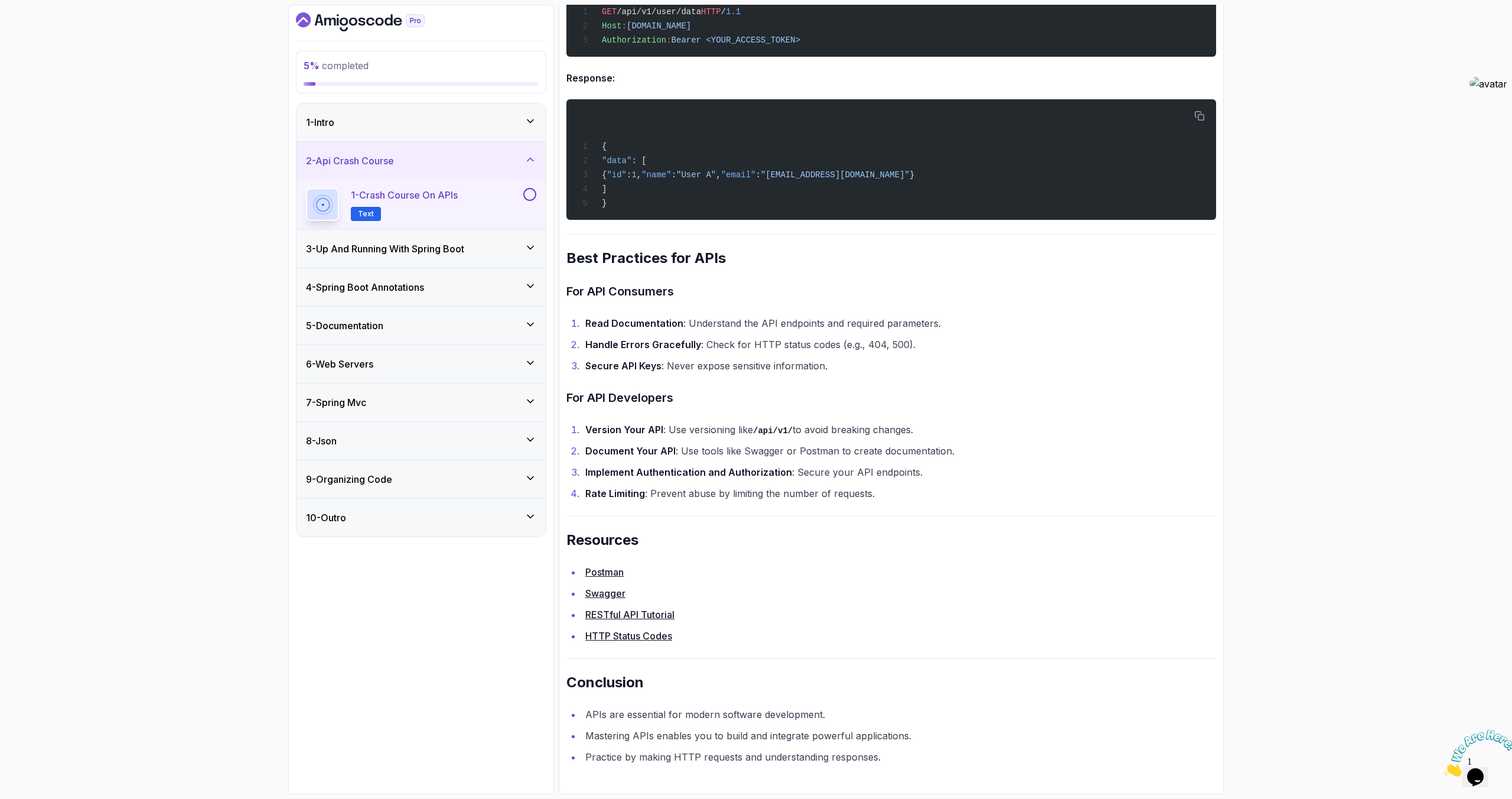
click at [531, 201] on button at bounding box center [529, 194] width 13 height 13
click at [475, 250] on div "3 - Up And Running With Spring Boot" at bounding box center [421, 249] width 230 height 14
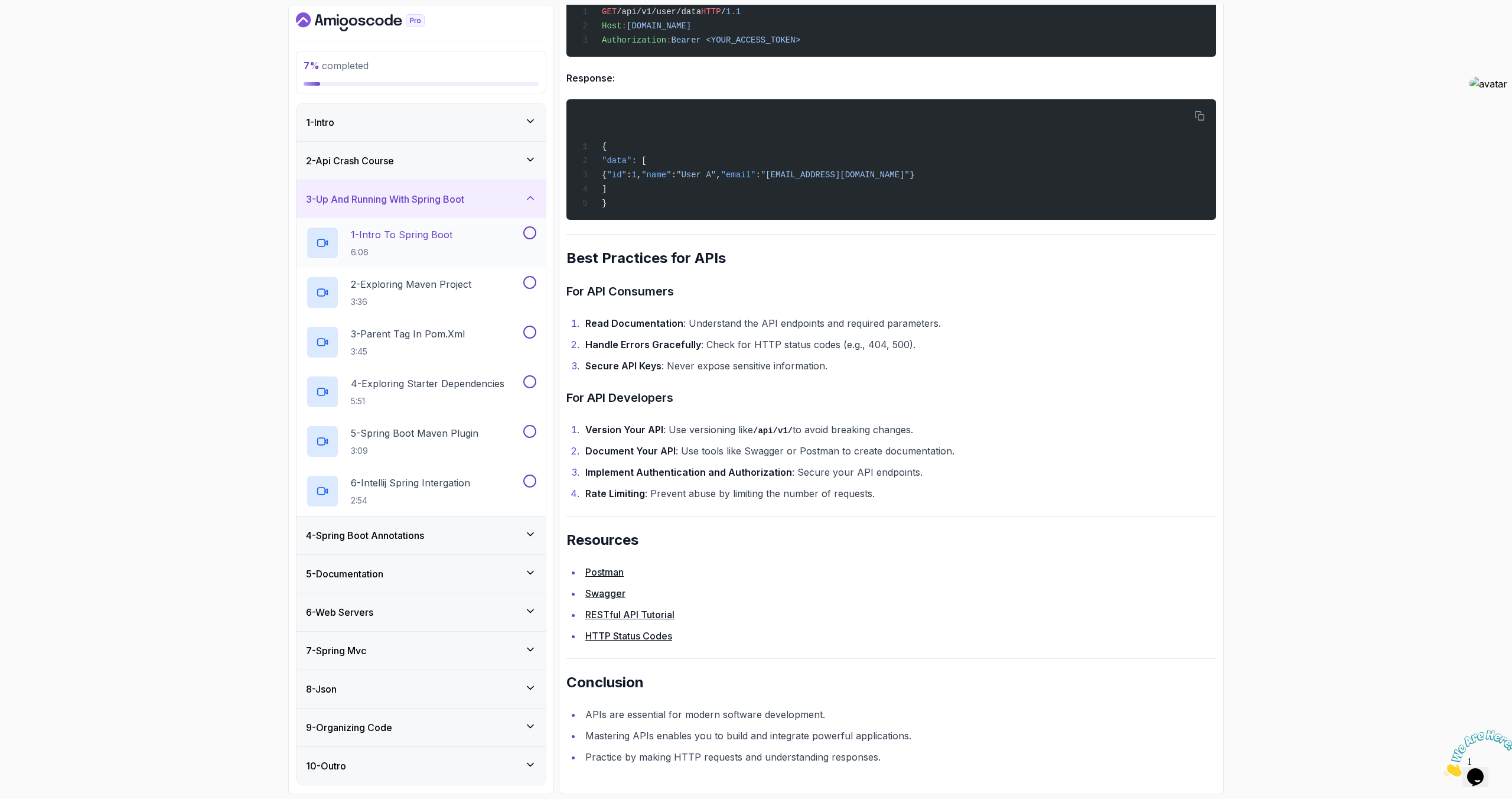
click at [474, 244] on div "1 - Intro To Spring Boot 6:06" at bounding box center [413, 243] width 215 height 33
